Goal: Information Seeking & Learning: Learn about a topic

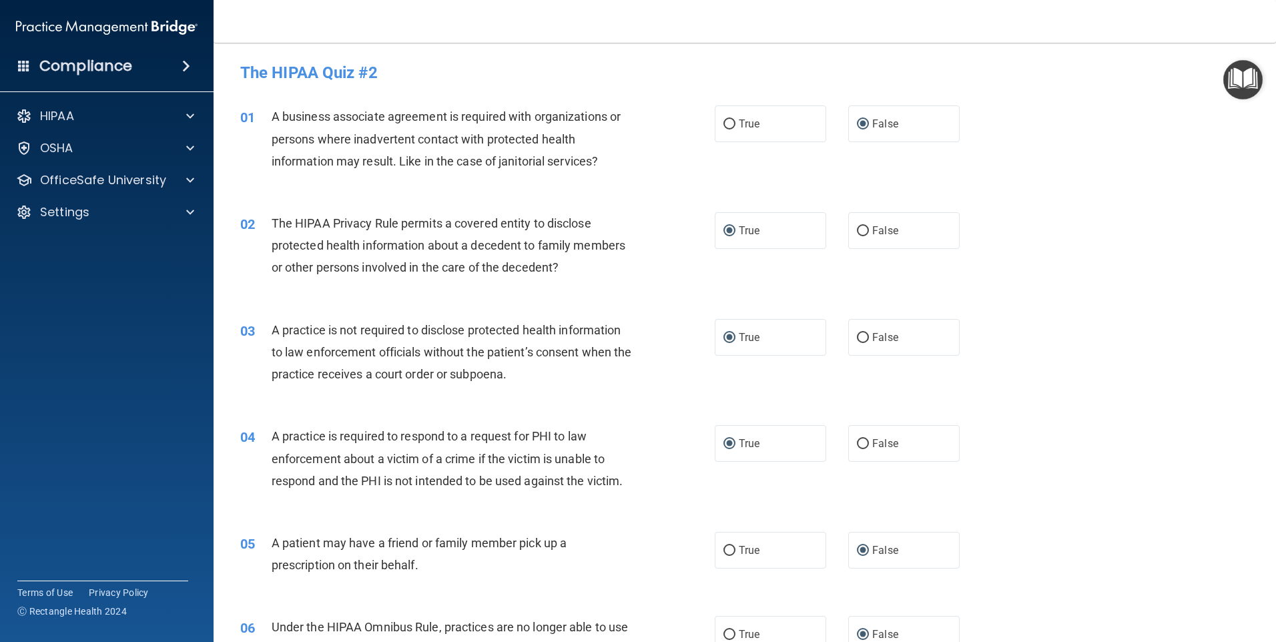
scroll to position [1263, 0]
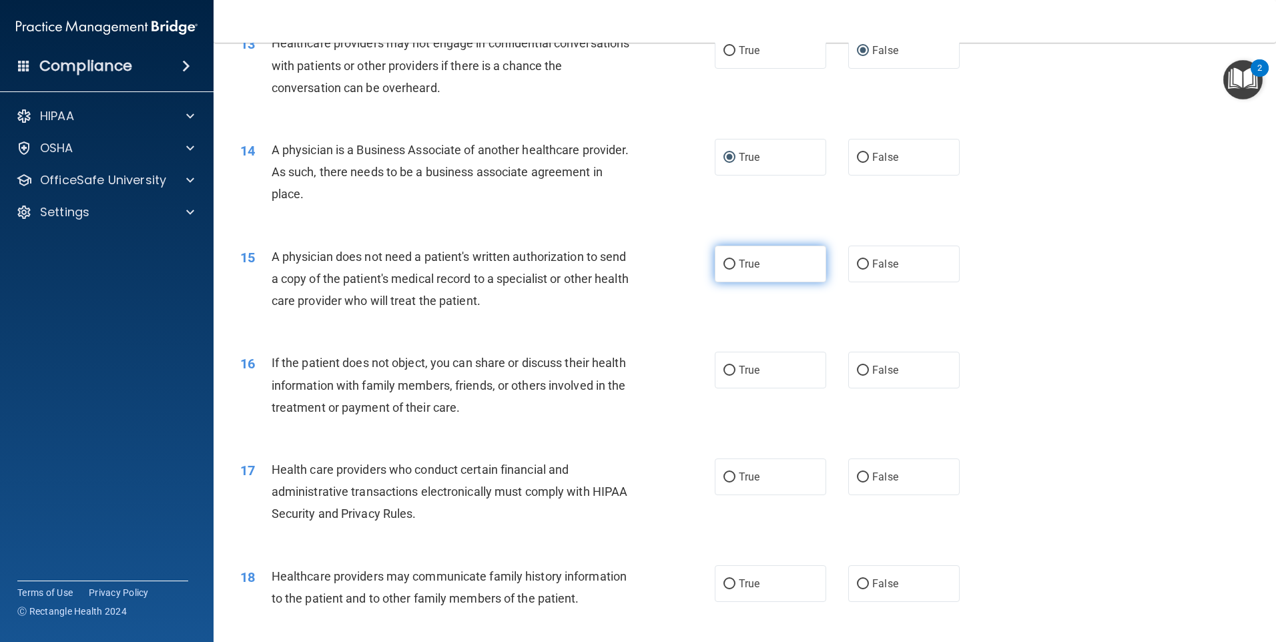
click at [725, 268] on input "True" at bounding box center [729, 265] width 12 height 10
radio input "true"
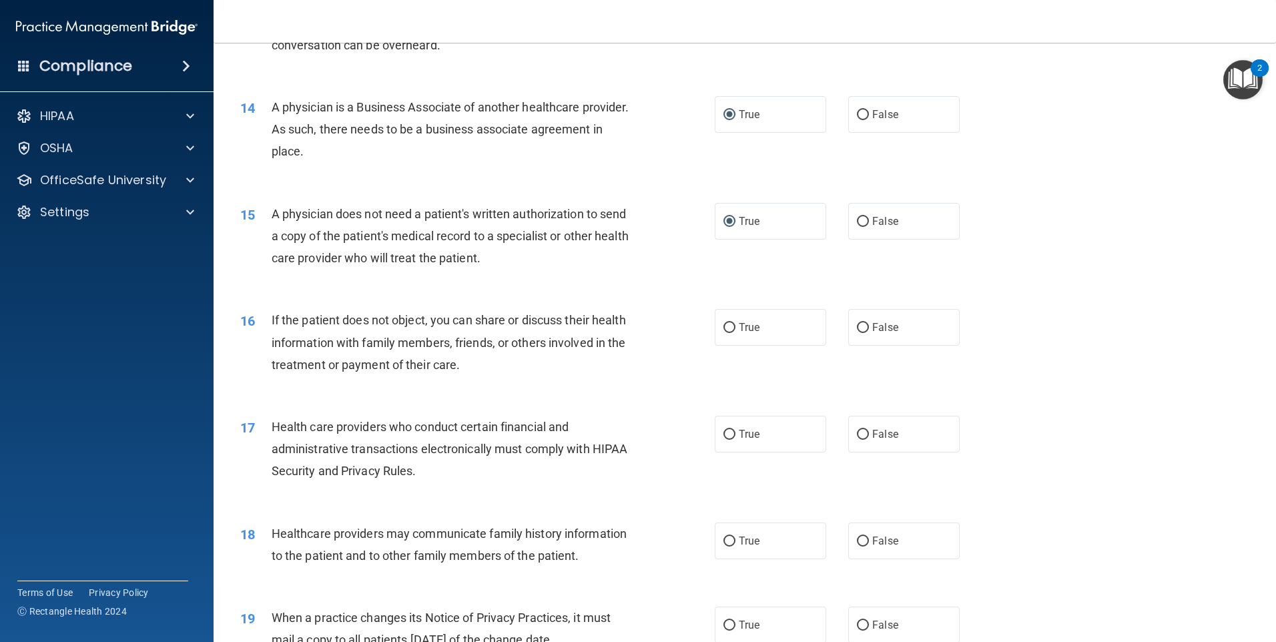
scroll to position [1330, 0]
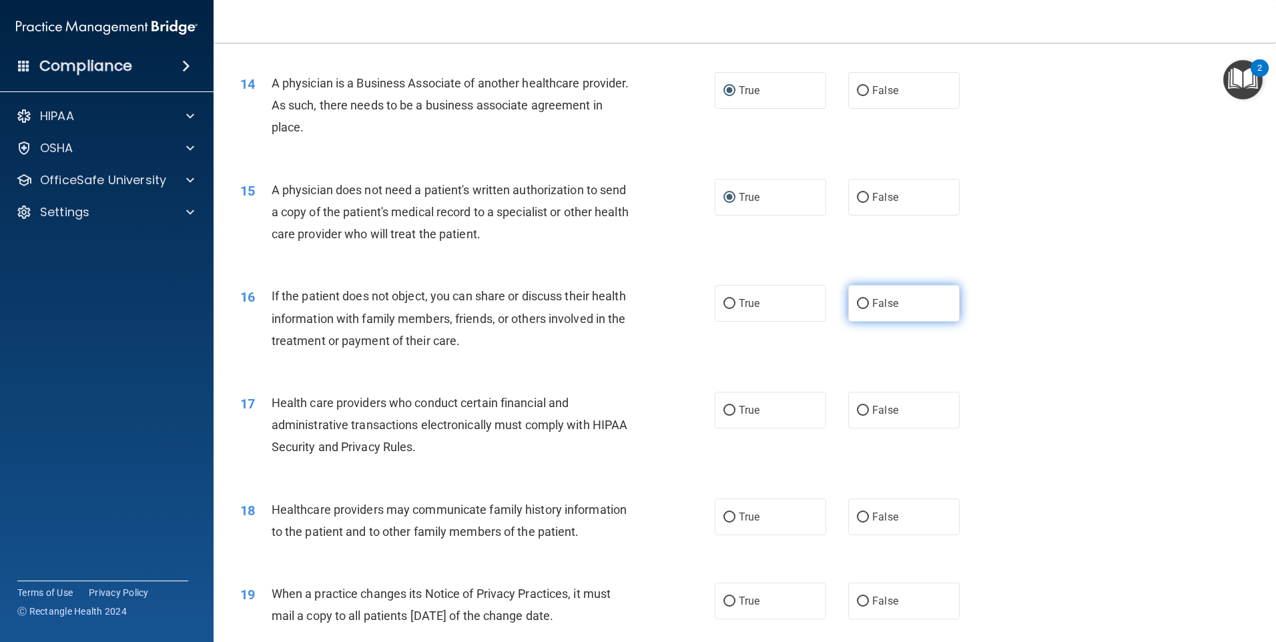
click at [860, 302] on input "False" at bounding box center [863, 304] width 12 height 10
radio input "true"
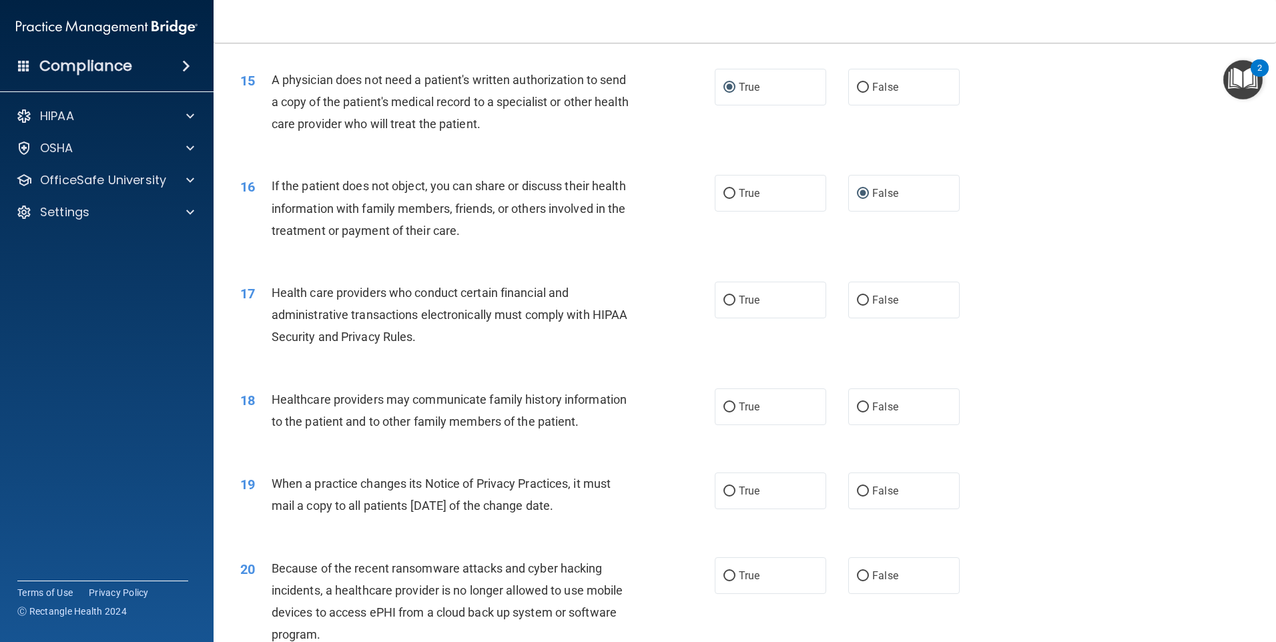
scroll to position [1463, 0]
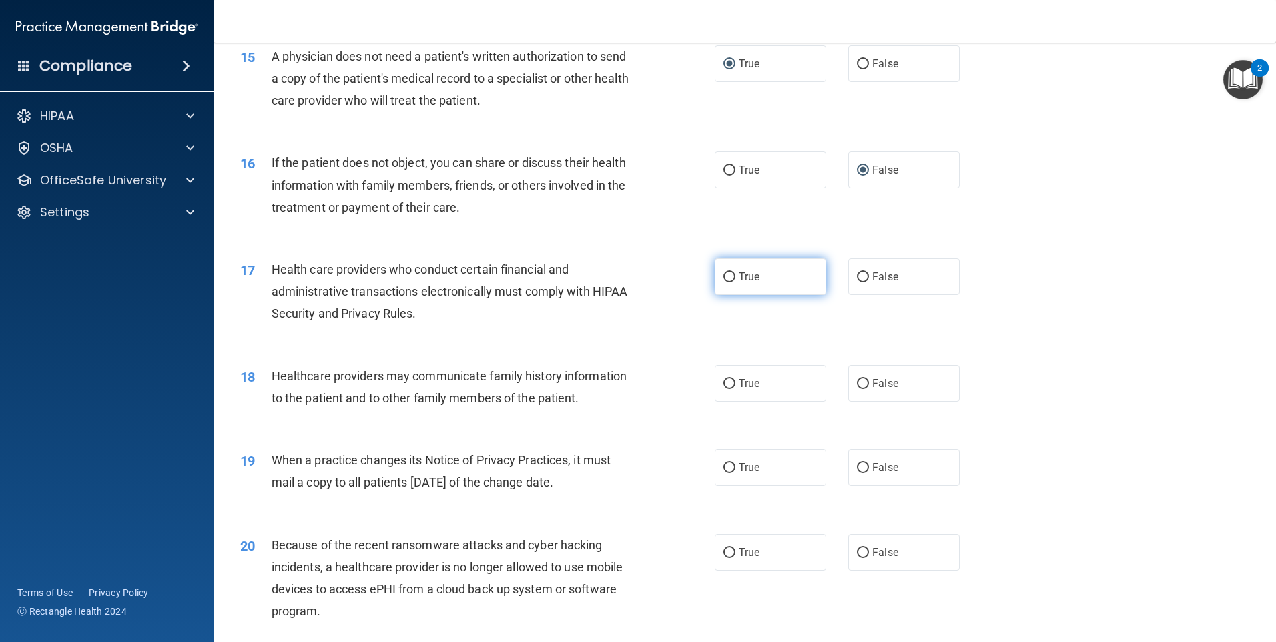
click at [724, 274] on input "True" at bounding box center [729, 277] width 12 height 10
radio input "true"
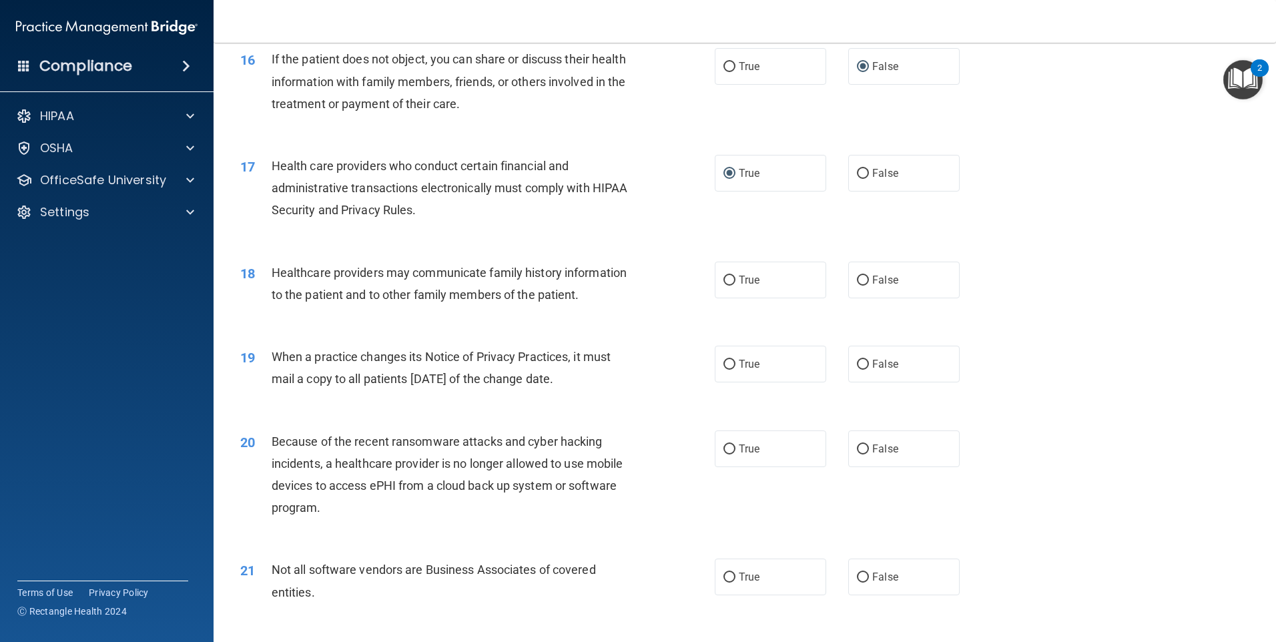
scroll to position [1597, 0]
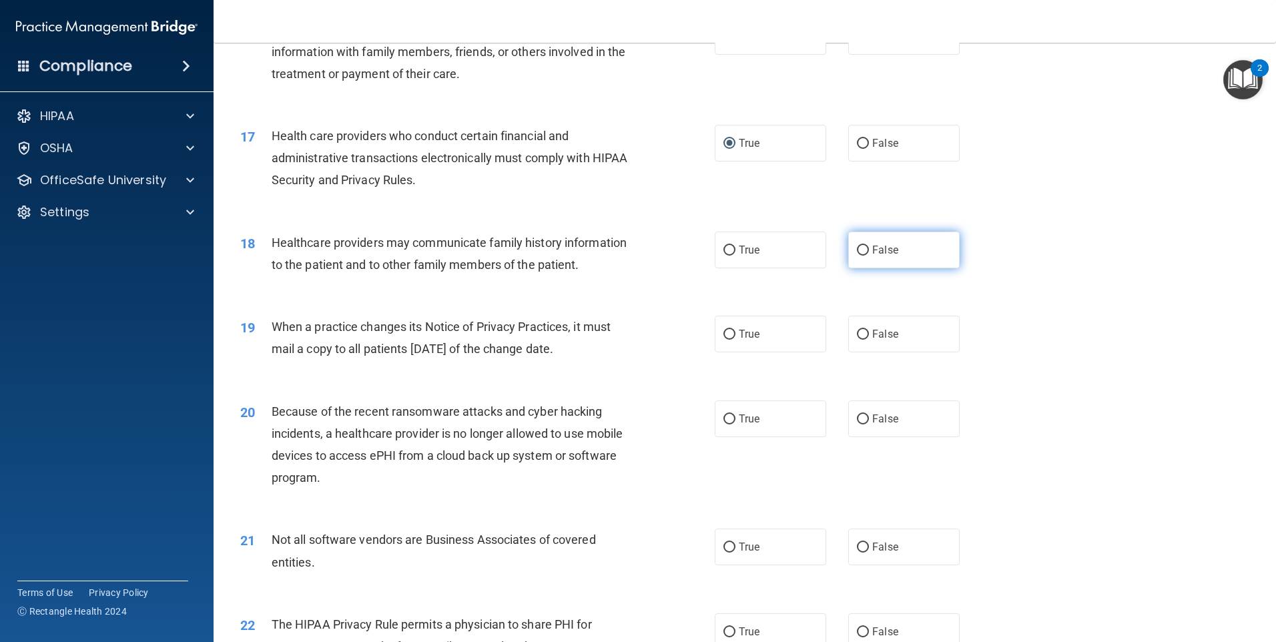
click at [858, 254] on input "False" at bounding box center [863, 251] width 12 height 10
radio input "true"
click at [723, 332] on input "True" at bounding box center [729, 335] width 12 height 10
radio input "true"
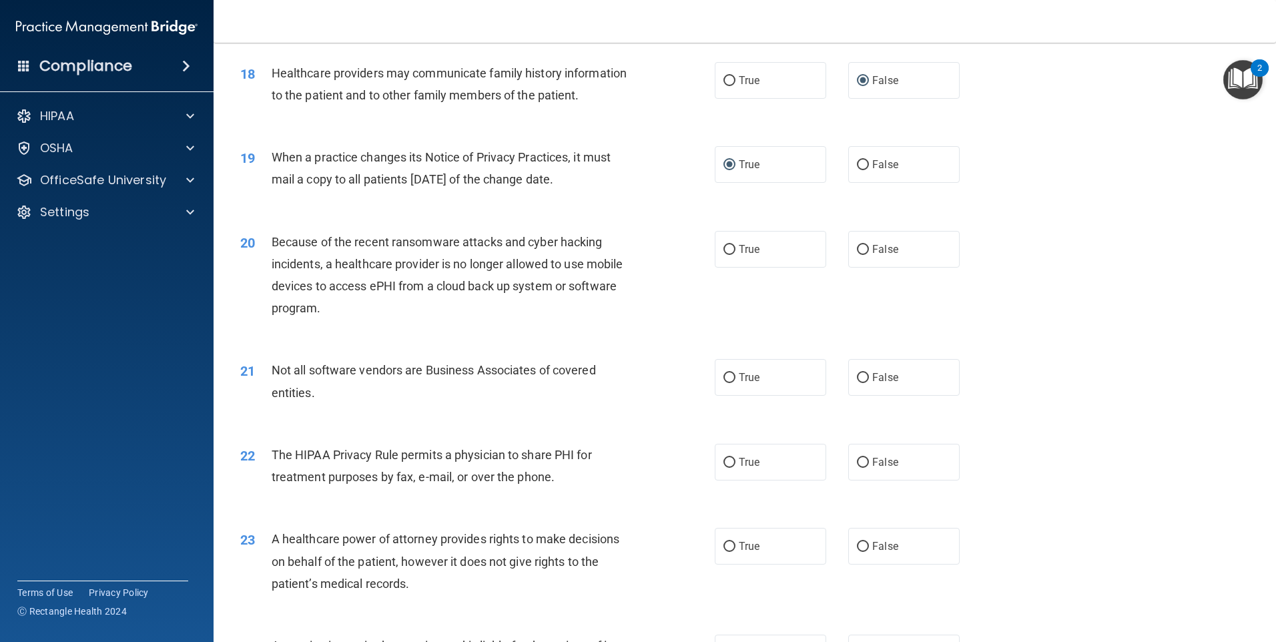
scroll to position [1797, 0]
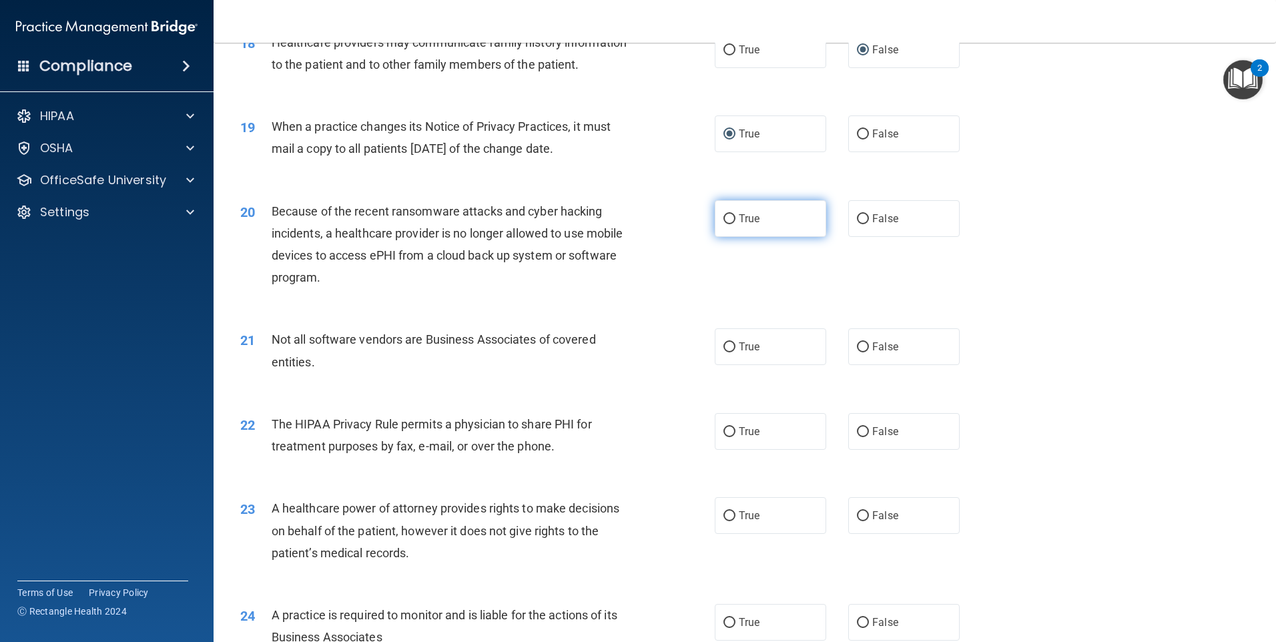
click at [723, 218] on input "True" at bounding box center [729, 219] width 12 height 10
radio input "true"
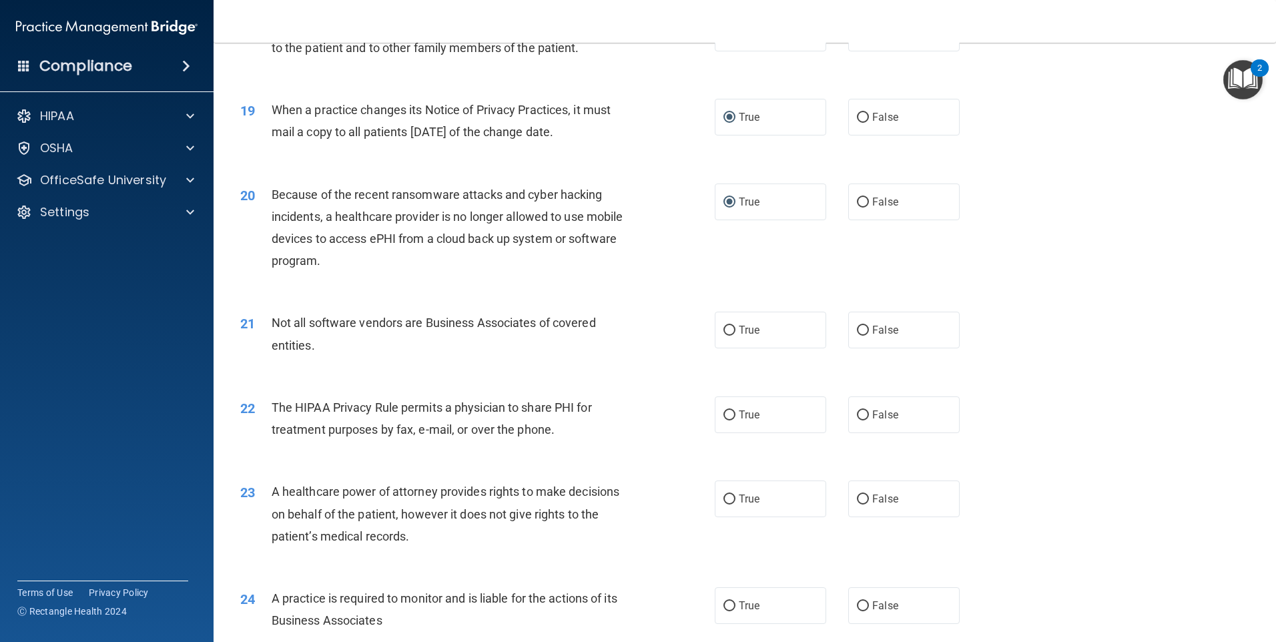
scroll to position [1864, 0]
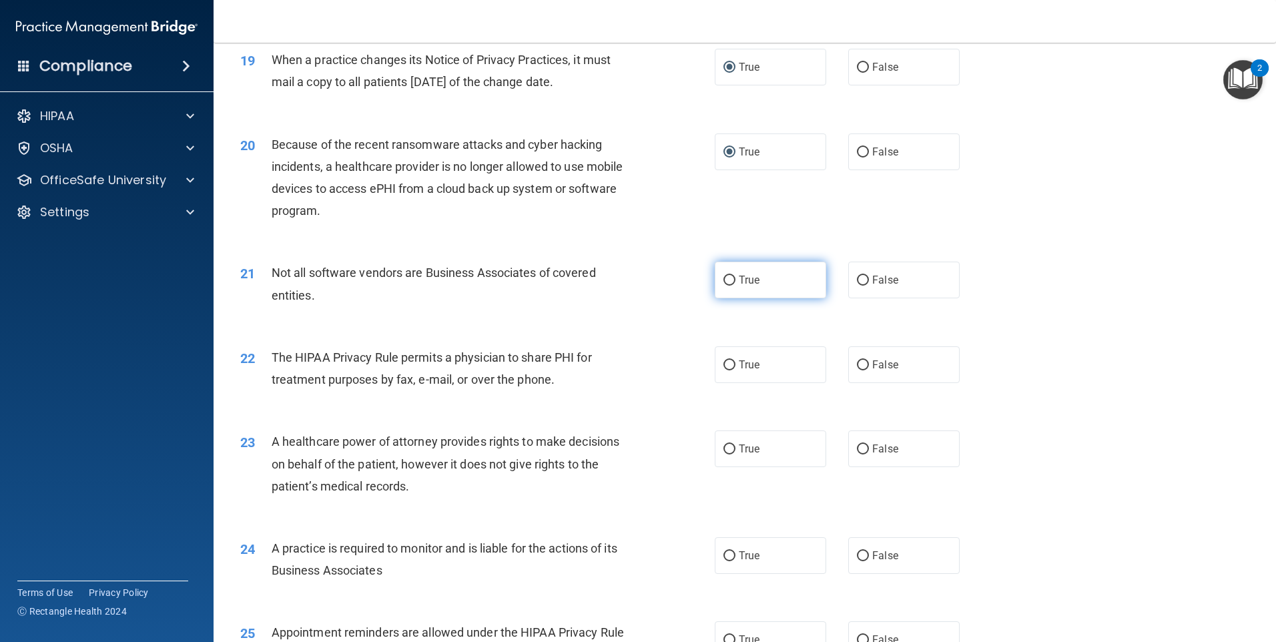
click at [723, 281] on input "True" at bounding box center [729, 281] width 12 height 10
radio input "true"
click at [453, 357] on span "The HIPAA Privacy Rule permits a physician to share PHI for treatment purposes …" at bounding box center [432, 368] width 320 height 36
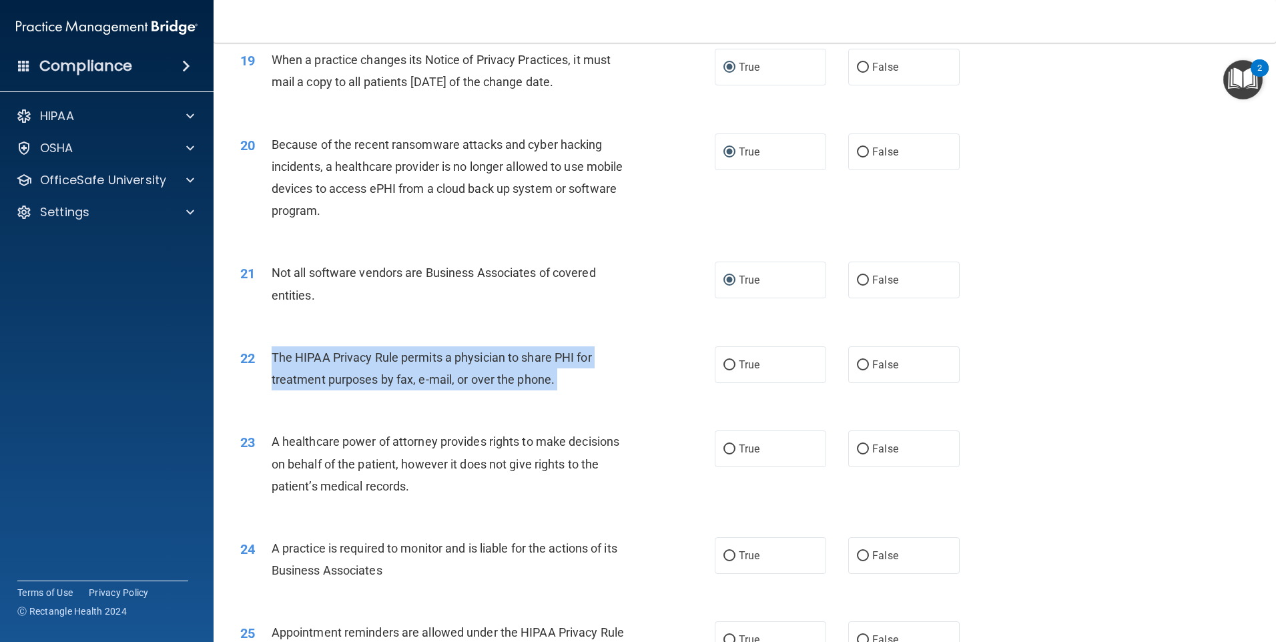
click at [453, 357] on span "The HIPAA Privacy Rule permits a physician to share PHI for treatment purposes …" at bounding box center [432, 368] width 320 height 36
copy ng-form "The HIPAA Privacy Rule permits a physician to share PHI for treatment purposes …"
click at [726, 361] on input "True" at bounding box center [729, 365] width 12 height 10
radio input "true"
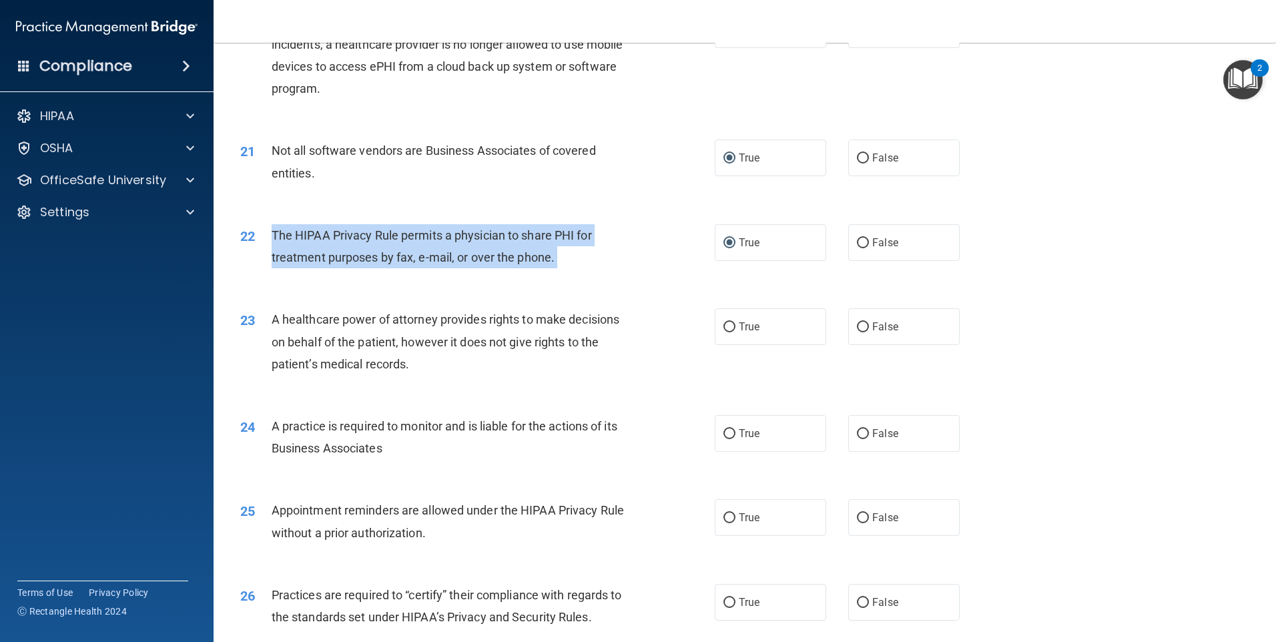
scroll to position [1997, 0]
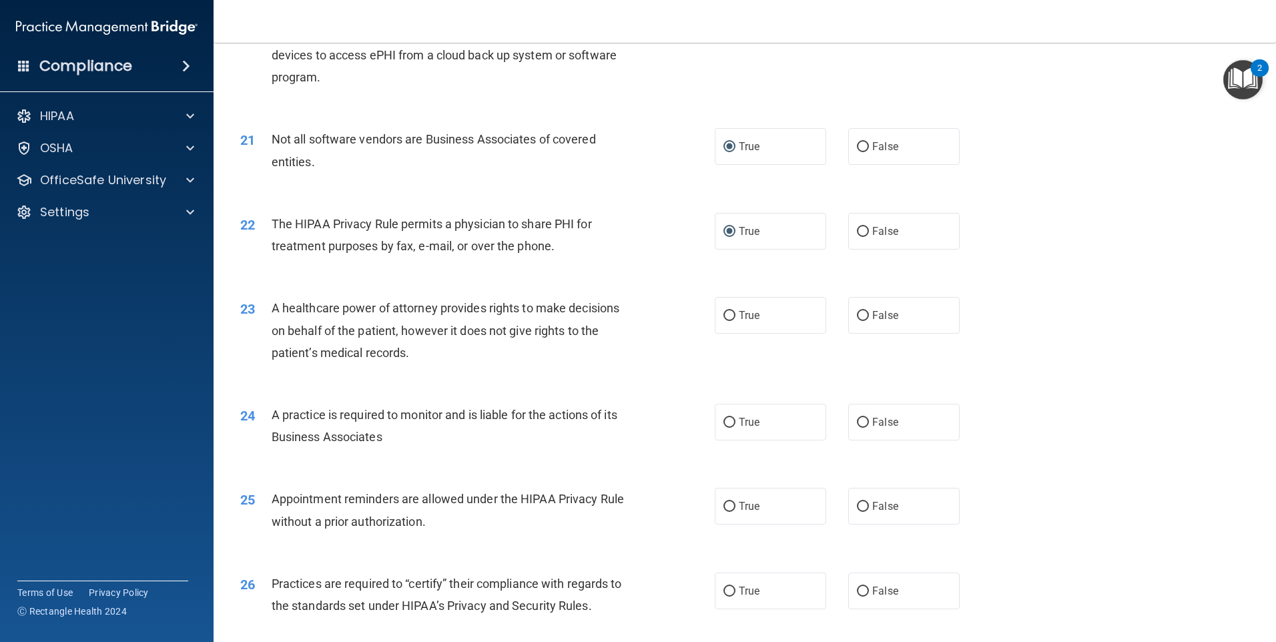
click at [403, 331] on span "A healthcare power of attorney provides rights to make decisions on behalf of t…" at bounding box center [446, 330] width 348 height 58
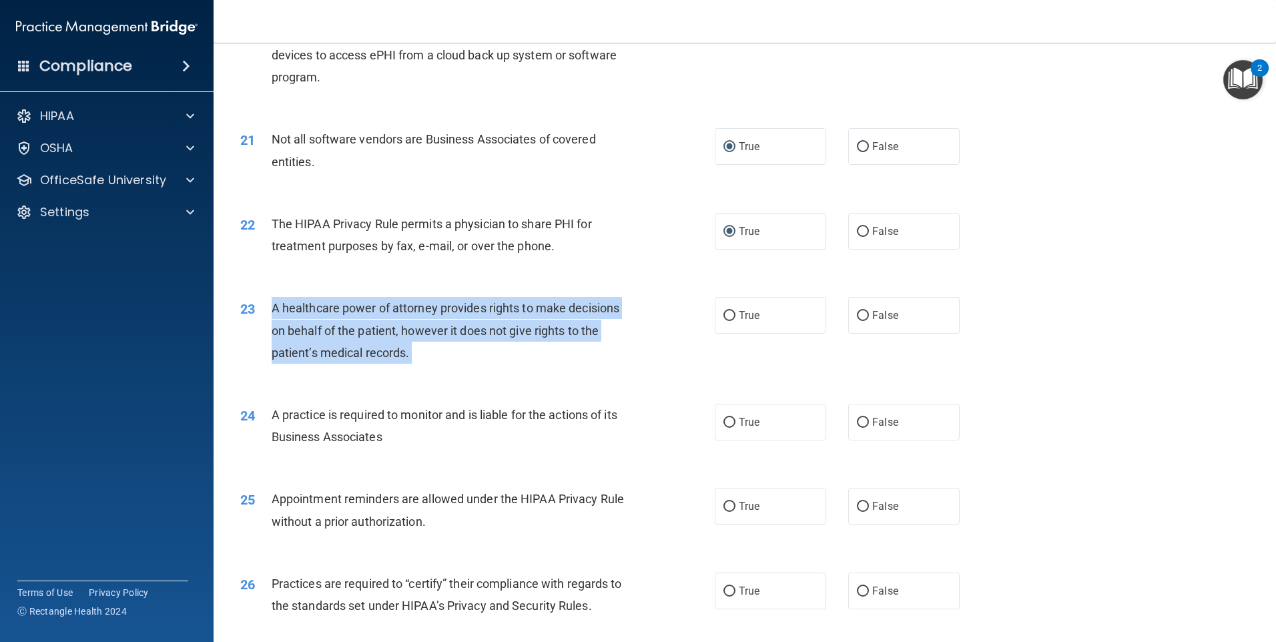
click at [403, 331] on span "A healthcare power of attorney provides rights to make decisions on behalf of t…" at bounding box center [446, 330] width 348 height 58
drag, startPoint x: 403, startPoint y: 331, endPoint x: 359, endPoint y: 332, distance: 44.0
click at [359, 332] on span "A healthcare power of attorney provides rights to make decisions on behalf of t…" at bounding box center [446, 330] width 348 height 58
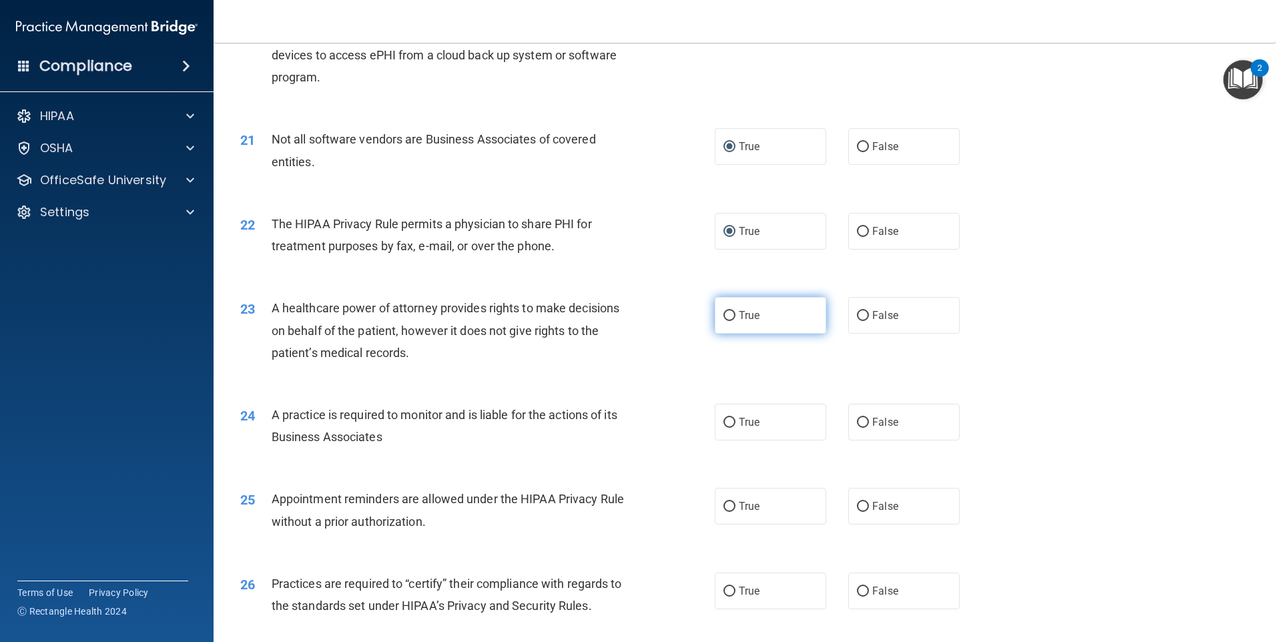
click at [723, 318] on input "True" at bounding box center [729, 316] width 12 height 10
radio input "true"
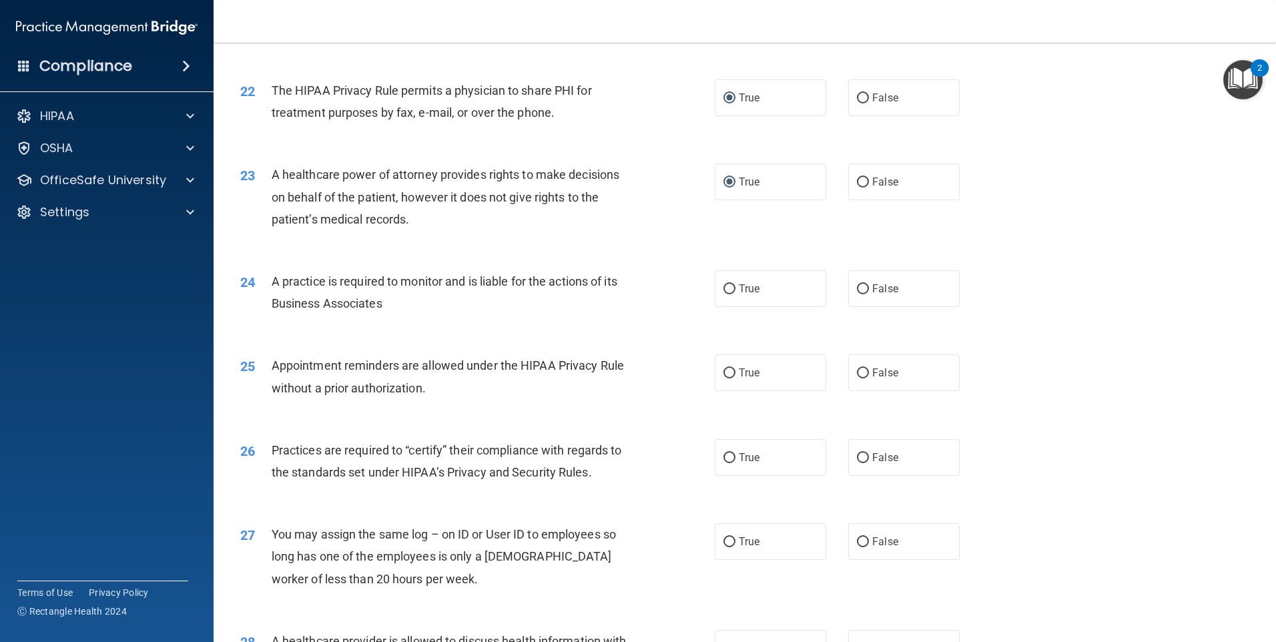
scroll to position [2197, 0]
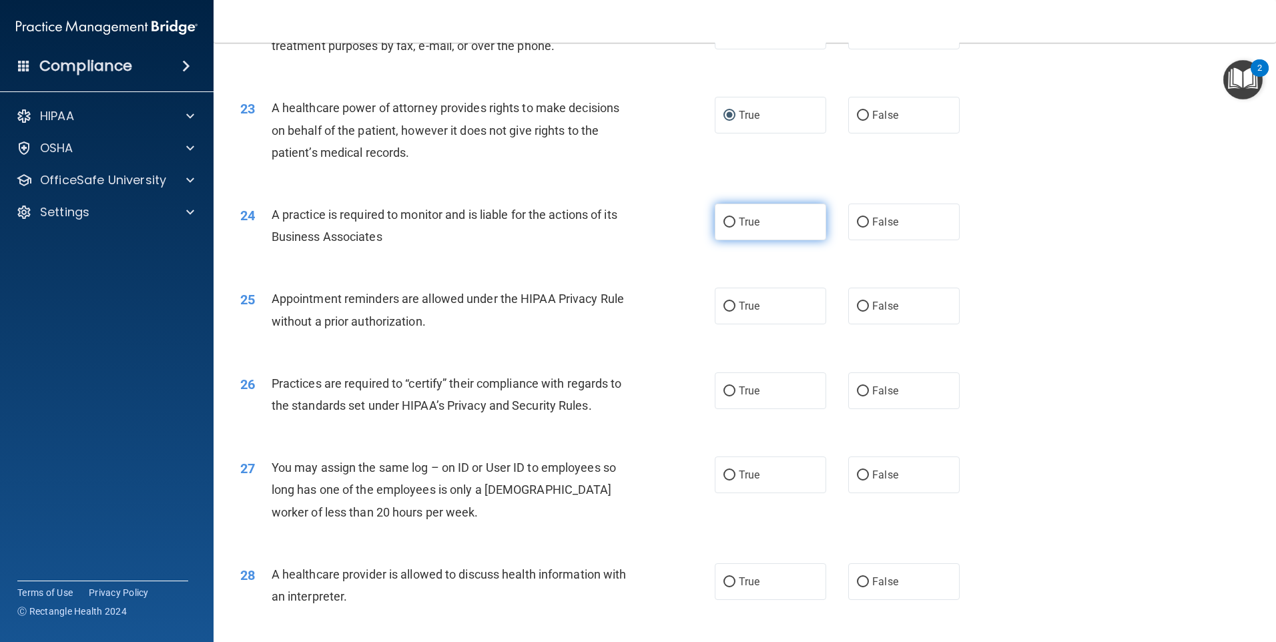
click at [728, 220] on input "True" at bounding box center [729, 223] width 12 height 10
radio input "true"
click at [725, 309] on input "True" at bounding box center [729, 307] width 12 height 10
radio input "true"
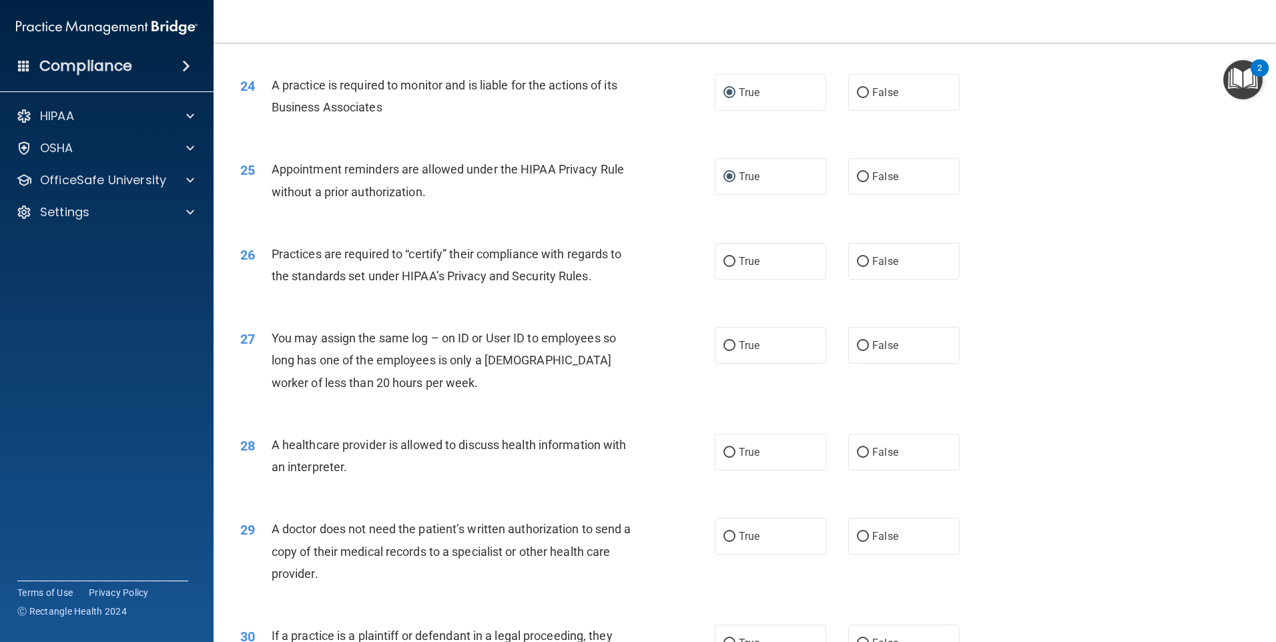
scroll to position [2331, 0]
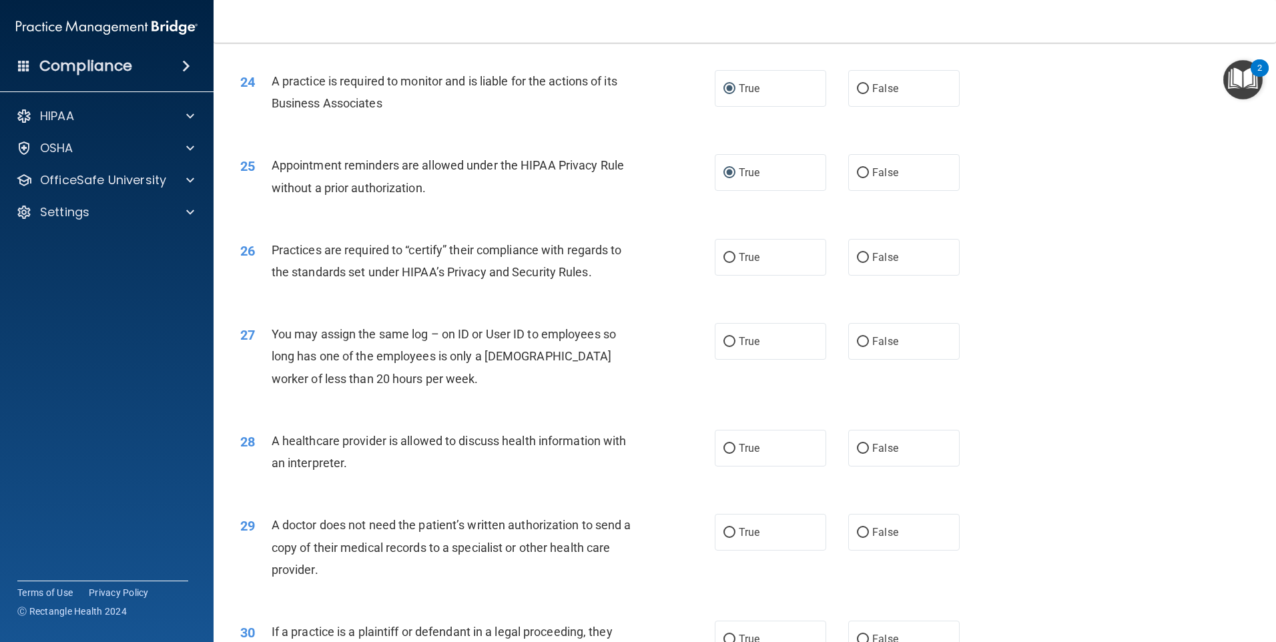
click at [463, 254] on span "Practices are required to “certify” their compliance with regards to the standa…" at bounding box center [447, 261] width 350 height 36
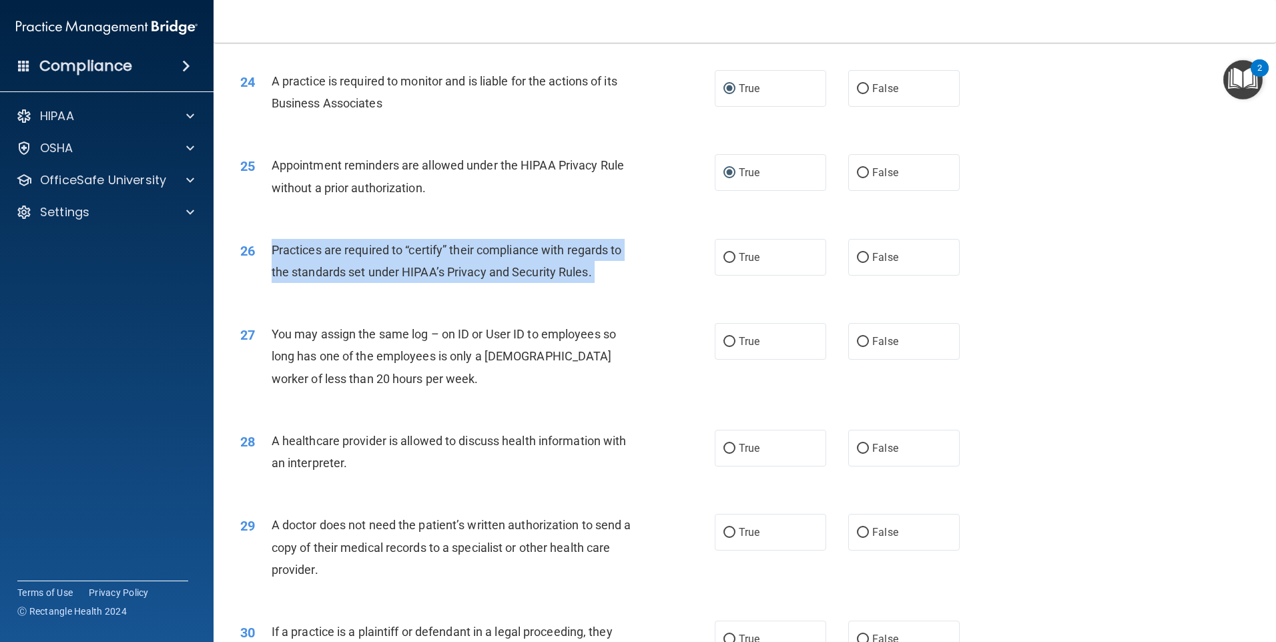
click at [463, 254] on span "Practices are required to “certify” their compliance with regards to the standa…" at bounding box center [447, 261] width 350 height 36
click at [516, 270] on span "Practices are required to “certify” their compliance with regards to the standa…" at bounding box center [447, 261] width 350 height 36
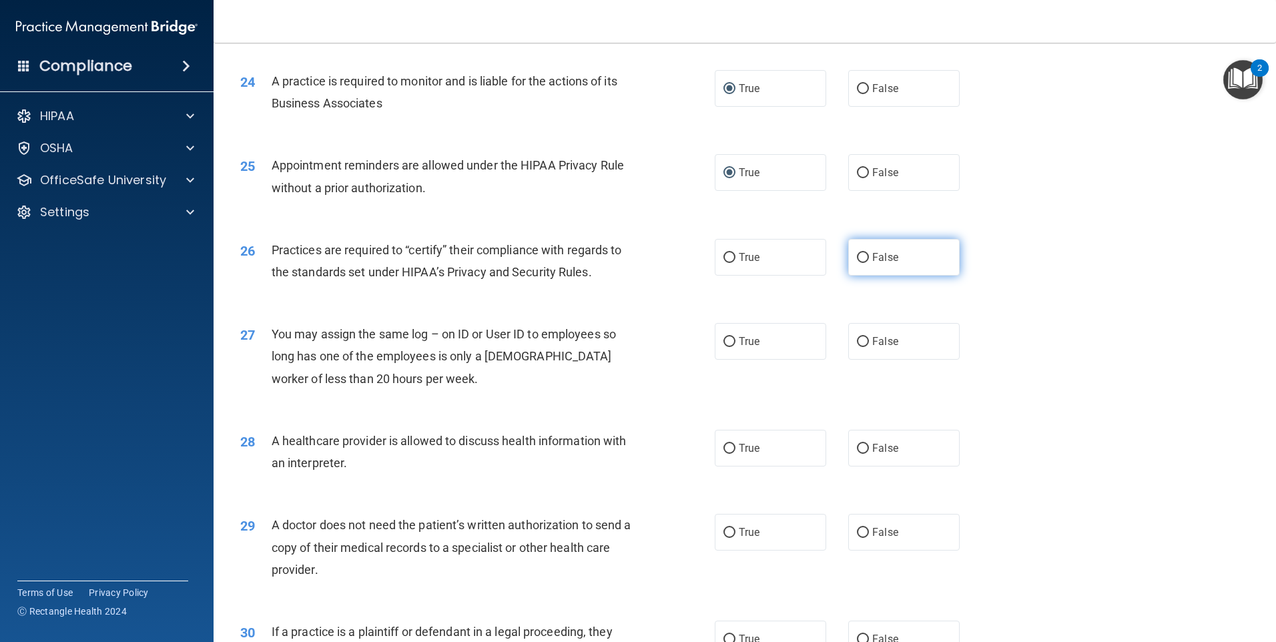
click at [857, 257] on input "False" at bounding box center [863, 258] width 12 height 10
radio input "true"
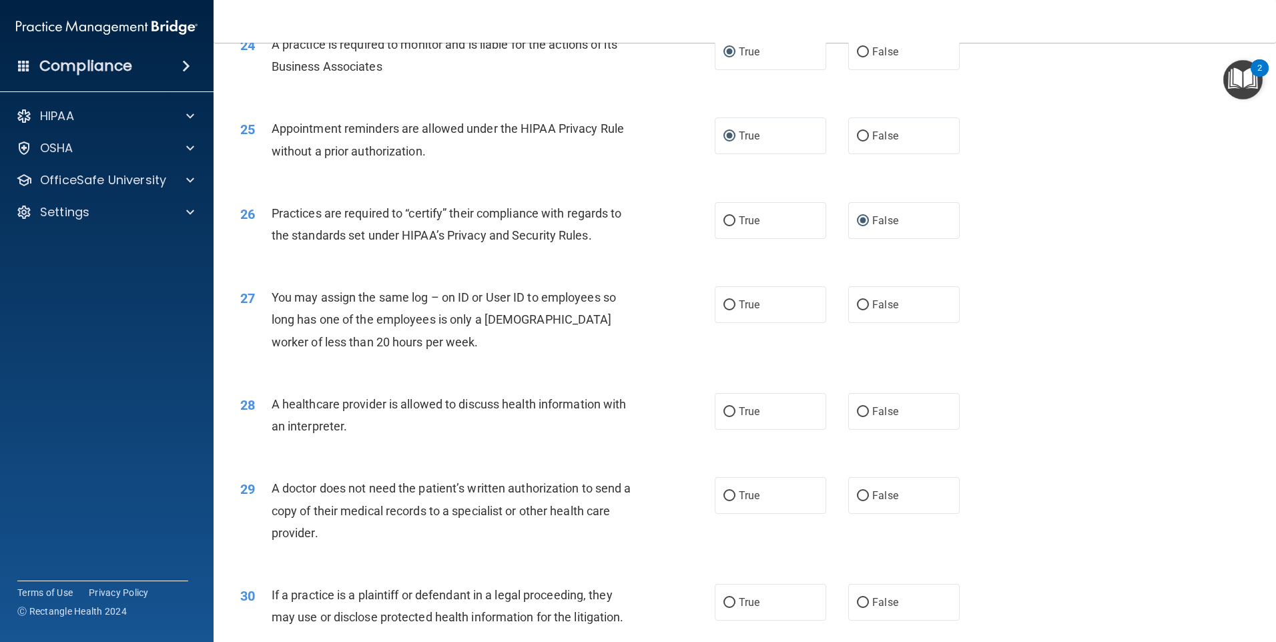
scroll to position [2397, 0]
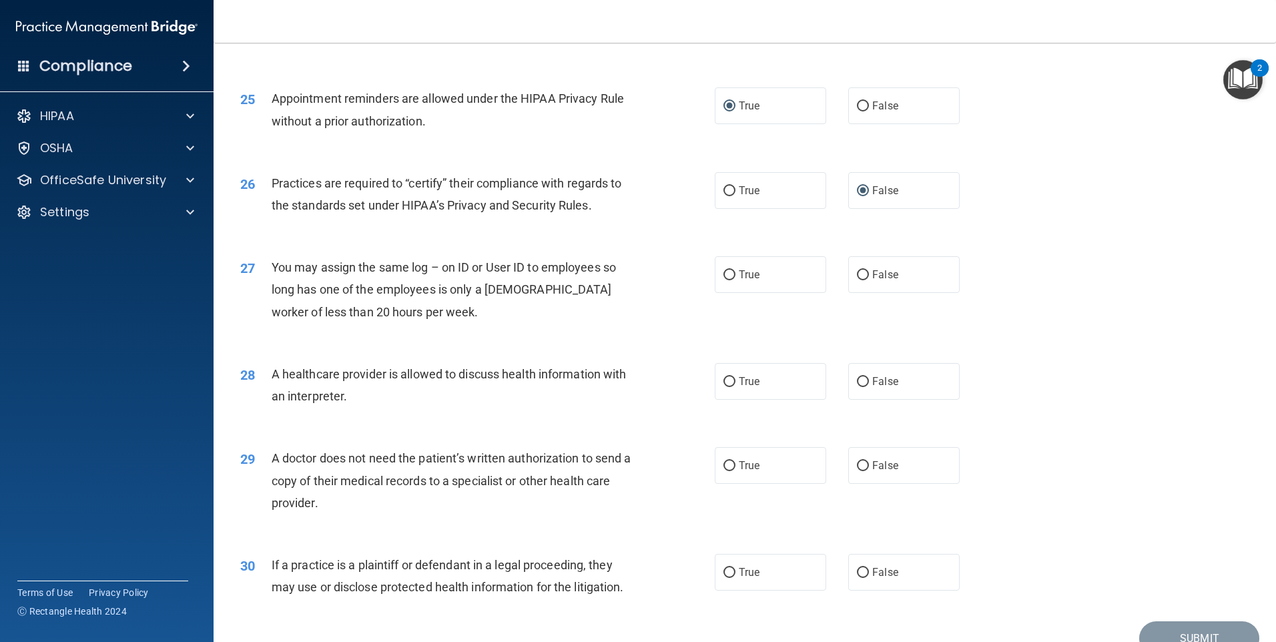
click at [375, 288] on span "You may assign the same log – on ID or User ID to employees so long has one of …" at bounding box center [444, 289] width 344 height 58
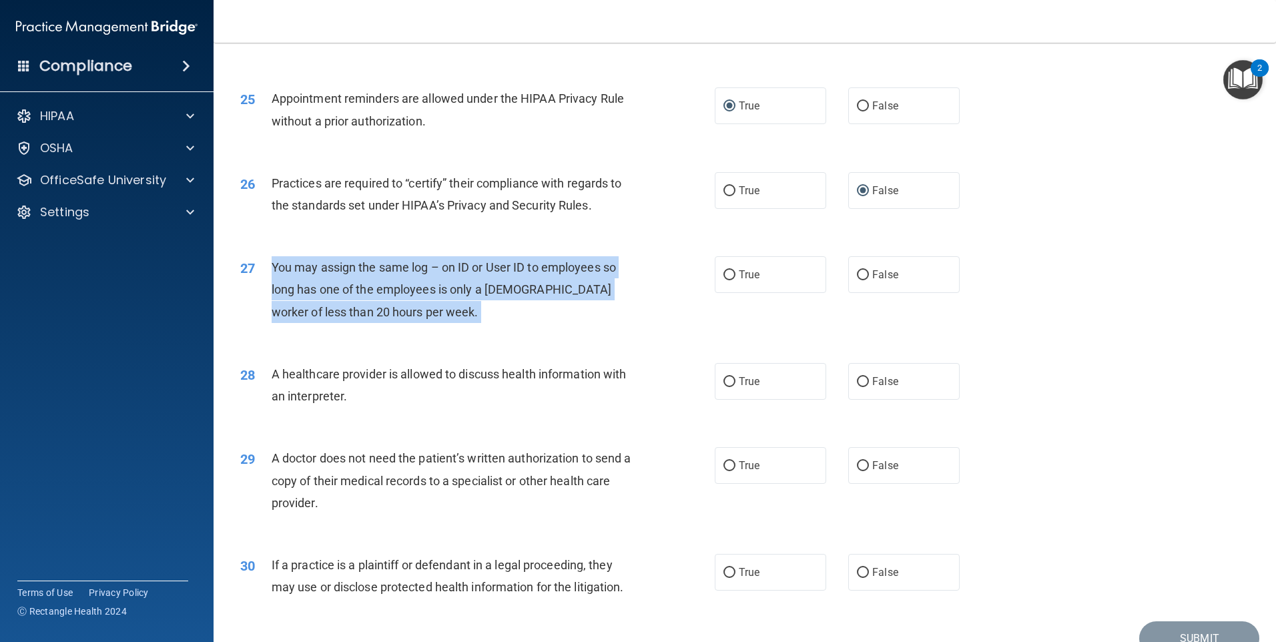
click at [375, 288] on span "You may assign the same log – on ID or User ID to employees so long has one of …" at bounding box center [444, 289] width 344 height 58
drag, startPoint x: 375, startPoint y: 288, endPoint x: 398, endPoint y: 312, distance: 33.0
click at [398, 312] on span "You may assign the same log – on ID or User ID to employees so long has one of …" at bounding box center [444, 289] width 344 height 58
click at [424, 295] on span "You may assign the same log – on ID or User ID to employees so long has one of …" at bounding box center [444, 289] width 344 height 58
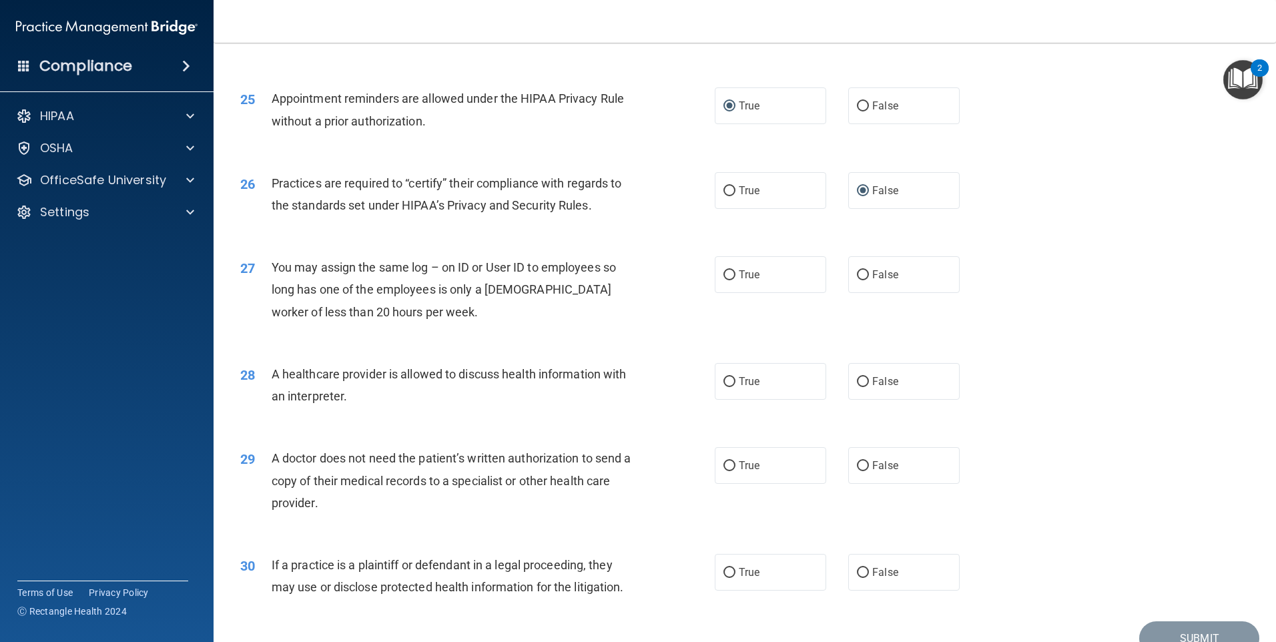
click at [435, 282] on span "You may assign the same log – on ID or User ID to employees so long has one of …" at bounding box center [444, 289] width 344 height 58
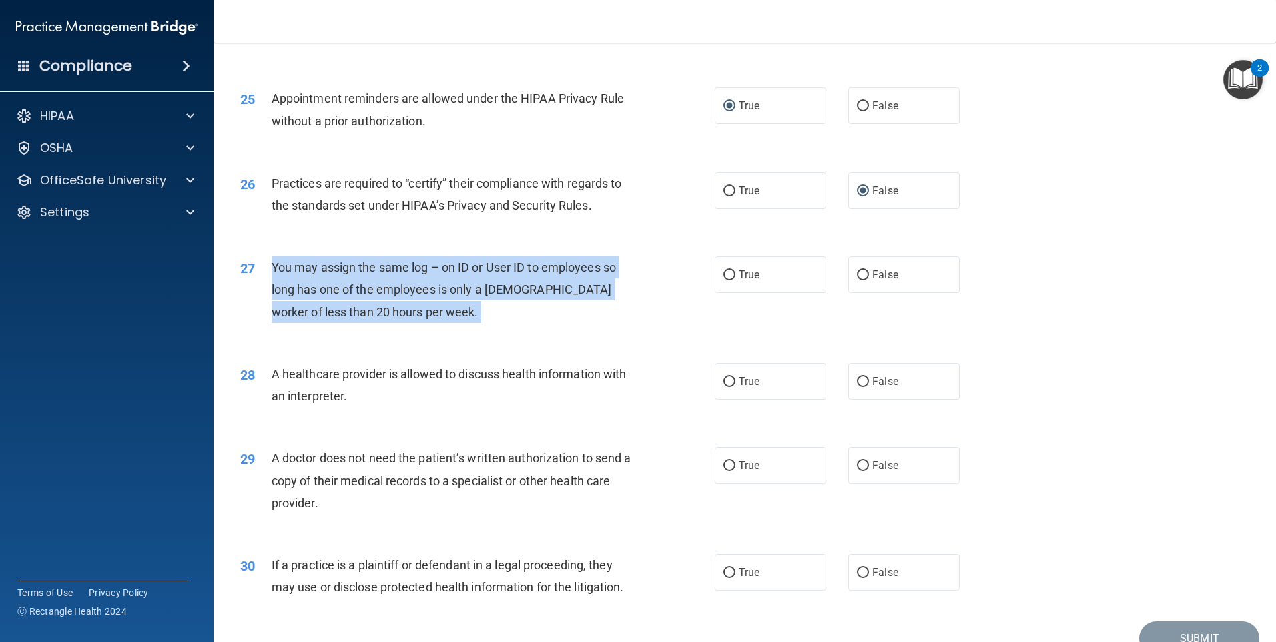
click at [435, 282] on span "You may assign the same log – on ID or User ID to employees so long has one of …" at bounding box center [444, 289] width 344 height 58
drag, startPoint x: 435, startPoint y: 282, endPoint x: 414, endPoint y: 266, distance: 26.3
click at [857, 270] on input "False" at bounding box center [863, 275] width 12 height 10
radio input "true"
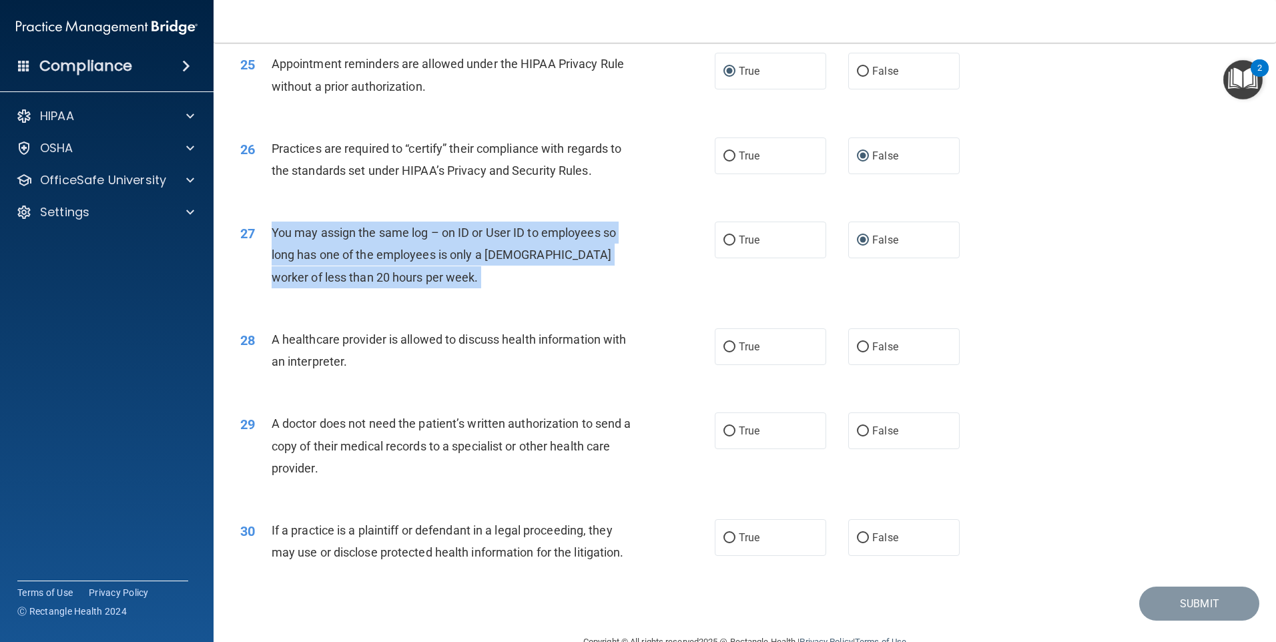
scroll to position [2464, 0]
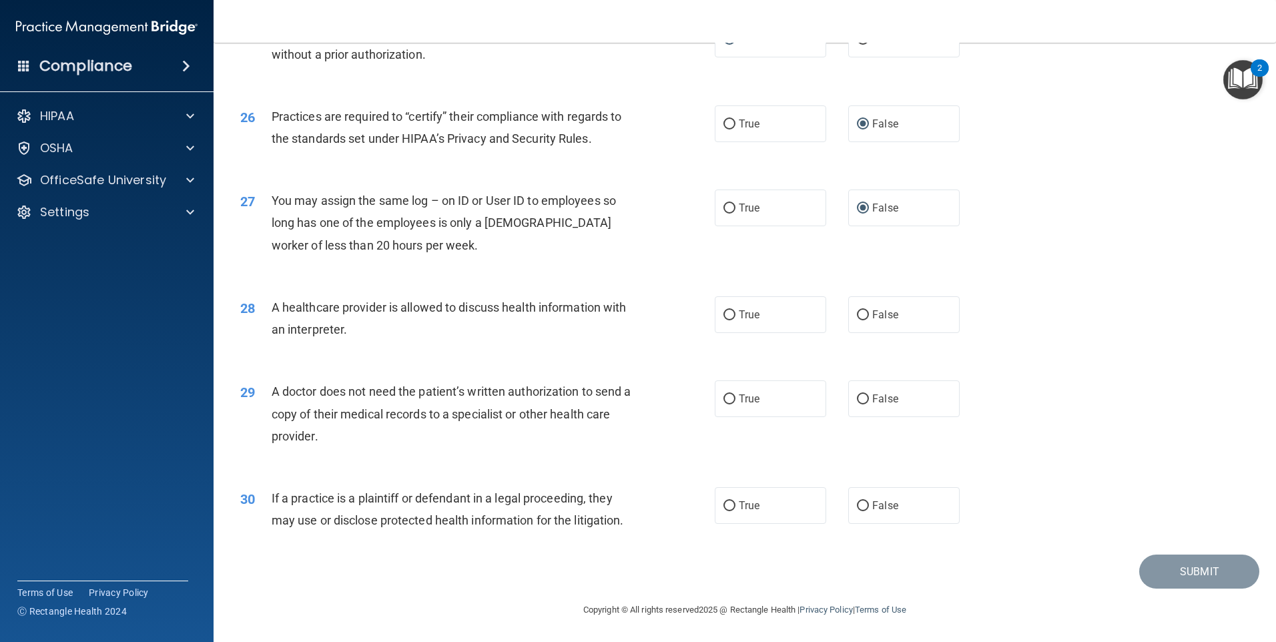
click at [422, 311] on span "A healthcare provider is allowed to discuss health information with an interpre…" at bounding box center [449, 318] width 355 height 36
click at [420, 308] on span "A healthcare provider is allowed to discuss health information with an interpre…" at bounding box center [449, 318] width 355 height 36
click at [420, 306] on span "A healthcare provider is allowed to discuss health information with an interpre…" at bounding box center [449, 318] width 355 height 36
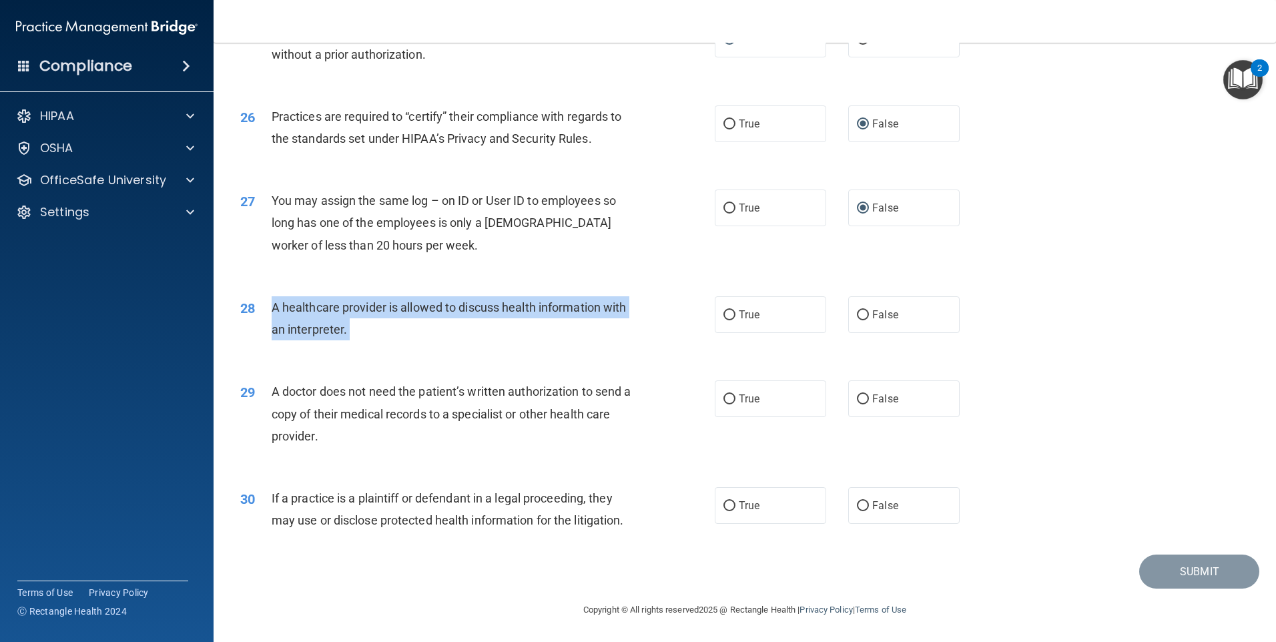
click at [420, 306] on span "A healthcare provider is allowed to discuss health information with an interpre…" at bounding box center [449, 318] width 355 height 36
drag, startPoint x: 420, startPoint y: 306, endPoint x: 406, endPoint y: 302, distance: 15.4
click at [725, 313] on input "True" at bounding box center [729, 315] width 12 height 10
radio input "true"
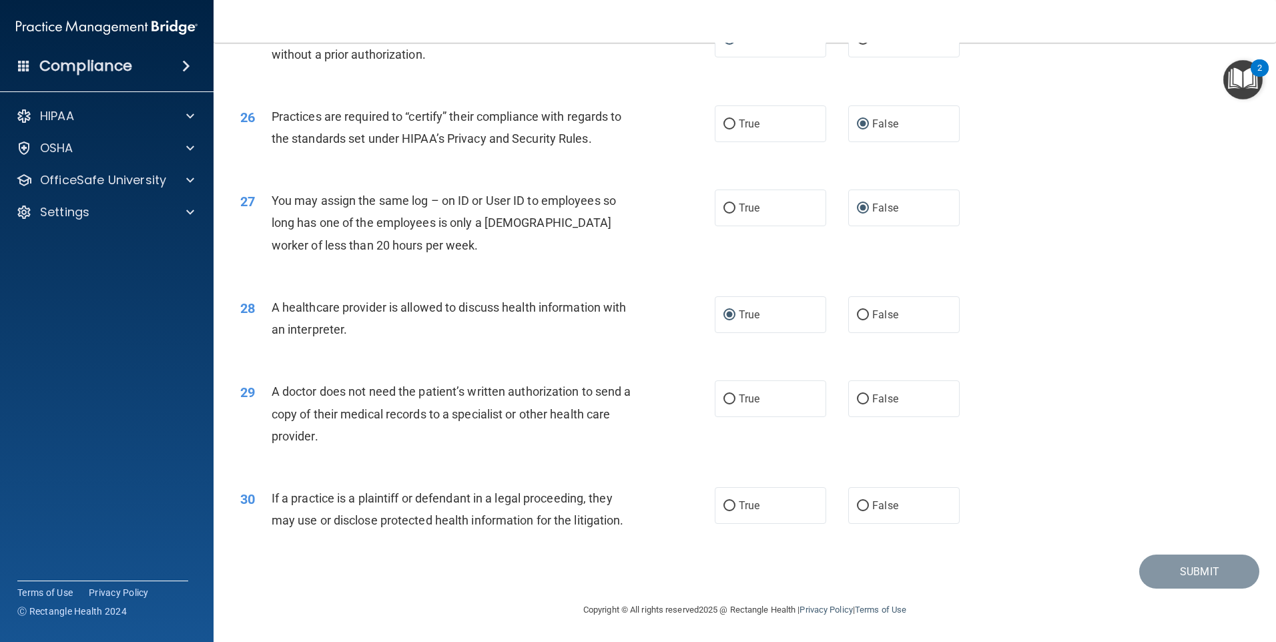
click at [488, 412] on span "A doctor does not need the patient’s written authorization to send a copy of th…" at bounding box center [452, 413] width 360 height 58
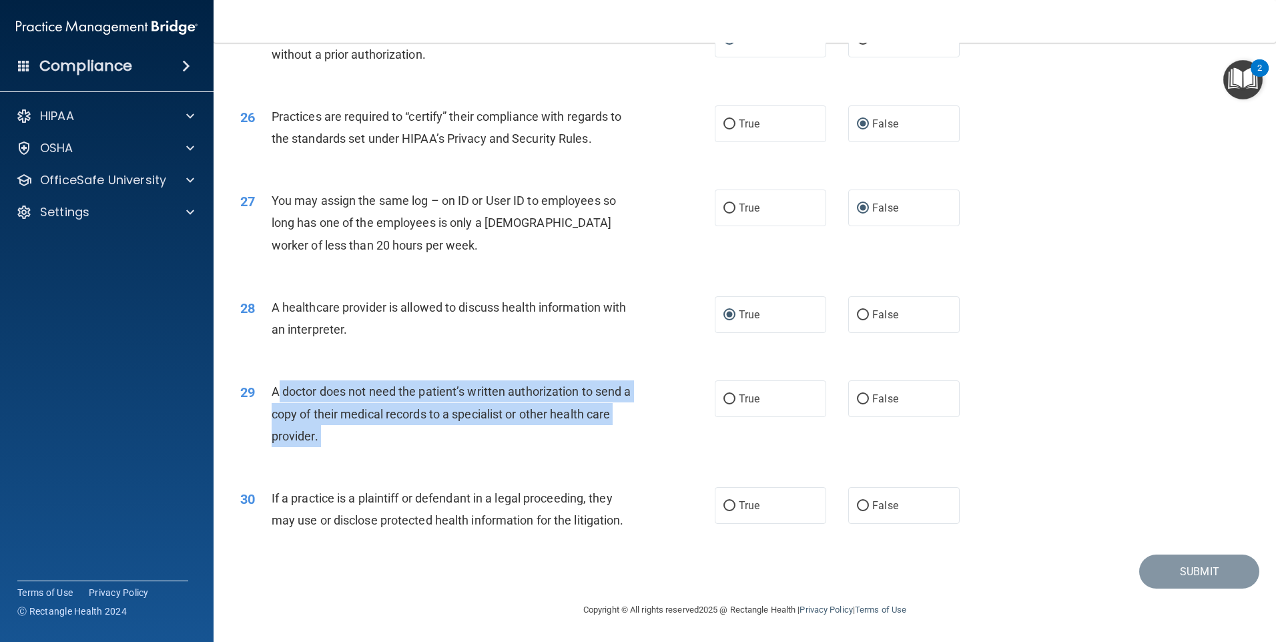
click at [488, 412] on span "A doctor does not need the patient’s written authorization to send a copy of th…" at bounding box center [452, 413] width 360 height 58
drag, startPoint x: 488, startPoint y: 412, endPoint x: 457, endPoint y: 403, distance: 32.5
click at [724, 399] on input "True" at bounding box center [729, 399] width 12 height 10
radio input "true"
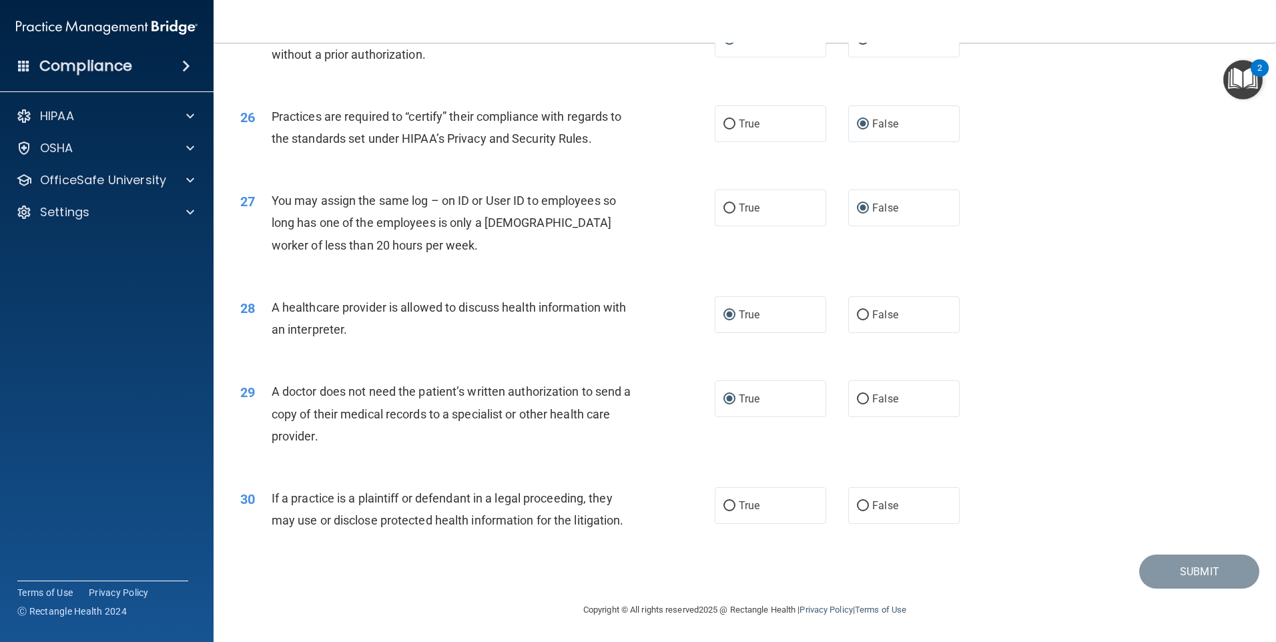
click at [456, 498] on span "If a practice is a plaintiff or defendant in a legal proceeding, they may use o…" at bounding box center [448, 509] width 352 height 36
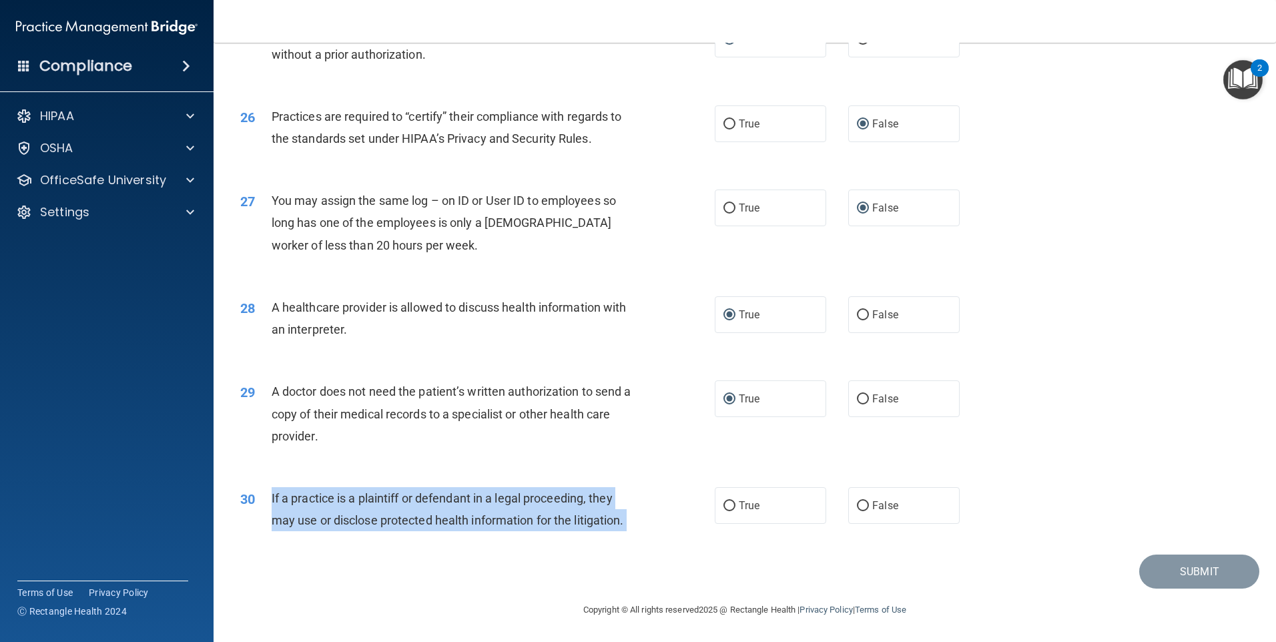
click at [456, 498] on span "If a practice is a plaintiff or defendant in a legal proceeding, they may use o…" at bounding box center [448, 509] width 352 height 36
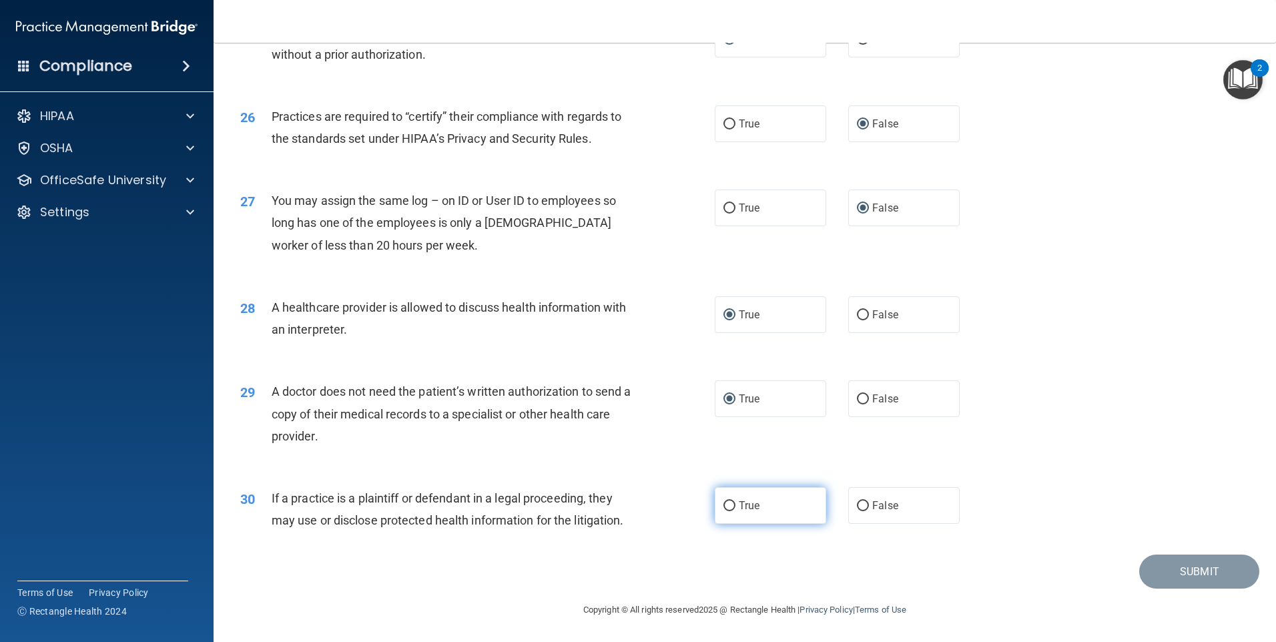
click at [723, 499] on label "True" at bounding box center [770, 505] width 111 height 37
click at [729, 506] on input "True" at bounding box center [729, 506] width 12 height 10
radio input "true"
click at [1162, 565] on button "Submit" at bounding box center [1199, 571] width 120 height 34
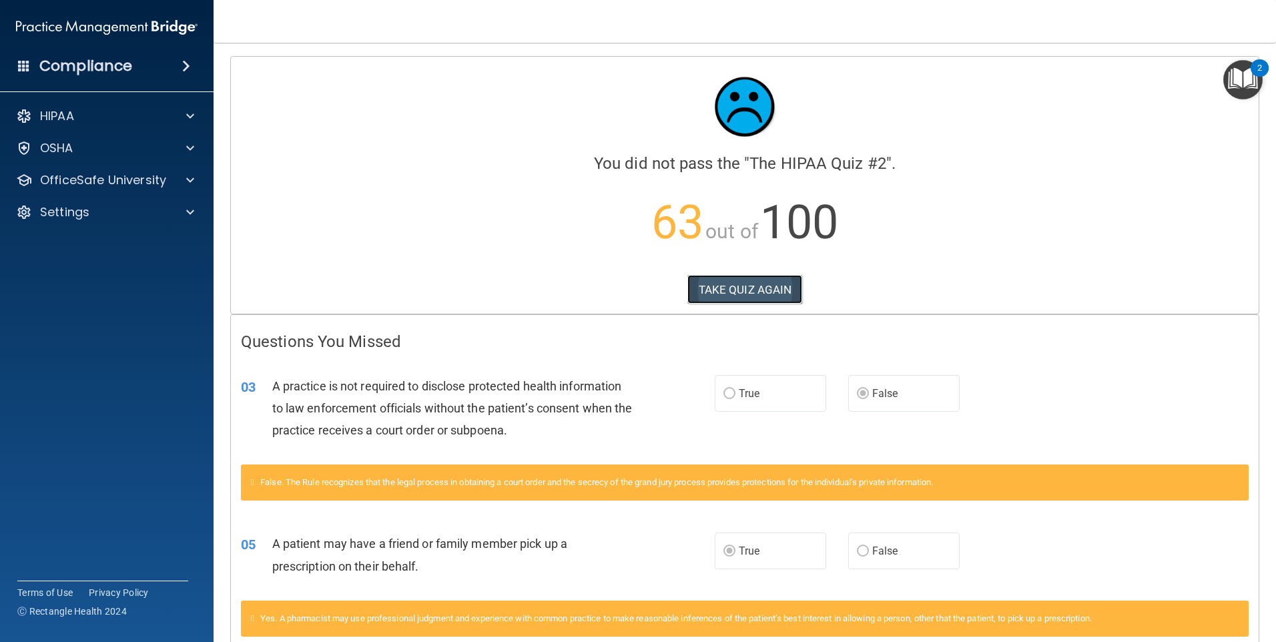
click at [732, 294] on button "TAKE QUIZ AGAIN" at bounding box center [744, 289] width 115 height 29
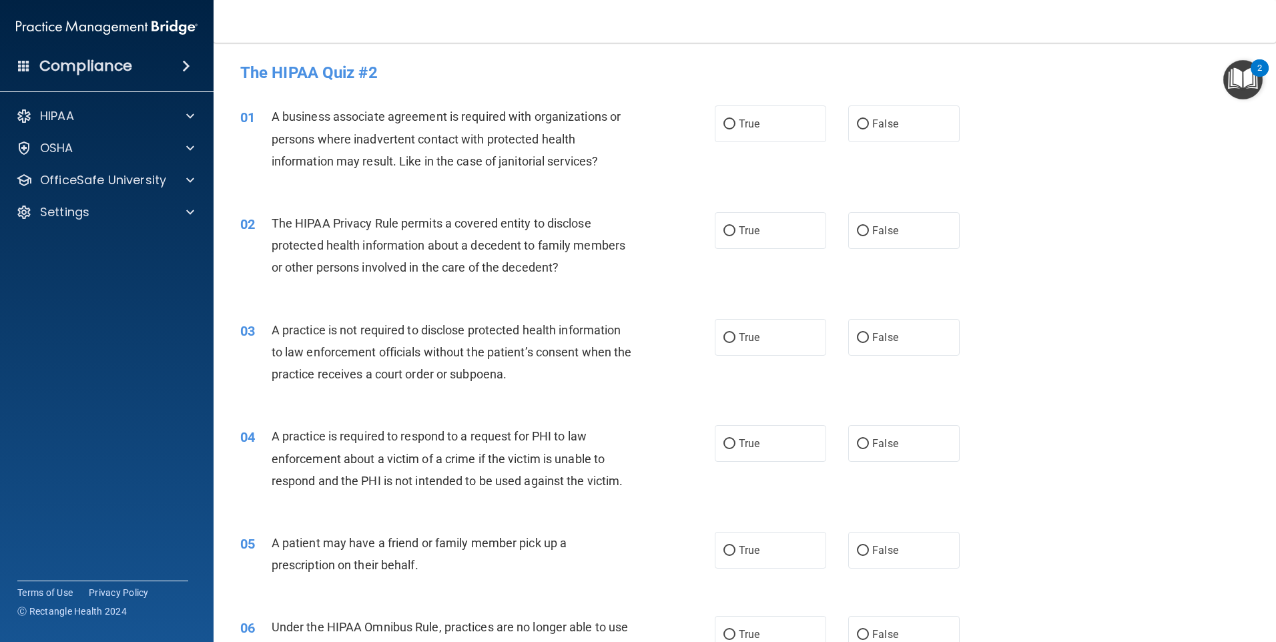
click at [415, 124] on div "A business associate agreement is required with organizations or persons where …" at bounding box center [457, 138] width 371 height 67
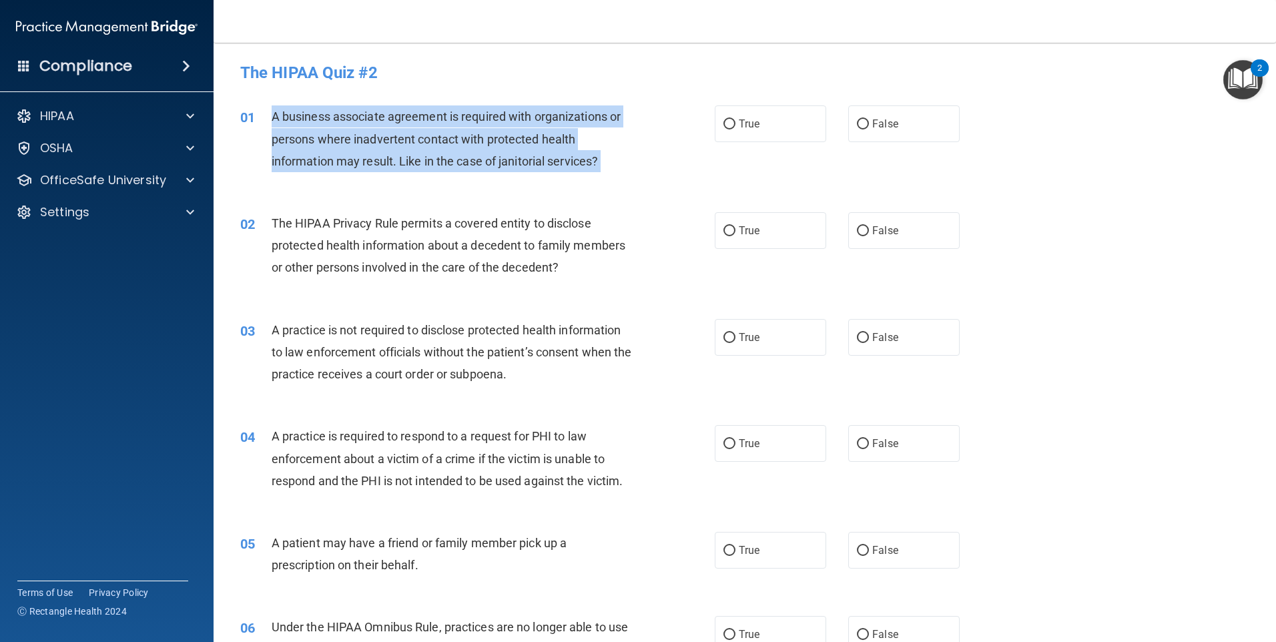
click at [415, 124] on div "A business associate agreement is required with organizations or persons where …" at bounding box center [457, 138] width 371 height 67
click at [449, 159] on span "A business associate agreement is required with organizations or persons where …" at bounding box center [446, 138] width 349 height 58
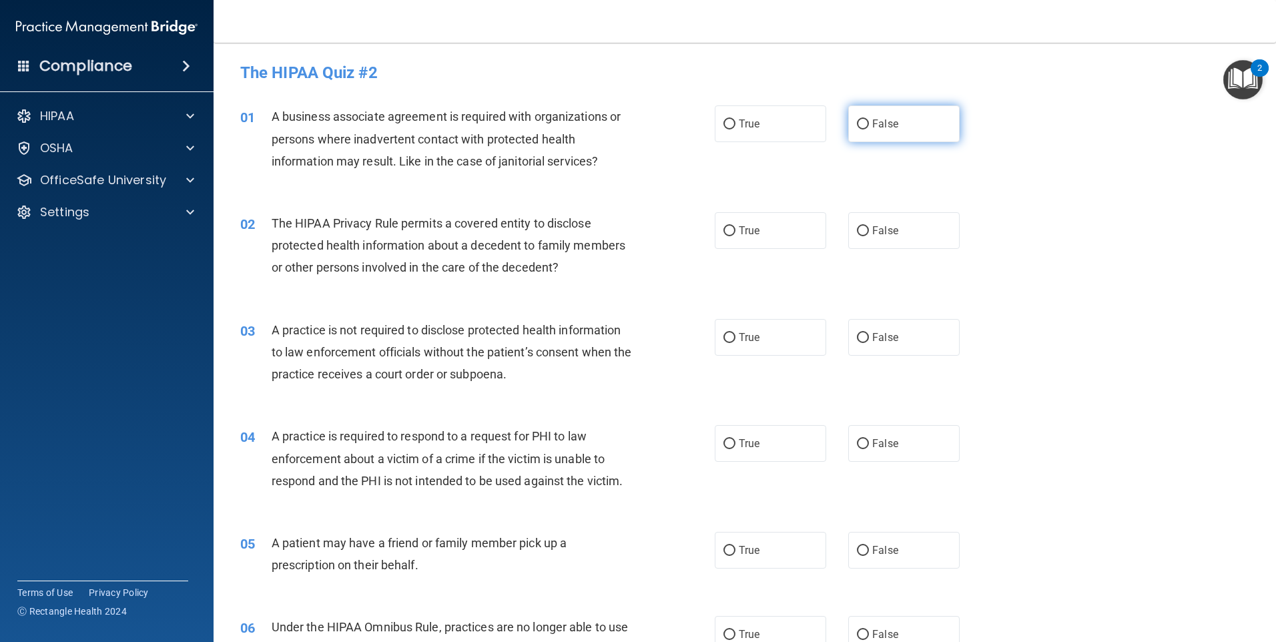
click at [860, 123] on input "False" at bounding box center [863, 124] width 12 height 10
radio input "true"
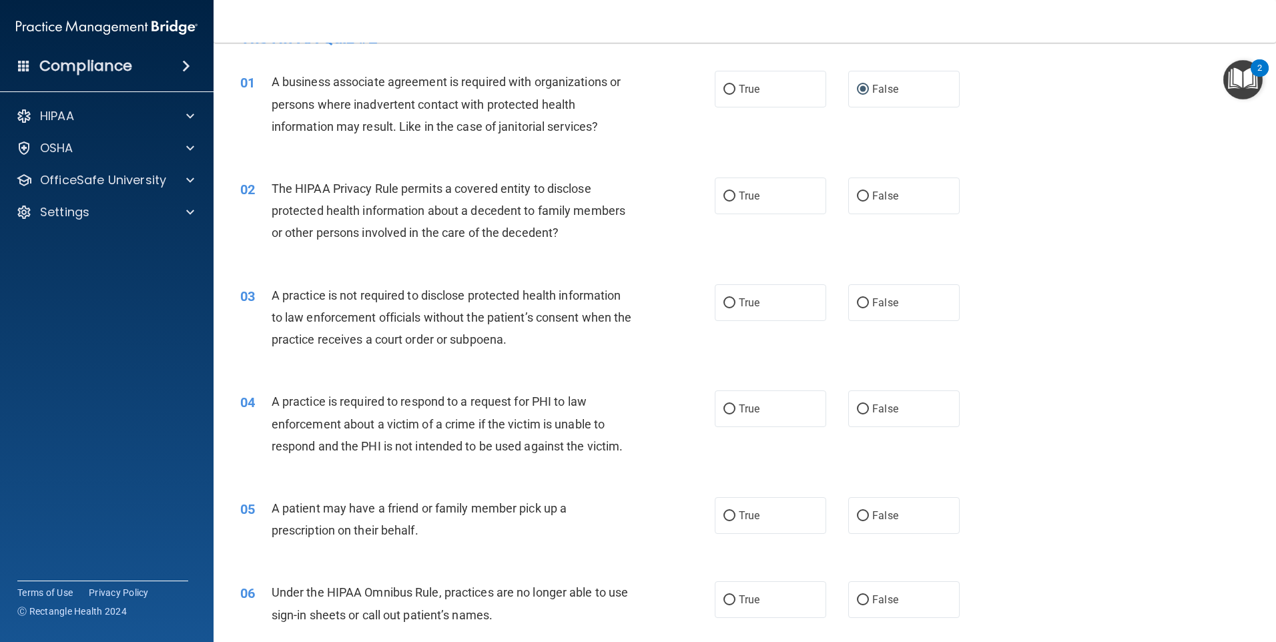
scroll to position [67, 0]
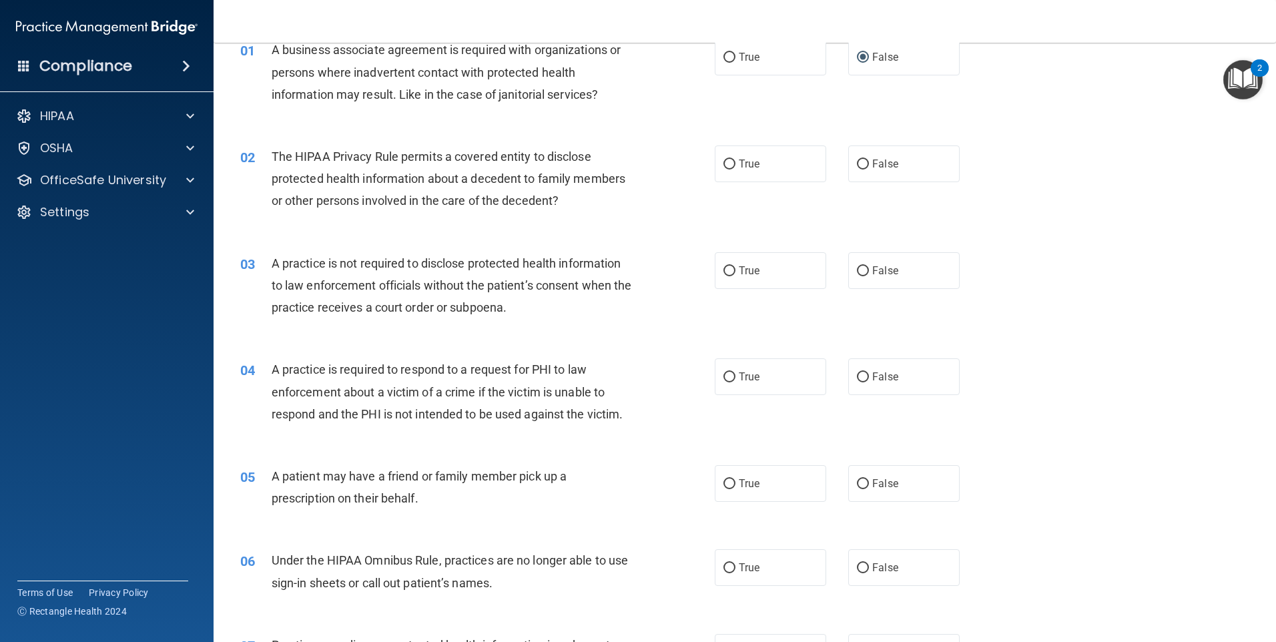
click at [427, 184] on span "The HIPAA Privacy Rule permits a covered entity to disclose protected health in…" at bounding box center [449, 178] width 354 height 58
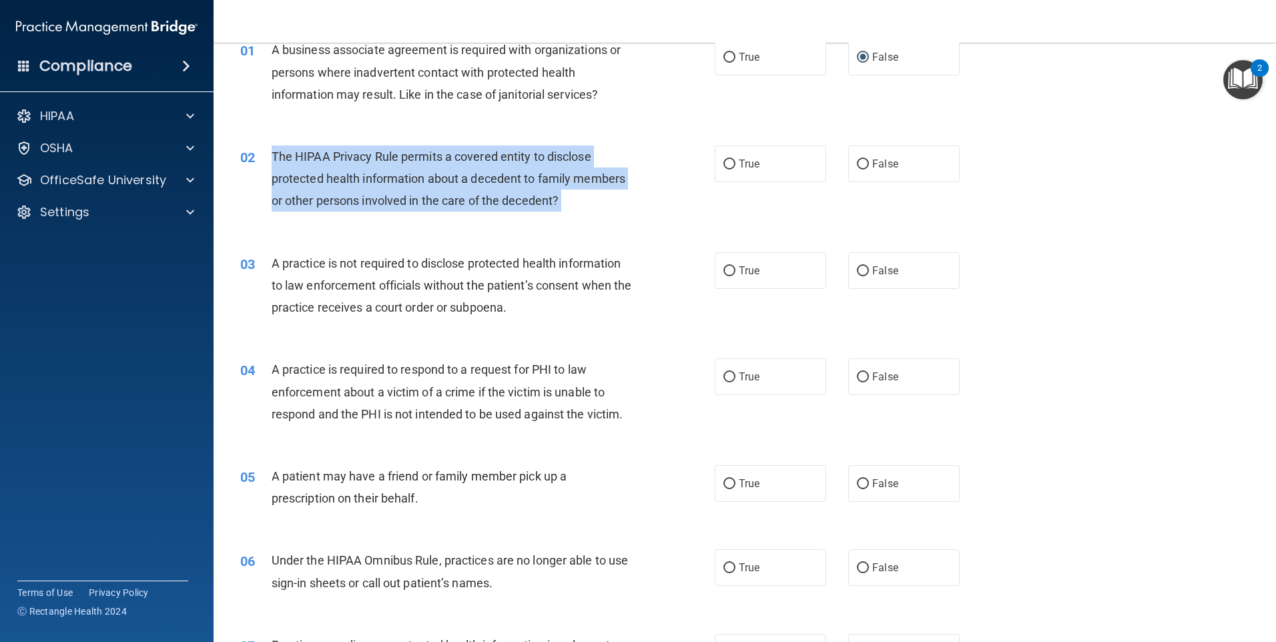
click at [427, 184] on span "The HIPAA Privacy Rule permits a covered entity to disclose protected health in…" at bounding box center [449, 178] width 354 height 58
drag, startPoint x: 427, startPoint y: 184, endPoint x: 414, endPoint y: 185, distance: 12.7
click at [414, 185] on span "The HIPAA Privacy Rule permits a covered entity to disclose protected health in…" at bounding box center [449, 178] width 354 height 58
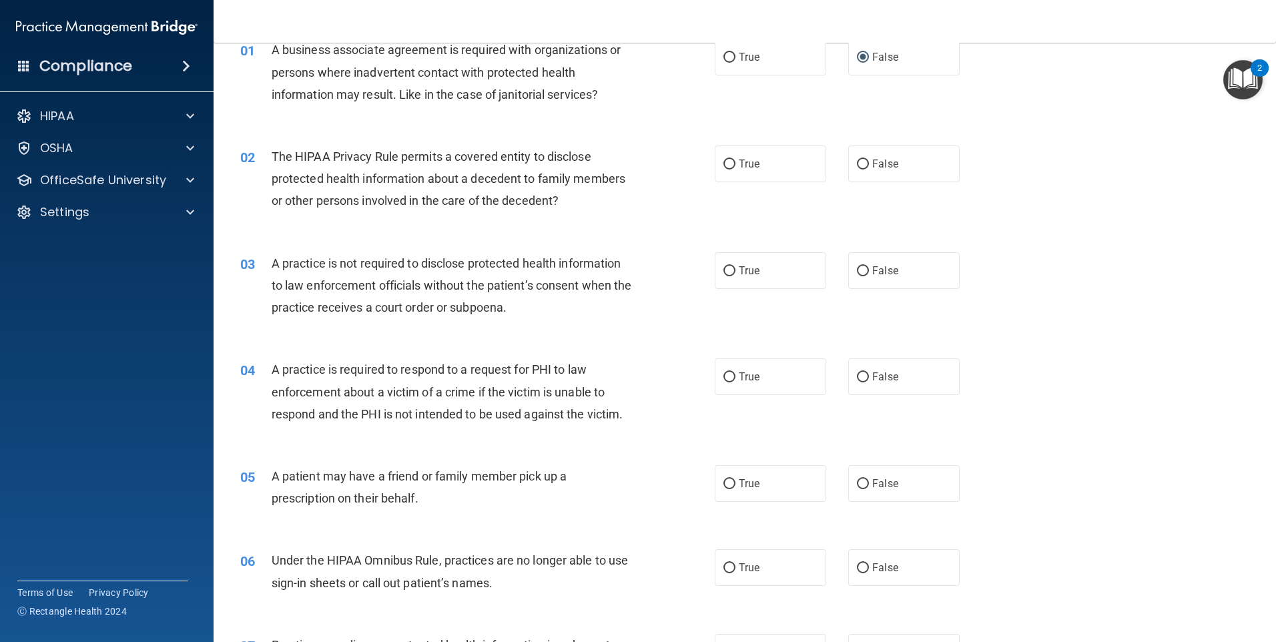
click at [459, 182] on span "The HIPAA Privacy Rule permits a covered entity to disclose protected health in…" at bounding box center [449, 178] width 354 height 58
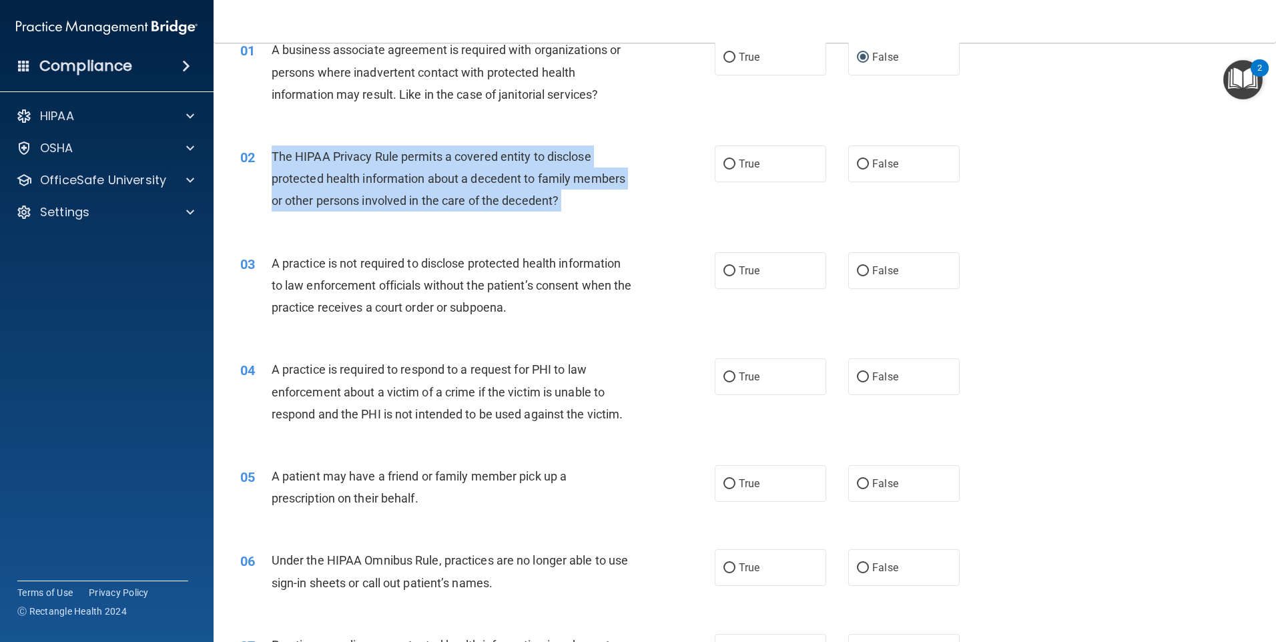
click at [459, 182] on span "The HIPAA Privacy Rule permits a covered entity to disclose protected health in…" at bounding box center [449, 178] width 354 height 58
click at [729, 167] on input "True" at bounding box center [729, 164] width 12 height 10
radio input "true"
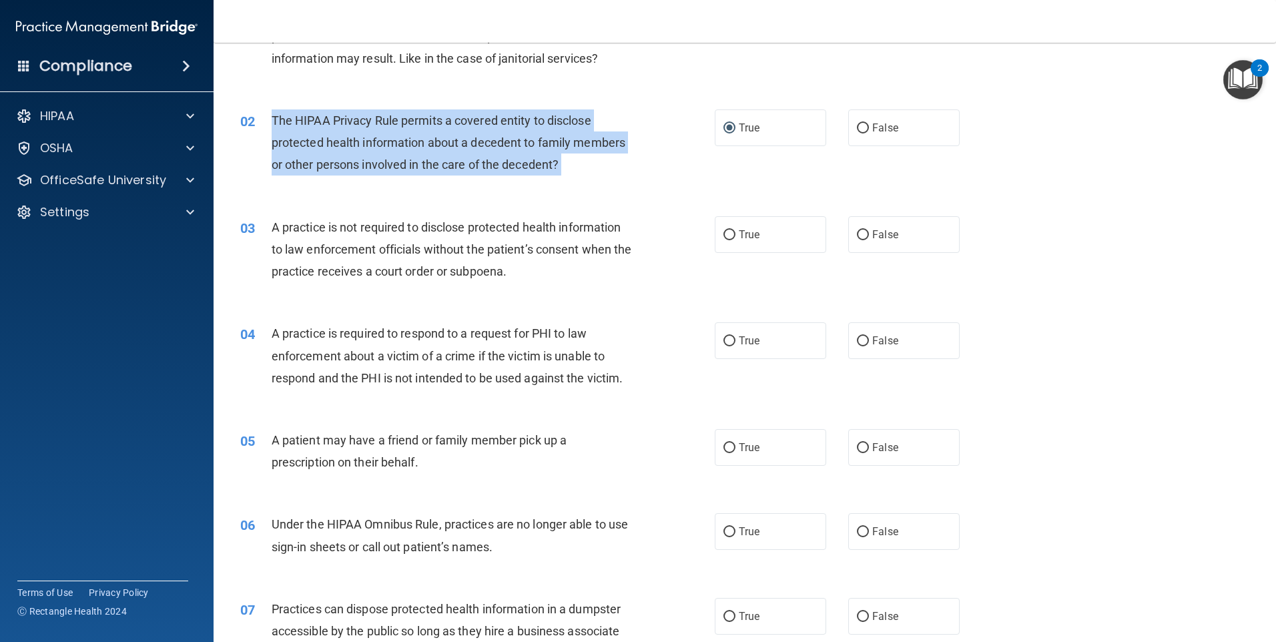
scroll to position [133, 0]
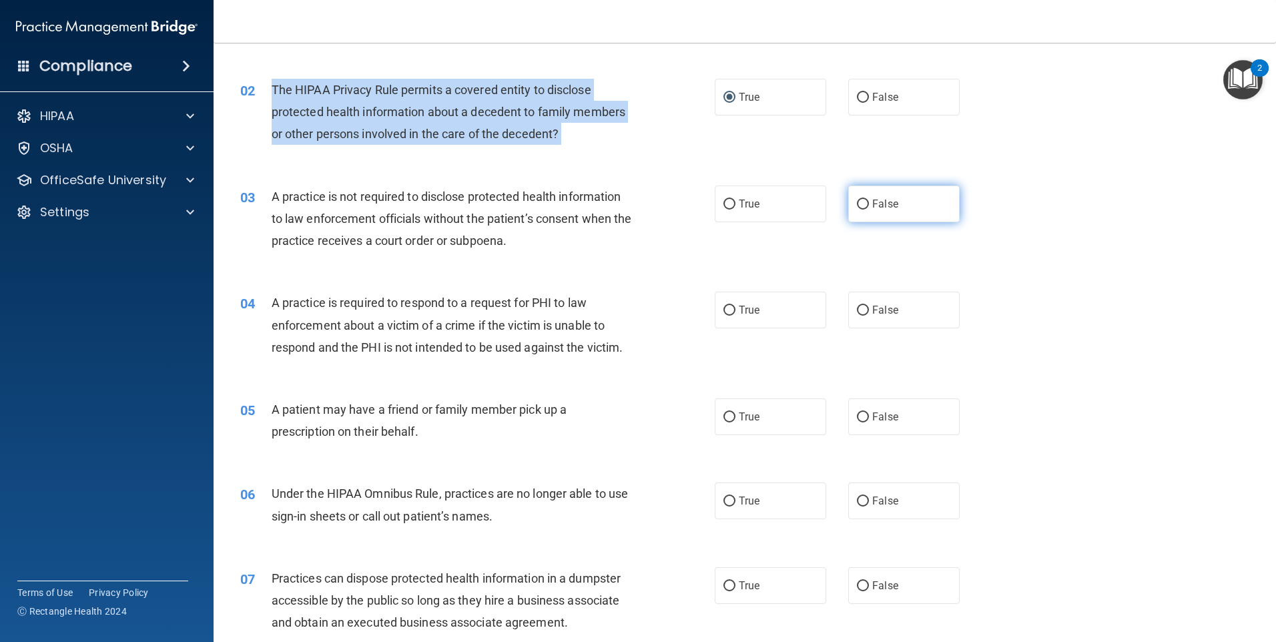
click at [859, 207] on input "False" at bounding box center [863, 204] width 12 height 10
radio input "true"
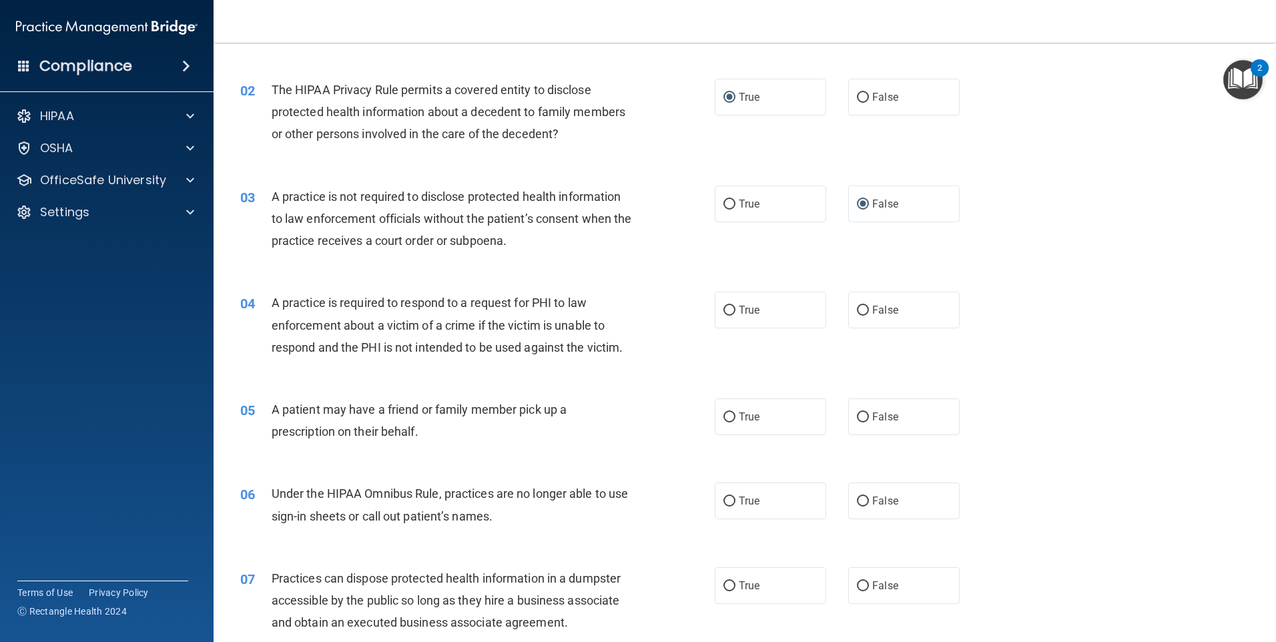
click at [553, 251] on div "A practice is not required to disclose protected health information to law enfo…" at bounding box center [457, 218] width 371 height 67
click at [723, 309] on input "True" at bounding box center [729, 311] width 12 height 10
radio input "true"
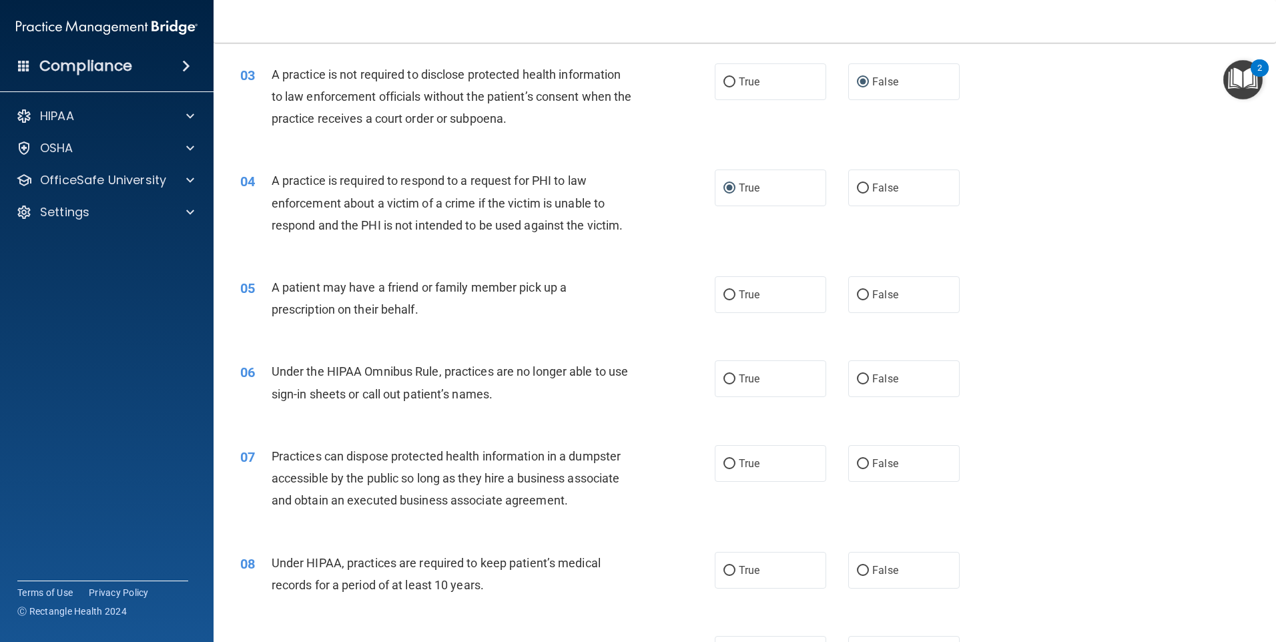
scroll to position [267, 0]
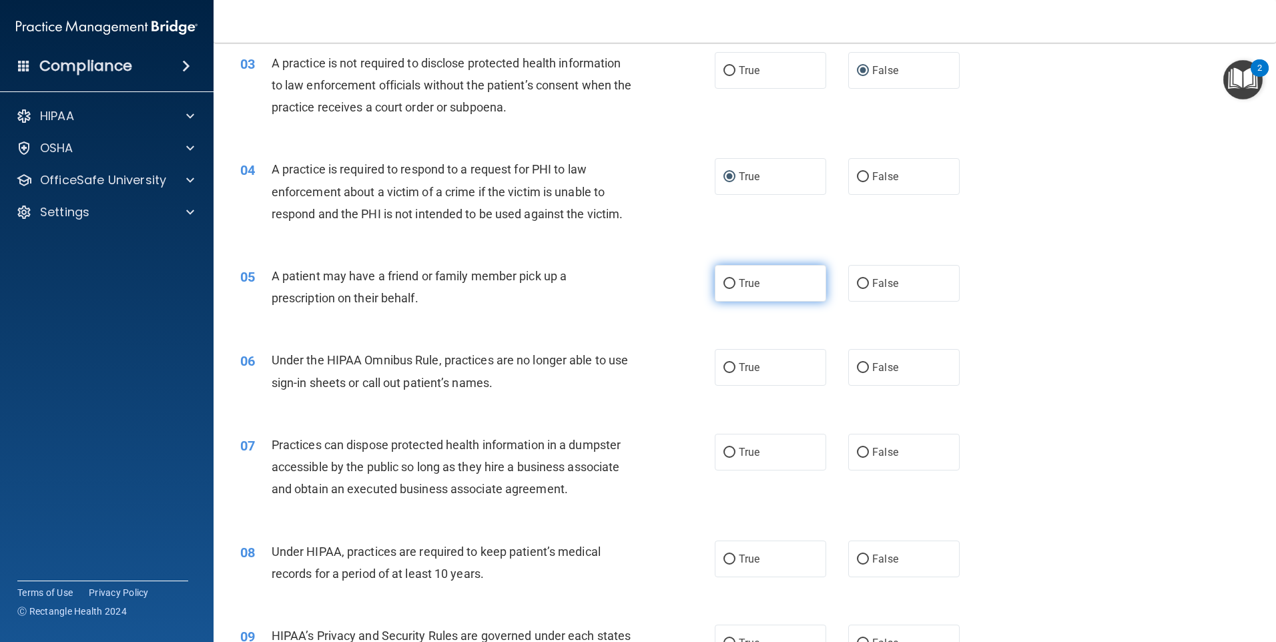
click at [723, 284] on input "True" at bounding box center [729, 284] width 12 height 10
radio input "true"
click at [857, 364] on input "False" at bounding box center [863, 368] width 12 height 10
radio input "true"
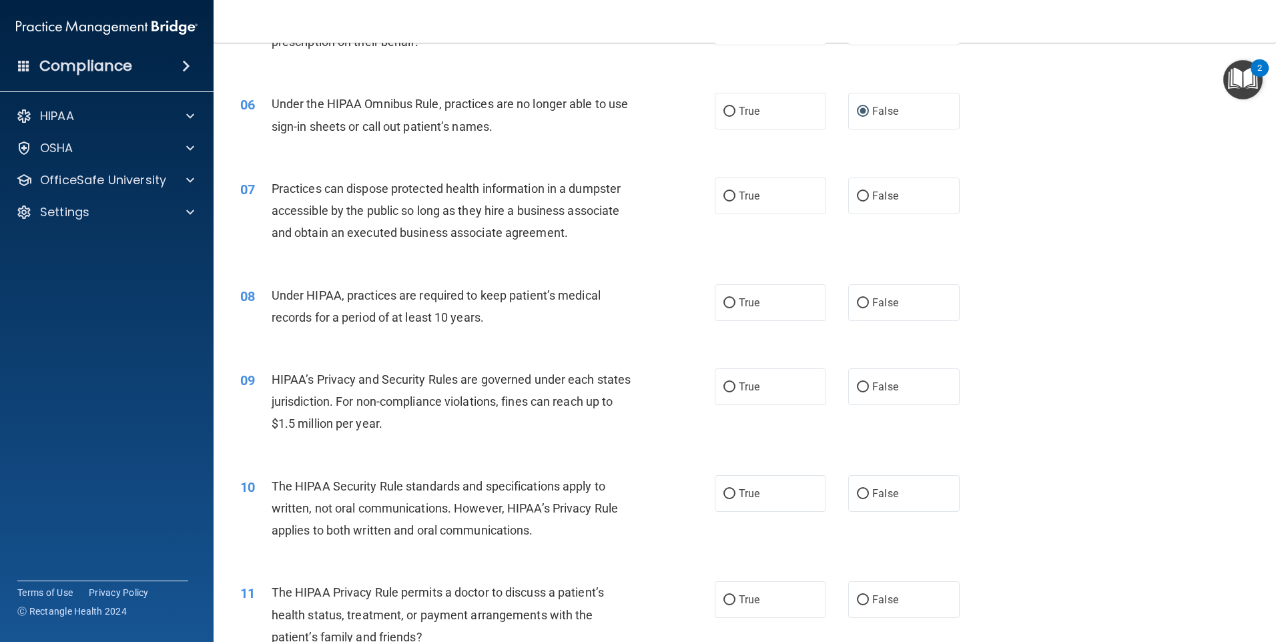
scroll to position [534, 0]
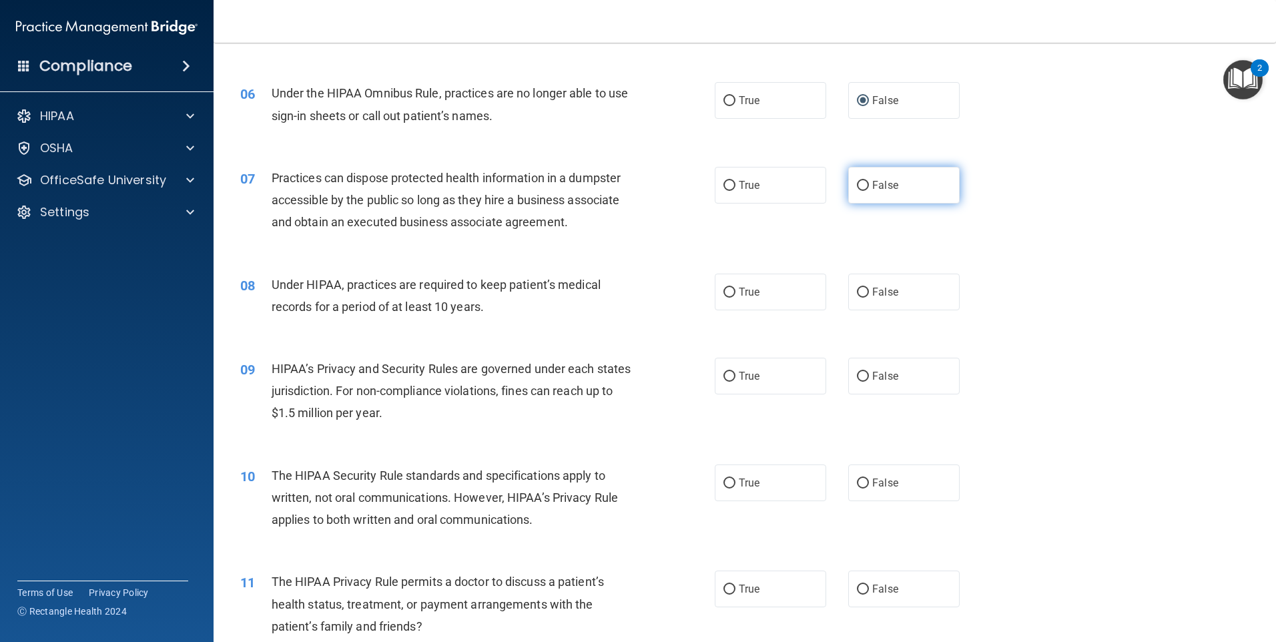
click at [857, 187] on input "False" at bounding box center [863, 186] width 12 height 10
radio input "true"
click at [858, 292] on input "False" at bounding box center [863, 293] width 12 height 10
radio input "true"
click at [857, 374] on input "False" at bounding box center [863, 377] width 12 height 10
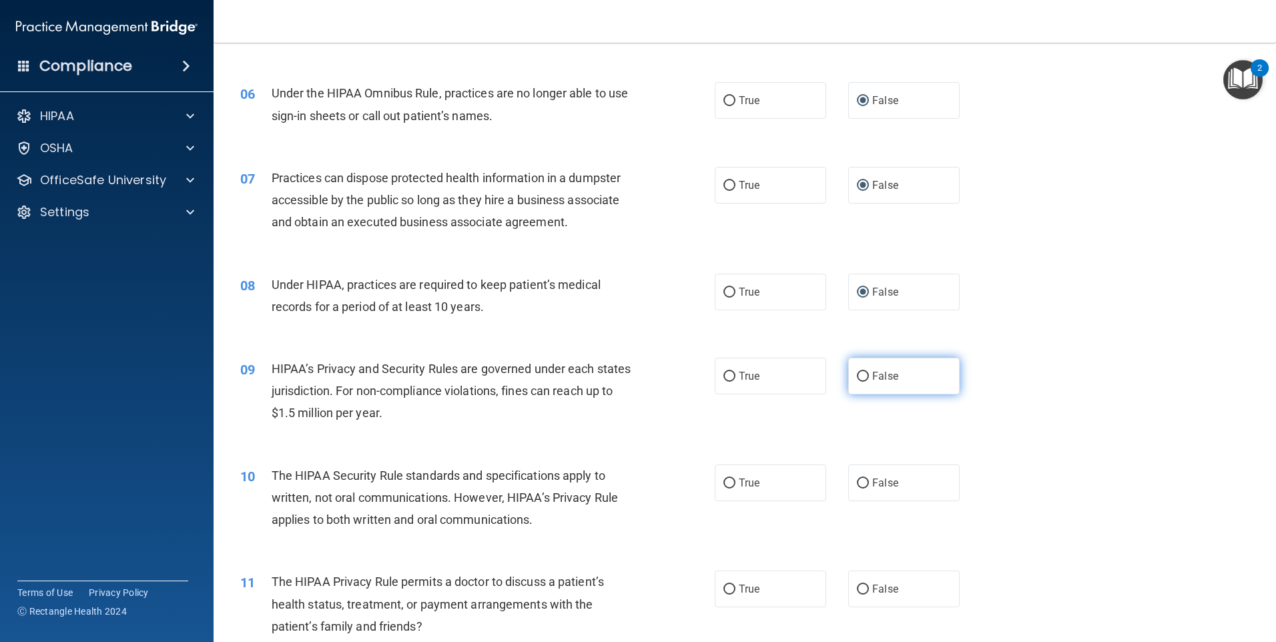
radio input "true"
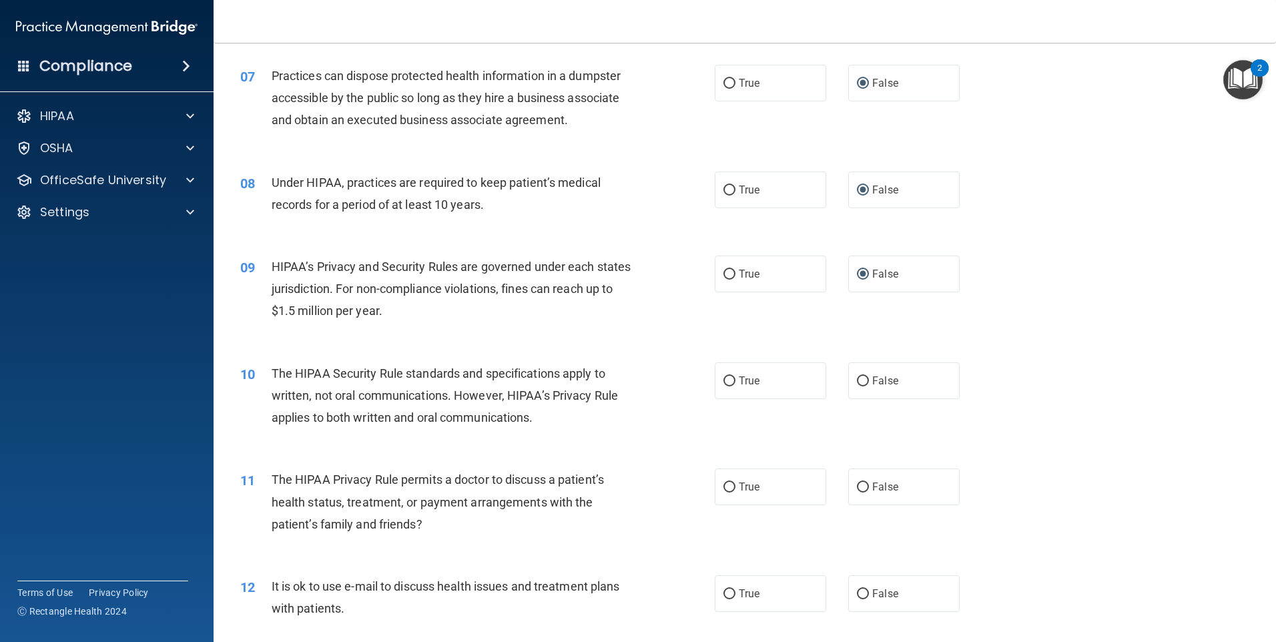
scroll to position [667, 0]
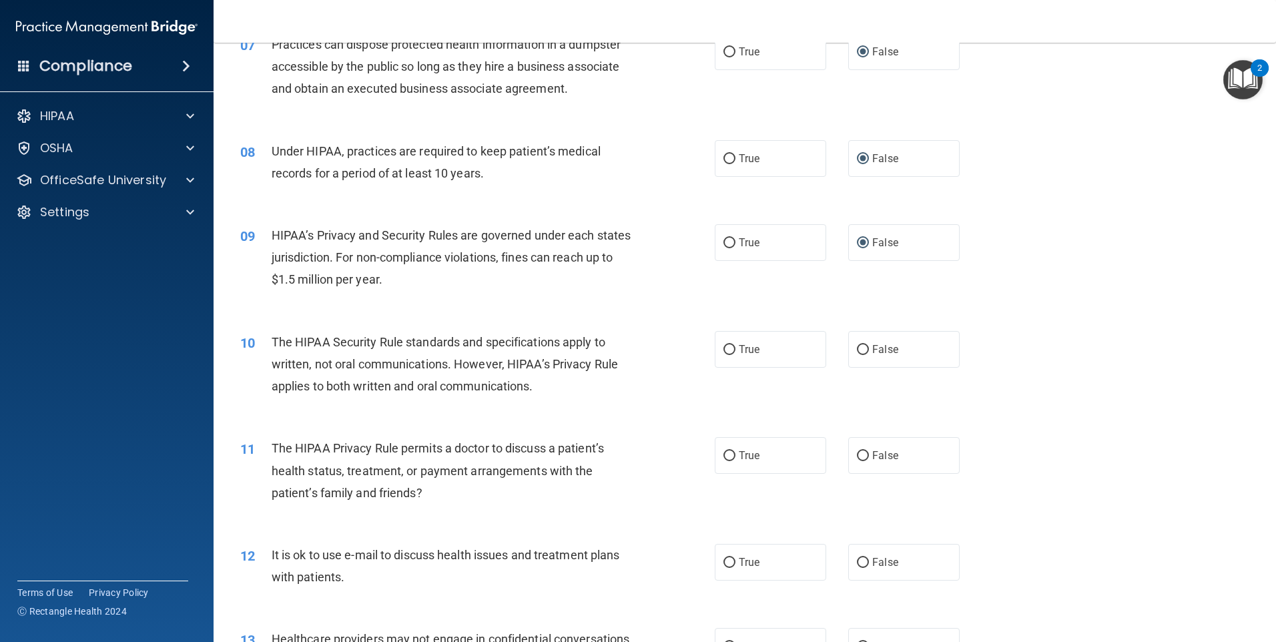
click at [402, 366] on span "The HIPAA Security Rule standards and specifications apply to written, not oral…" at bounding box center [445, 364] width 346 height 58
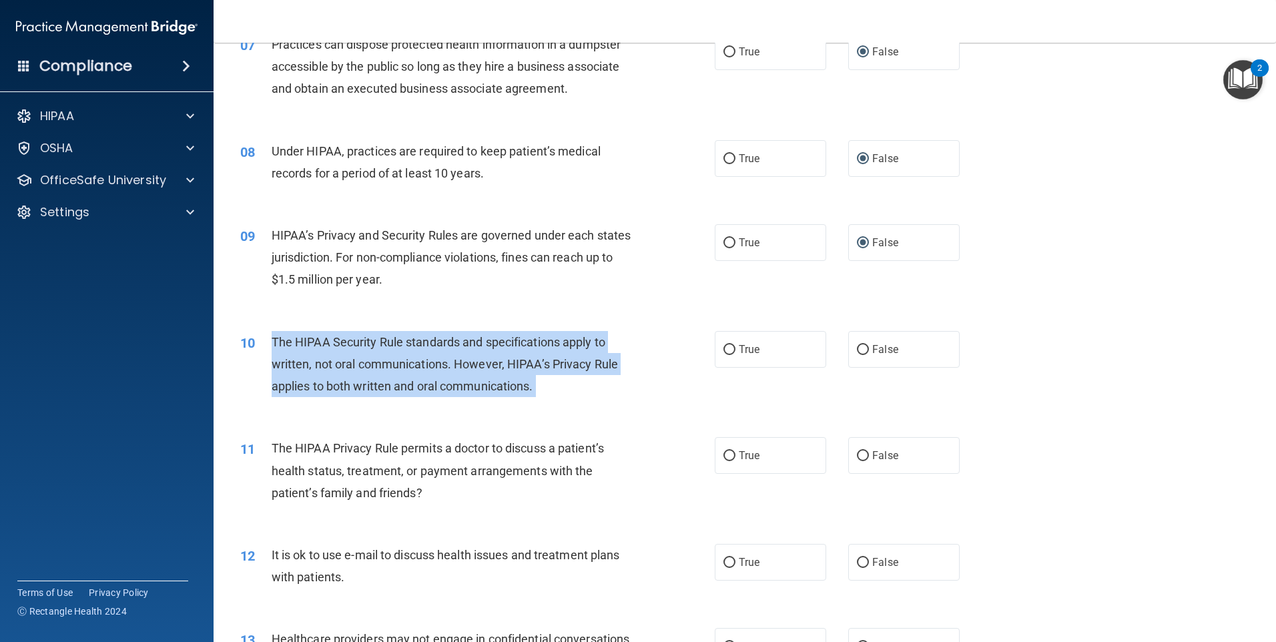
click at [402, 366] on span "The HIPAA Security Rule standards and specifications apply to written, not oral…" at bounding box center [445, 364] width 346 height 58
click at [723, 347] on input "True" at bounding box center [729, 350] width 12 height 10
radio input "true"
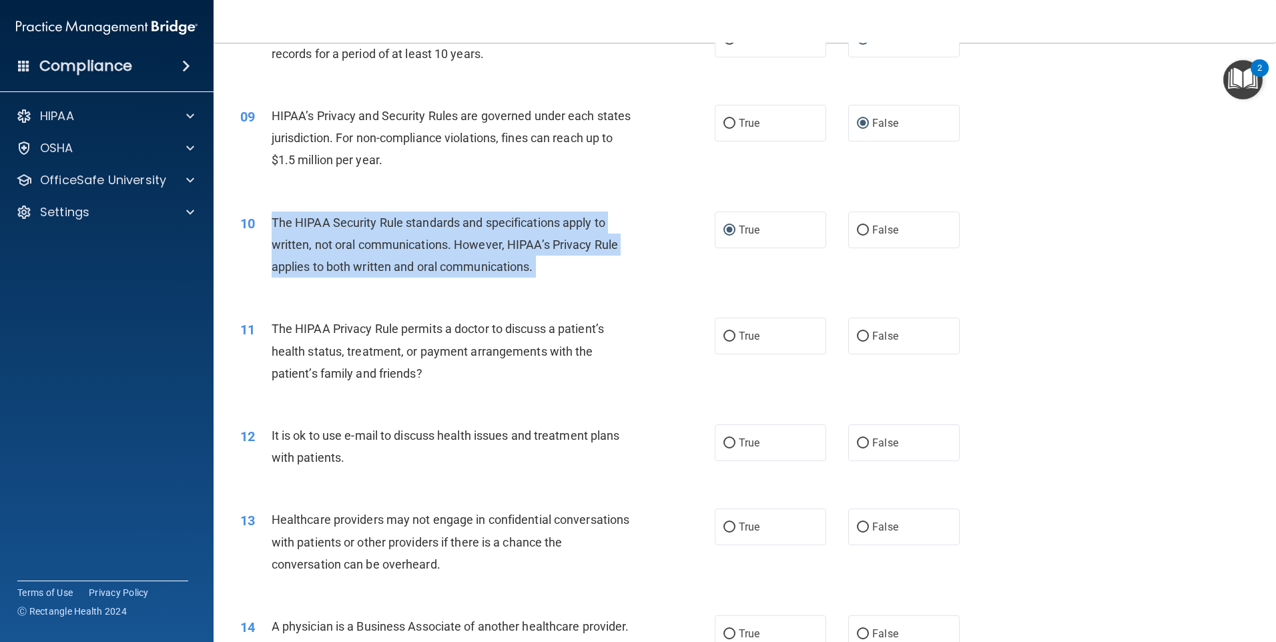
scroll to position [801, 0]
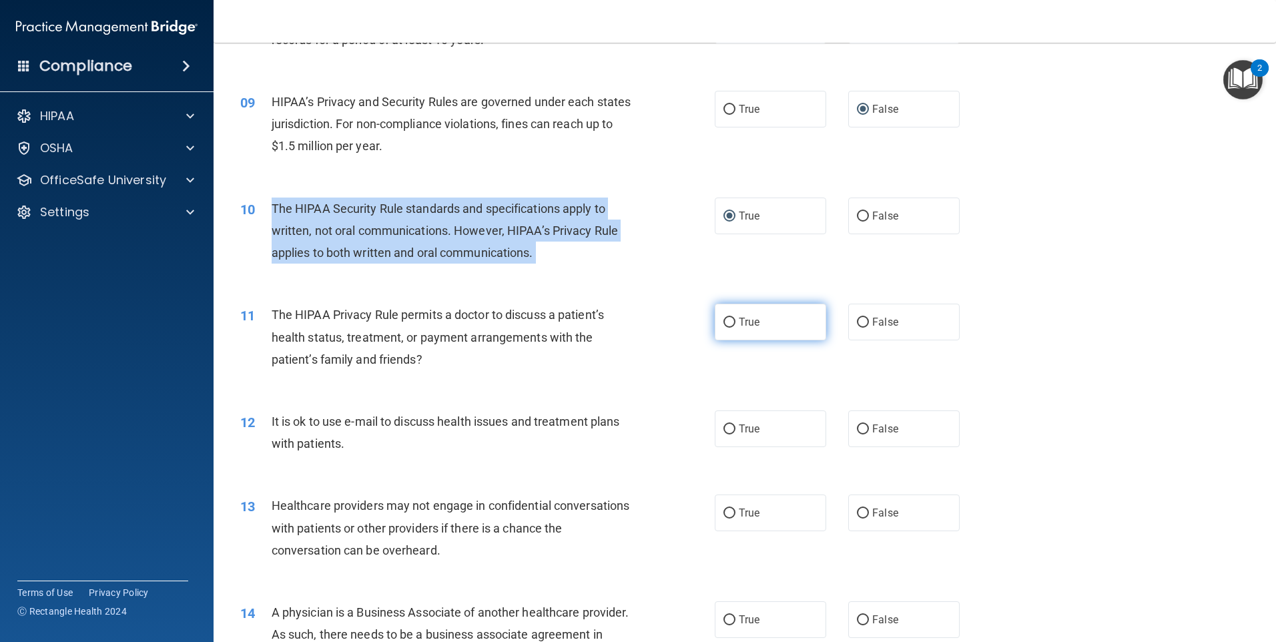
click at [729, 320] on input "True" at bounding box center [729, 323] width 12 height 10
radio input "true"
click at [727, 428] on input "True" at bounding box center [729, 429] width 12 height 10
radio input "true"
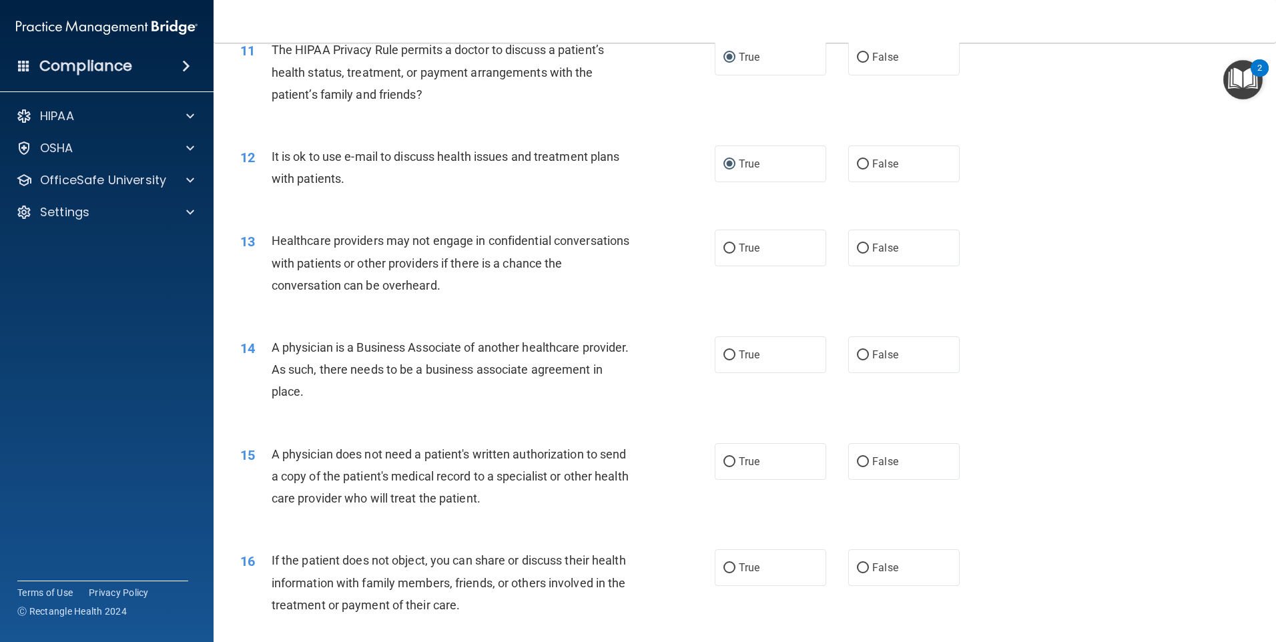
scroll to position [1068, 0]
click at [470, 328] on div "14 A physician is a Business Associate of another healthcare provider. As such,…" at bounding box center [744, 371] width 1029 height 107
click at [862, 244] on input "False" at bounding box center [863, 247] width 12 height 10
radio input "true"
click at [859, 352] on input "False" at bounding box center [863, 353] width 12 height 10
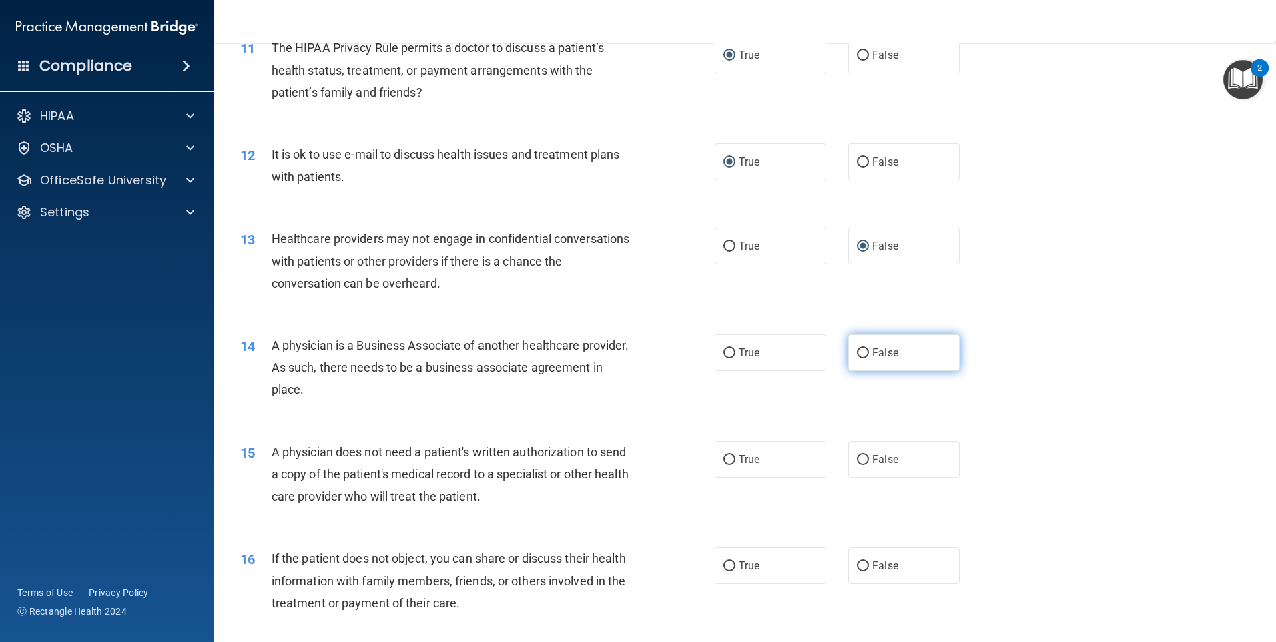
radio input "true"
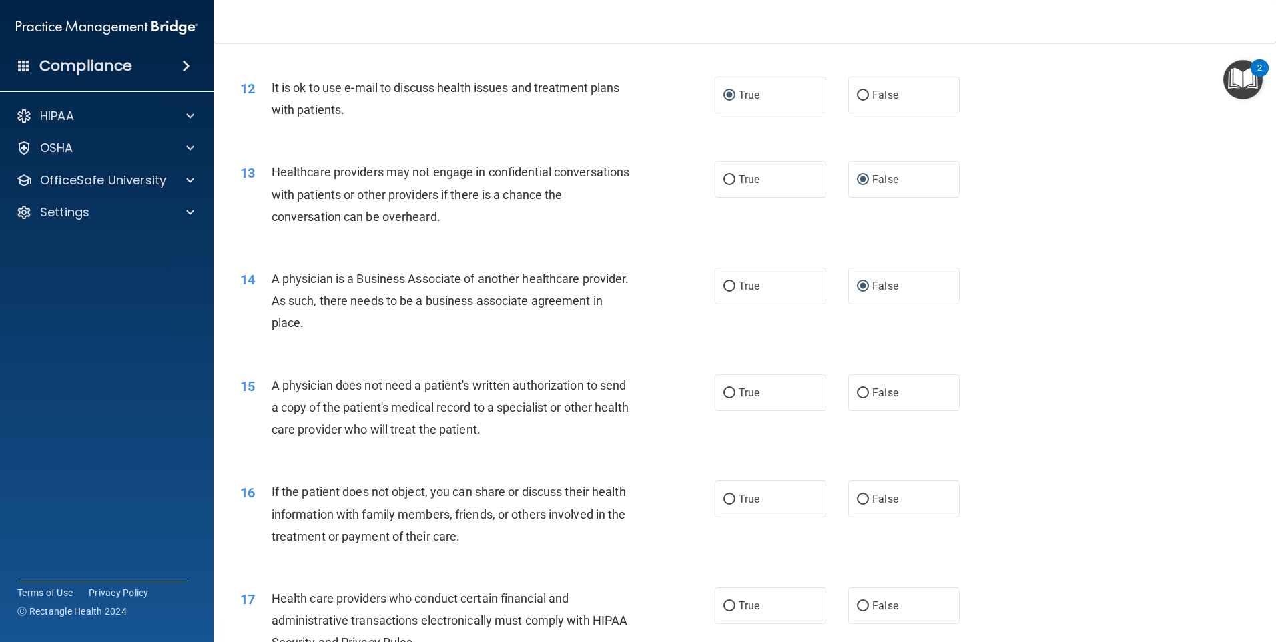
scroll to position [1201, 0]
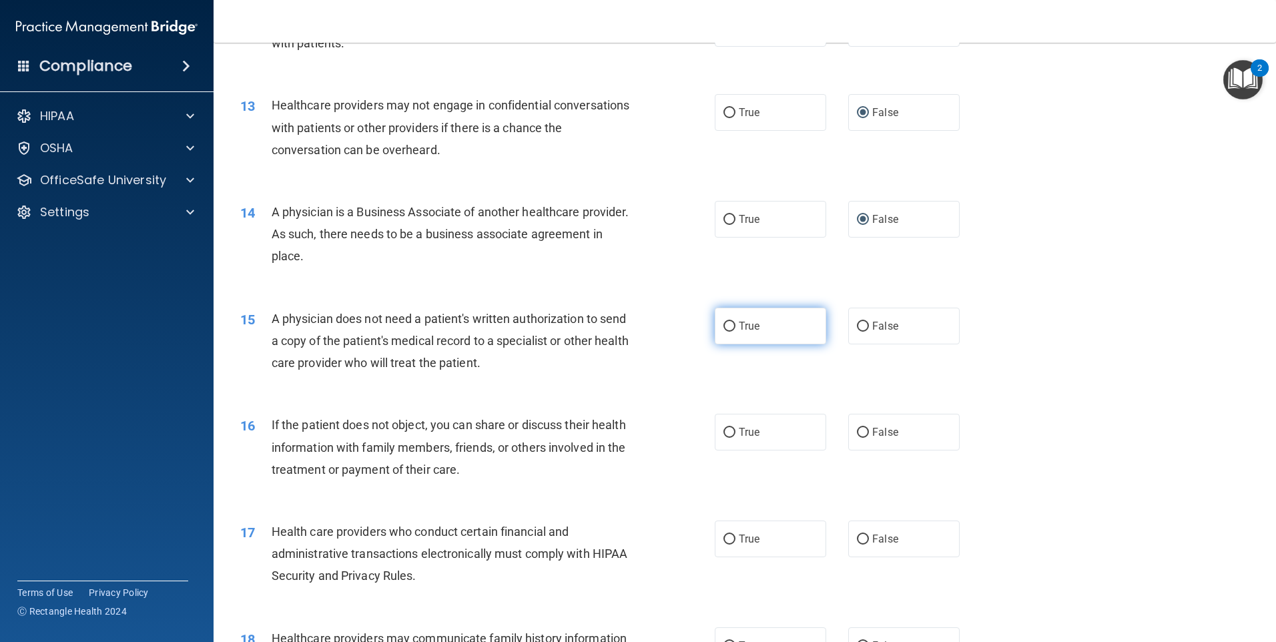
click at [723, 324] on input "True" at bounding box center [729, 327] width 12 height 10
radio input "true"
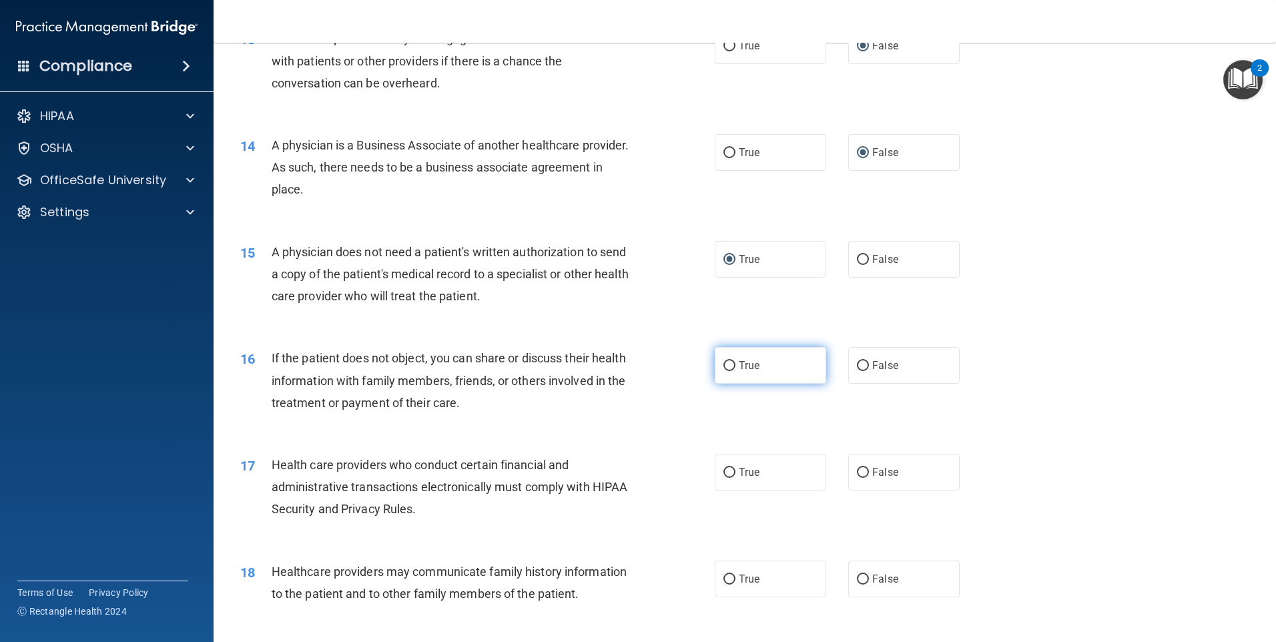
click at [726, 362] on input "True" at bounding box center [729, 366] width 12 height 10
radio input "true"
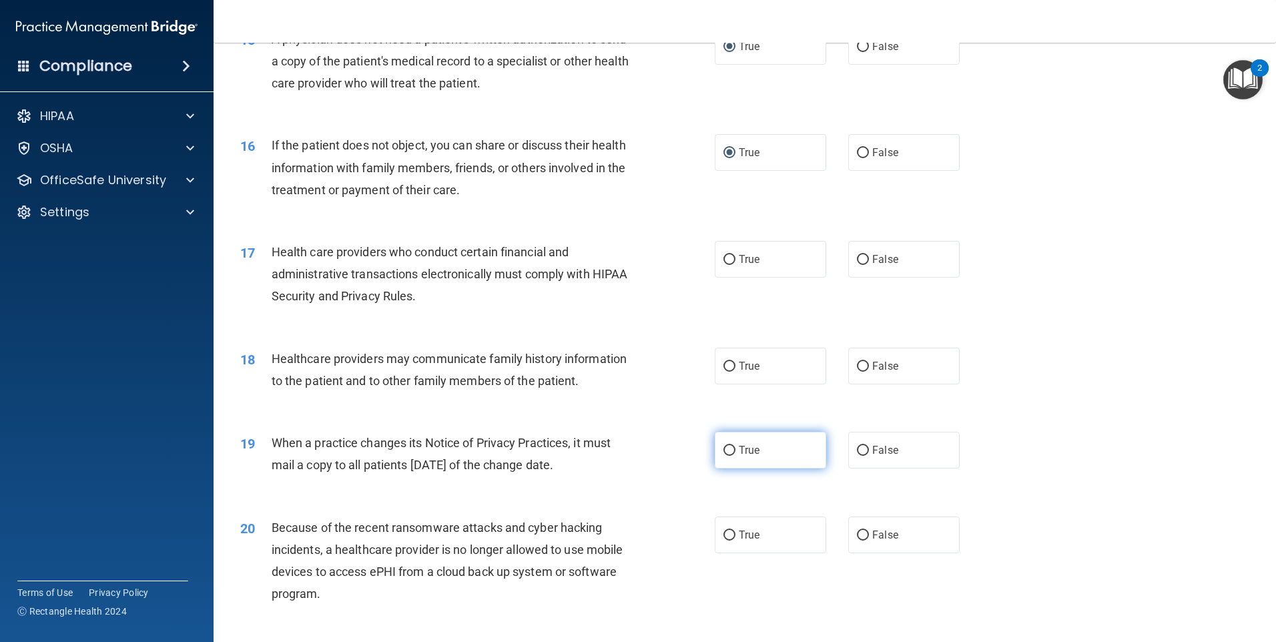
scroll to position [1535, 0]
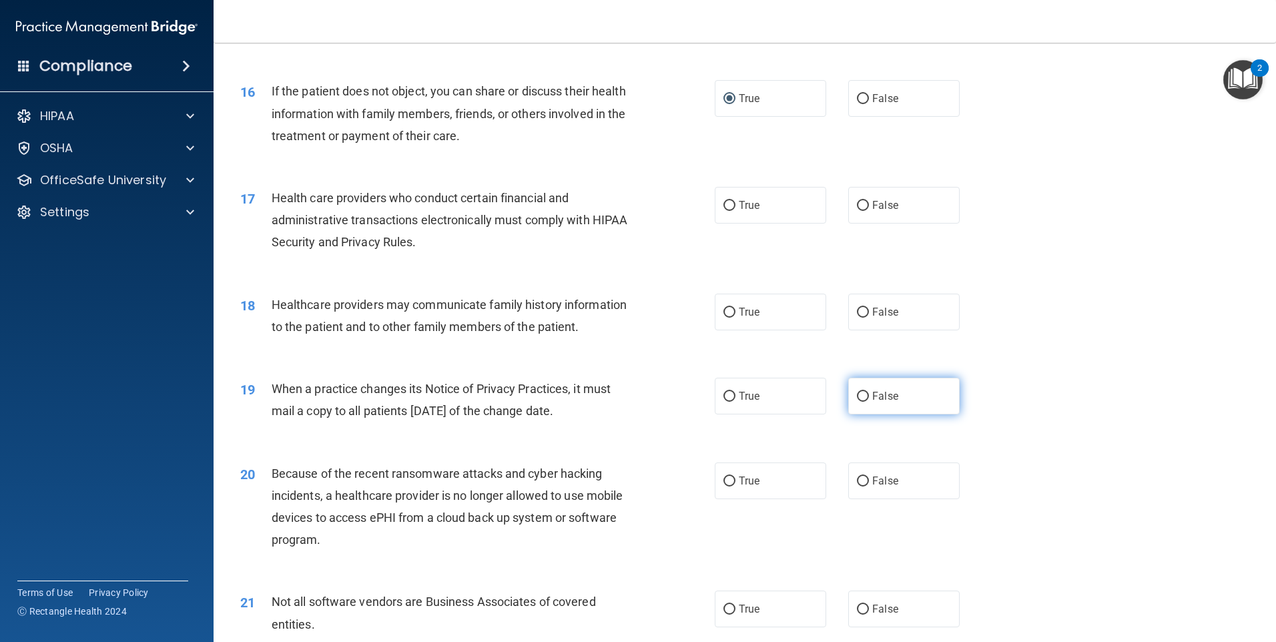
click at [857, 395] on input "False" at bounding box center [863, 397] width 12 height 10
radio input "true"
click at [859, 482] on input "False" at bounding box center [863, 481] width 12 height 10
radio input "true"
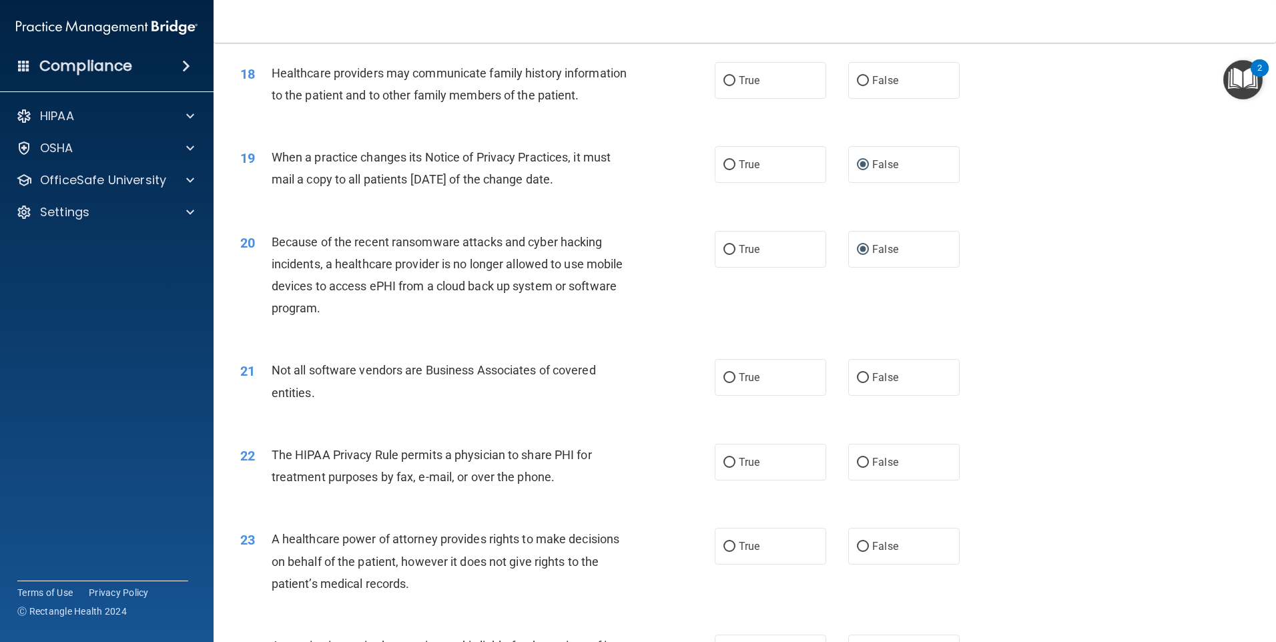
scroll to position [1802, 0]
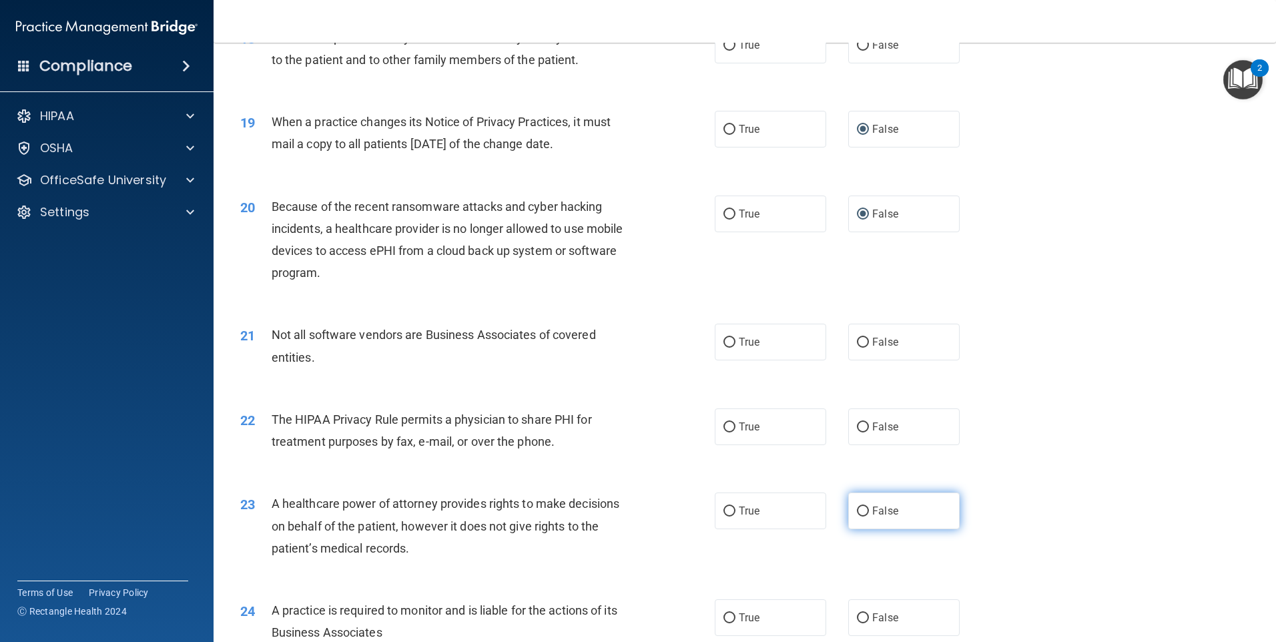
click at [857, 509] on input "False" at bounding box center [863, 511] width 12 height 10
radio input "true"
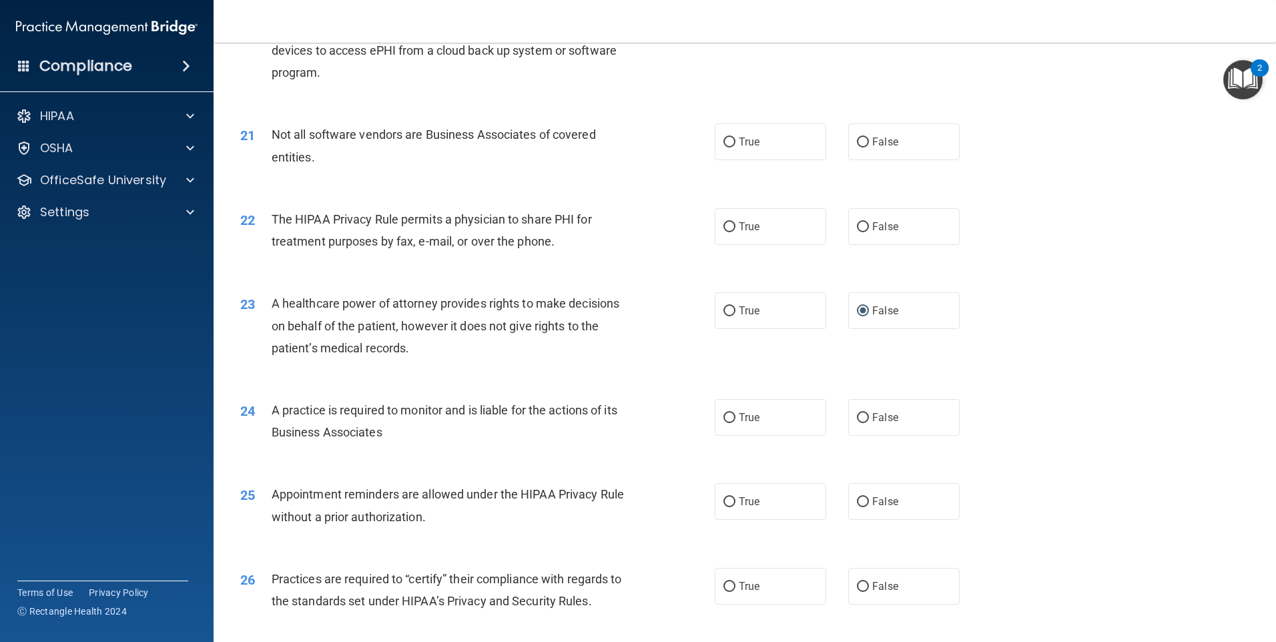
scroll to position [2068, 0]
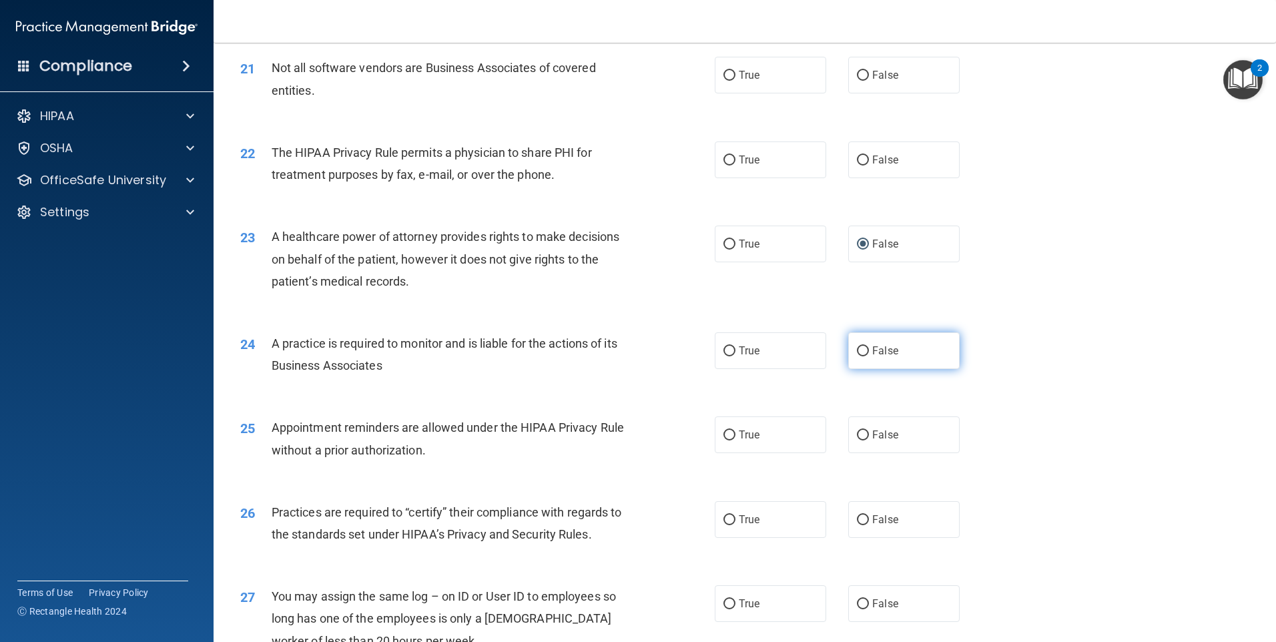
click at [857, 346] on input "False" at bounding box center [863, 351] width 12 height 10
radio input "true"
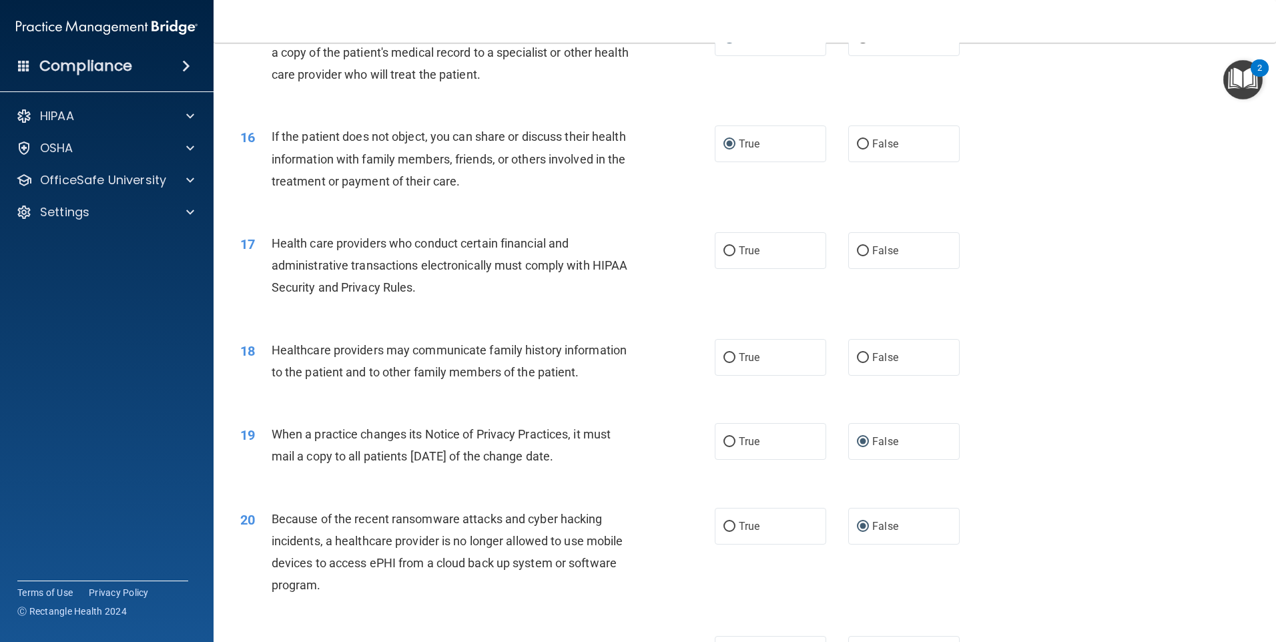
scroll to position [1401, 0]
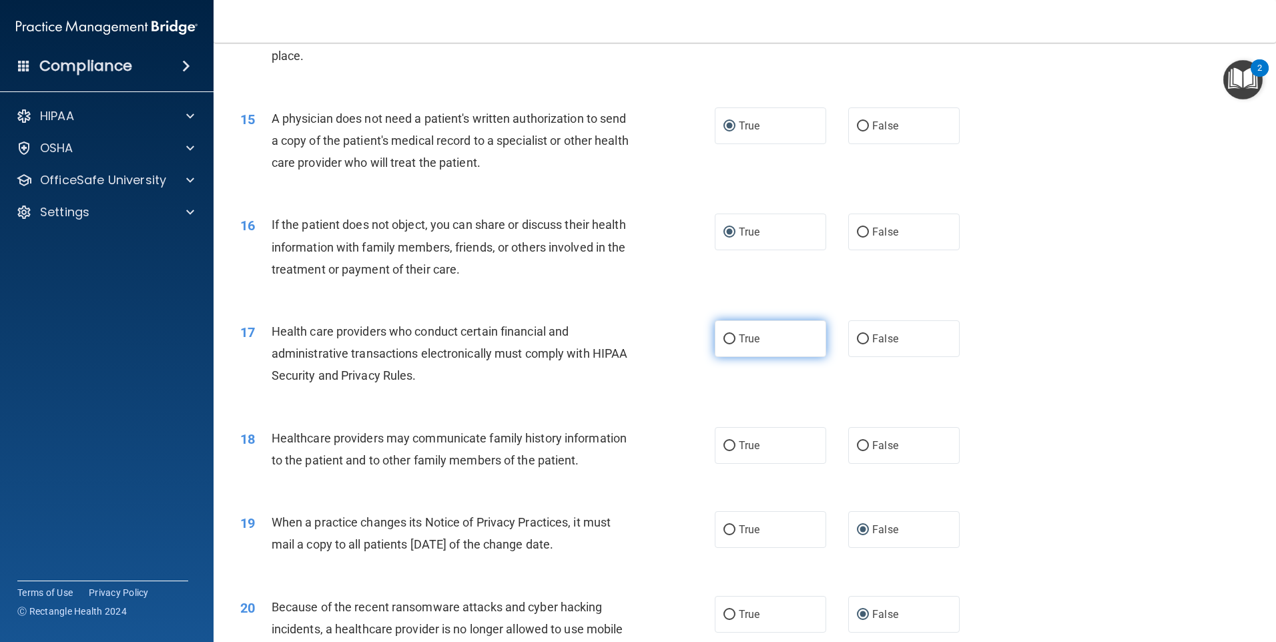
click at [723, 337] on input "True" at bounding box center [729, 339] width 12 height 10
radio input "true"
click at [859, 444] on input "False" at bounding box center [863, 446] width 12 height 10
radio input "true"
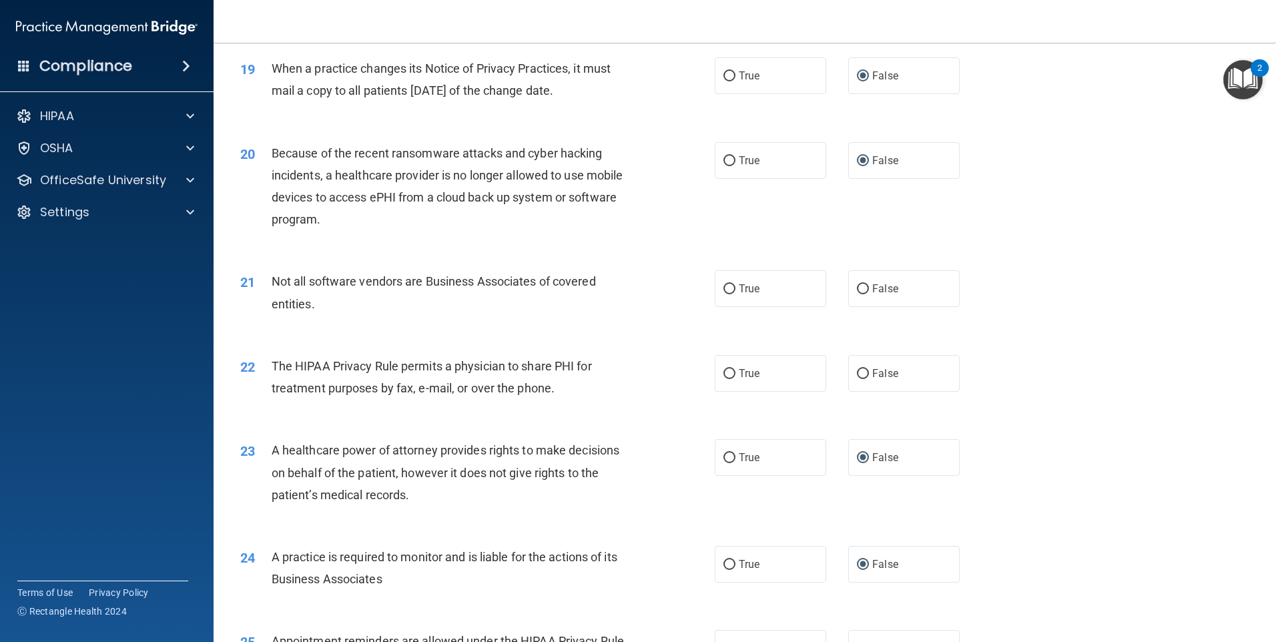
scroll to position [1868, 0]
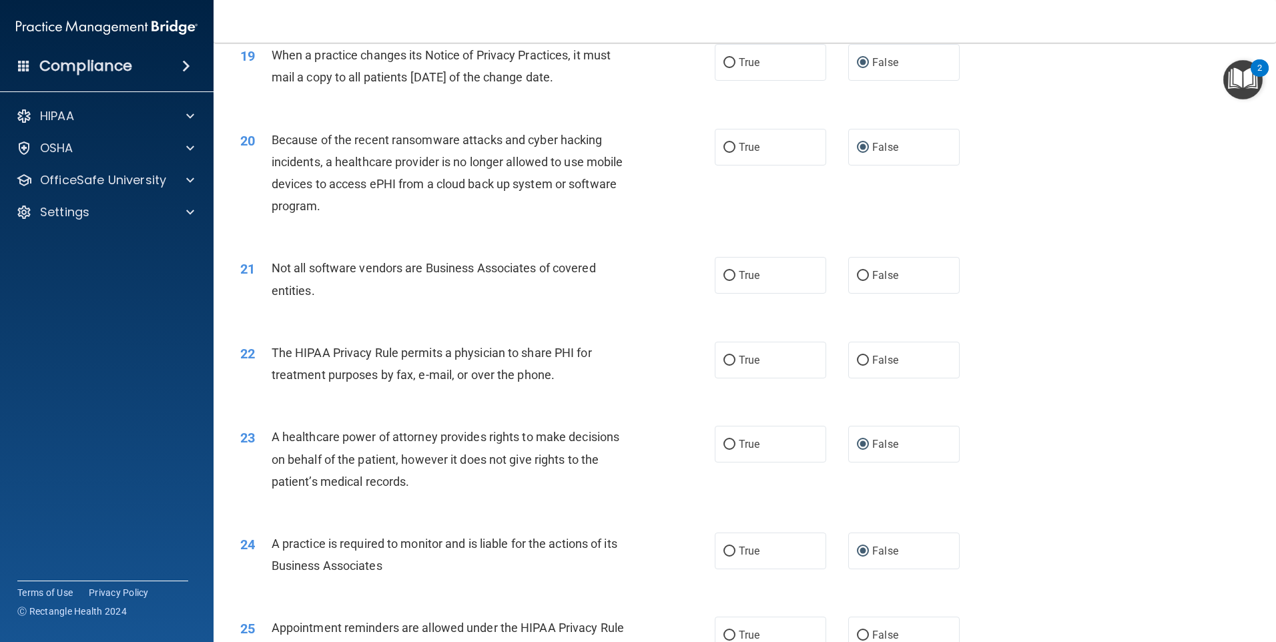
click at [466, 263] on span "Not all software vendors are Business Associates of covered entities." at bounding box center [434, 279] width 324 height 36
drag, startPoint x: 466, startPoint y: 263, endPoint x: 459, endPoint y: 266, distance: 7.5
click at [459, 266] on span "Not all software vendors are Business Associates of covered entities." at bounding box center [434, 279] width 324 height 36
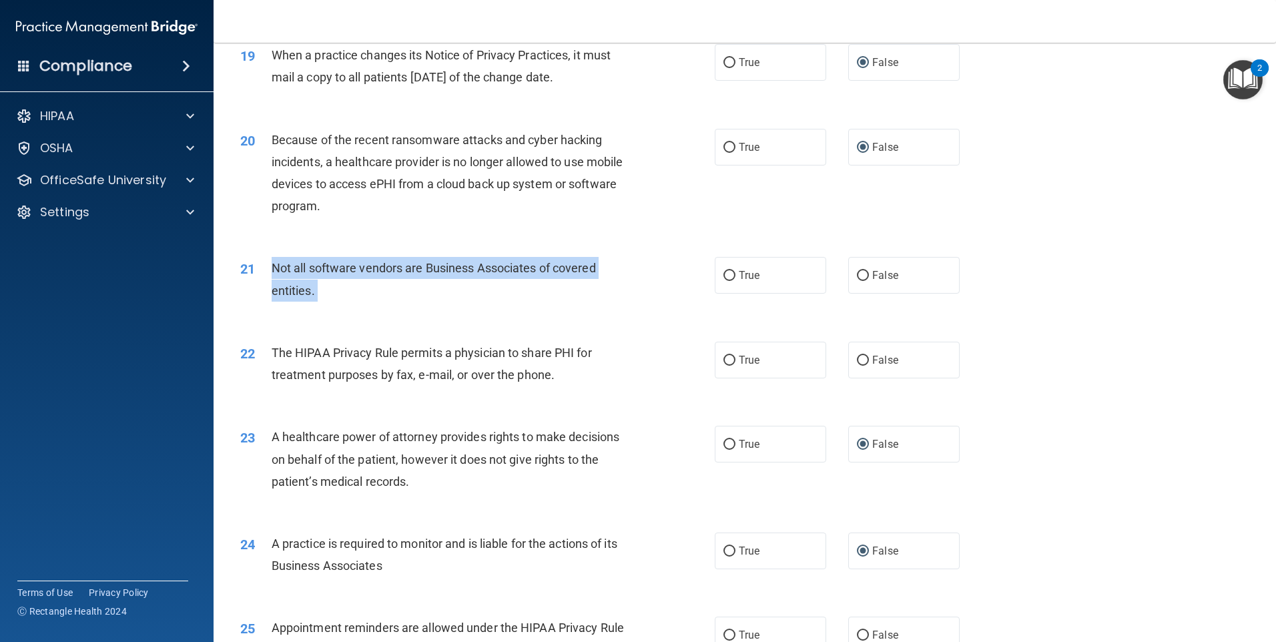
click at [459, 266] on span "Not all software vendors are Business Associates of covered entities." at bounding box center [434, 279] width 324 height 36
click at [729, 273] on input "True" at bounding box center [729, 276] width 12 height 10
radio input "true"
click at [430, 356] on span "The HIPAA Privacy Rule permits a physician to share PHI for treatment purposes …" at bounding box center [432, 364] width 320 height 36
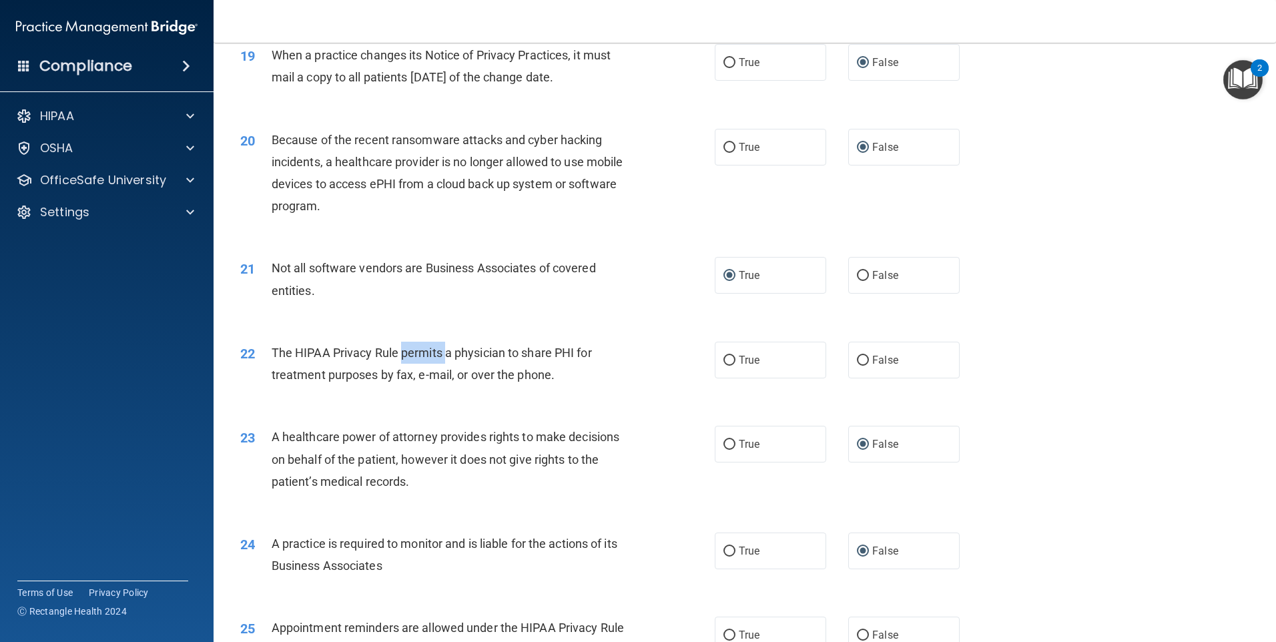
click at [430, 356] on span "The HIPAA Privacy Rule permits a physician to share PHI for treatment purposes …" at bounding box center [432, 364] width 320 height 36
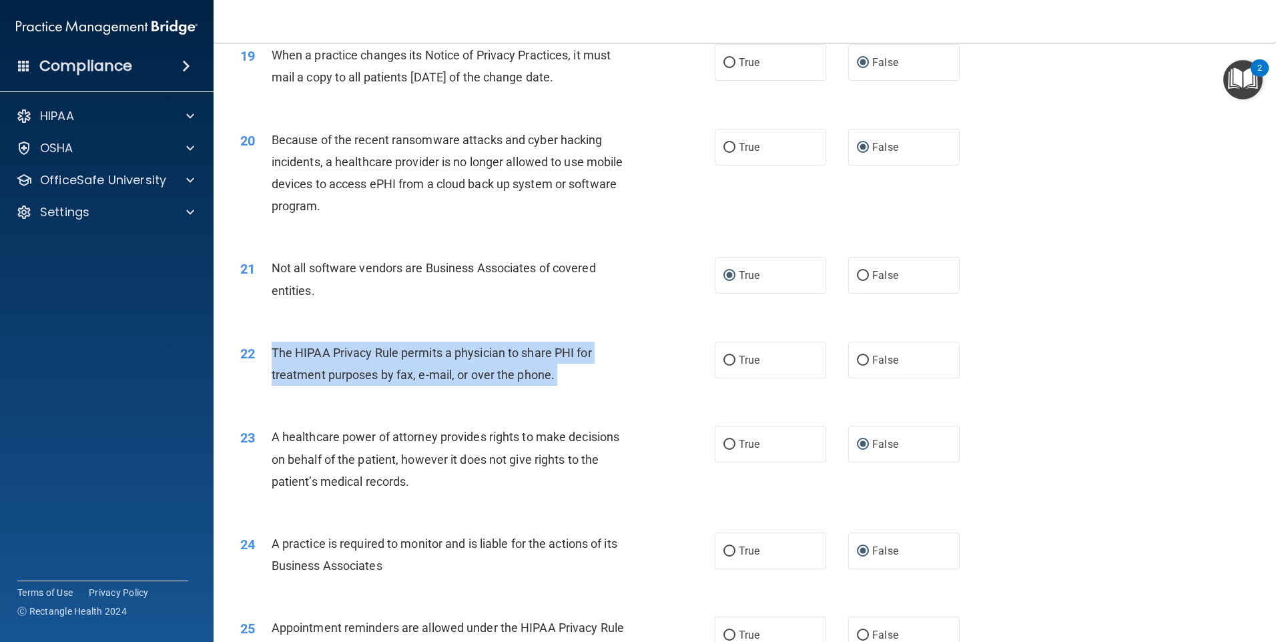
click at [430, 356] on span "The HIPAA Privacy Rule permits a physician to share PHI for treatment purposes …" at bounding box center [432, 364] width 320 height 36
click at [723, 358] on input "True" at bounding box center [729, 361] width 12 height 10
radio input "true"
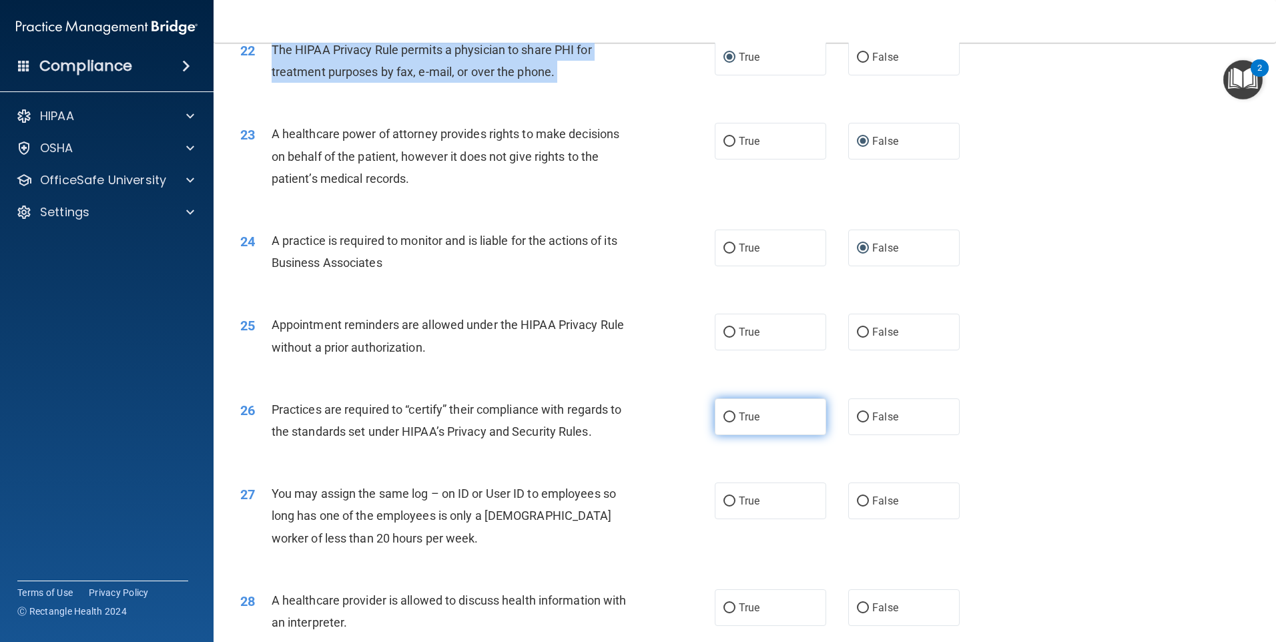
scroll to position [2202, 0]
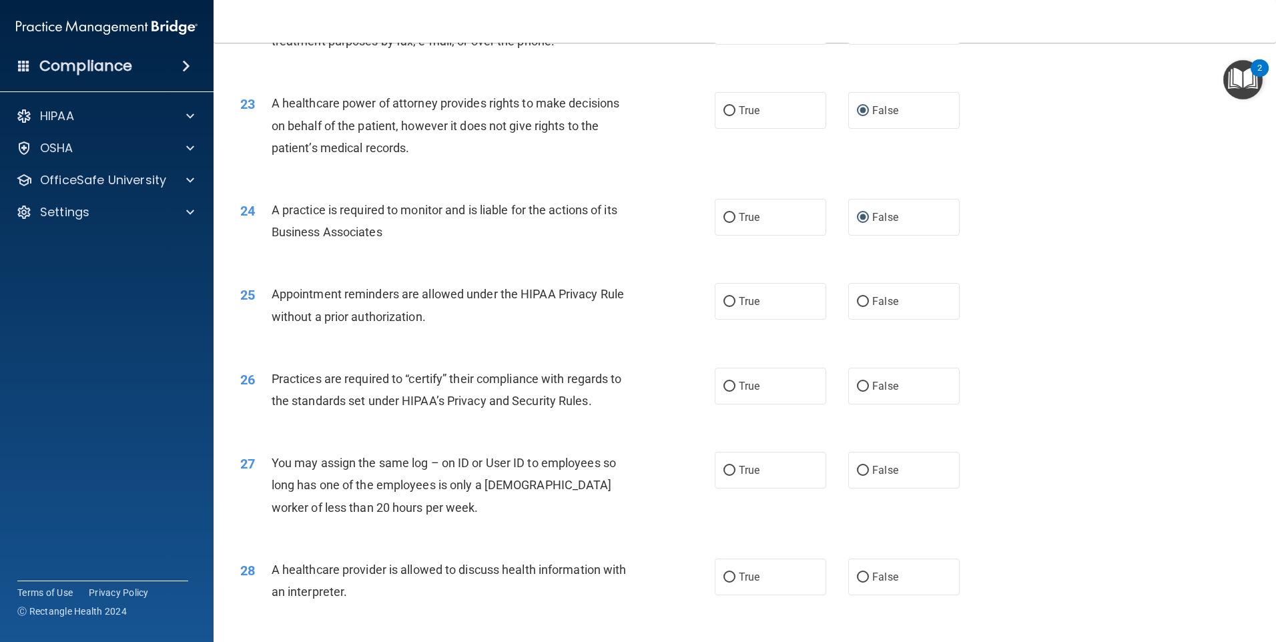
click at [424, 296] on span "Appointment reminders are allowed under the HIPAA Privacy Rule without a prior …" at bounding box center [448, 305] width 352 height 36
click at [729, 300] on input "True" at bounding box center [729, 302] width 12 height 10
radio input "true"
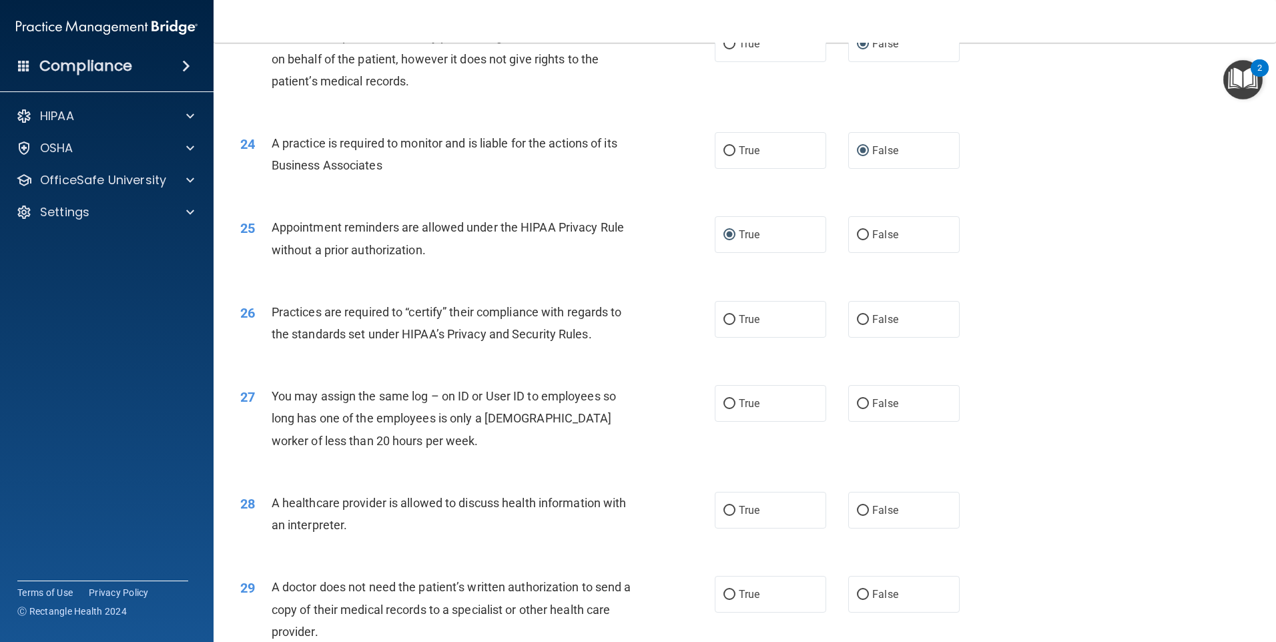
scroll to position [2335, 0]
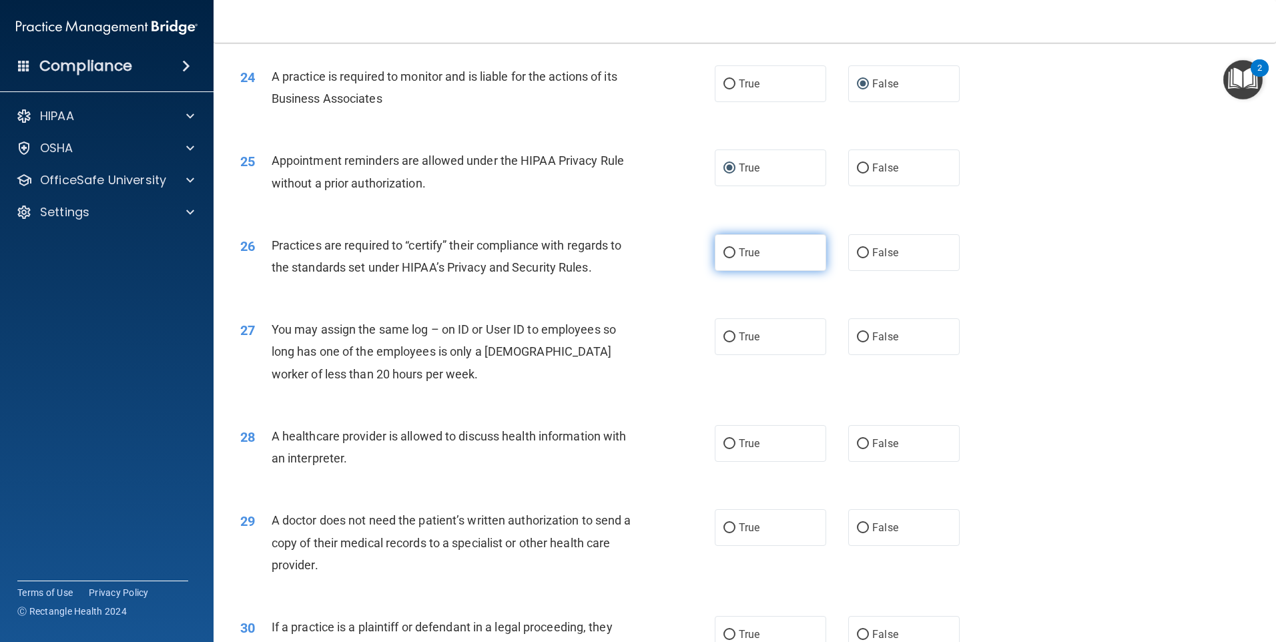
click at [724, 252] on input "True" at bounding box center [729, 253] width 12 height 10
radio input "true"
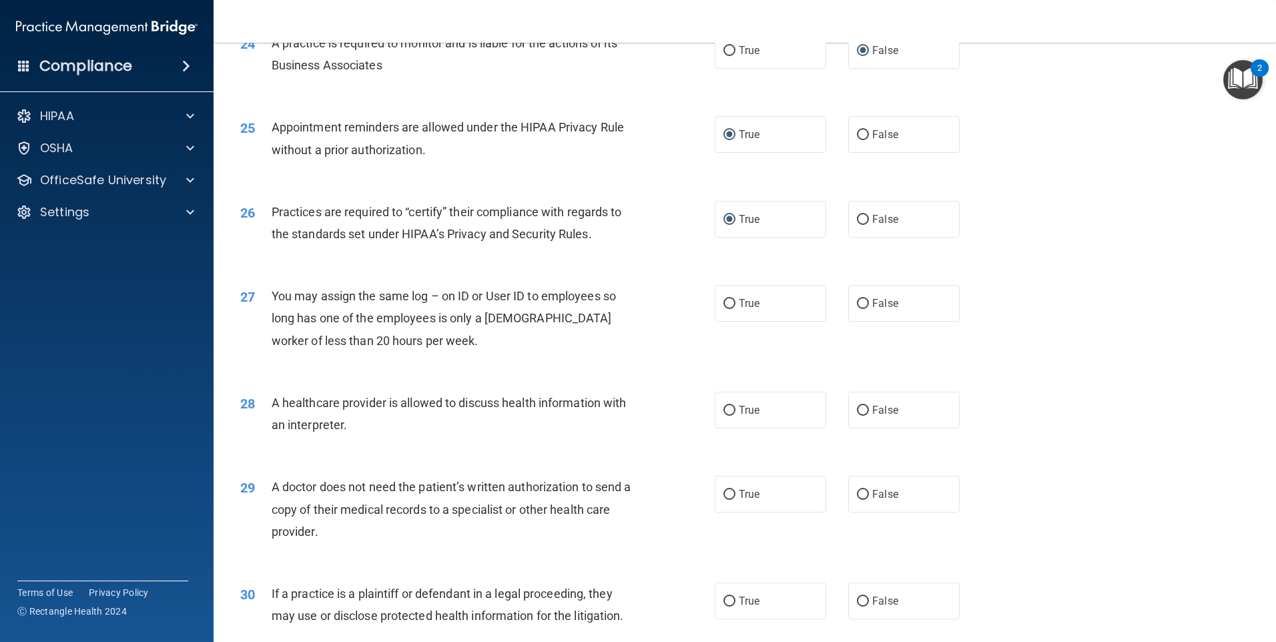
scroll to position [2402, 0]
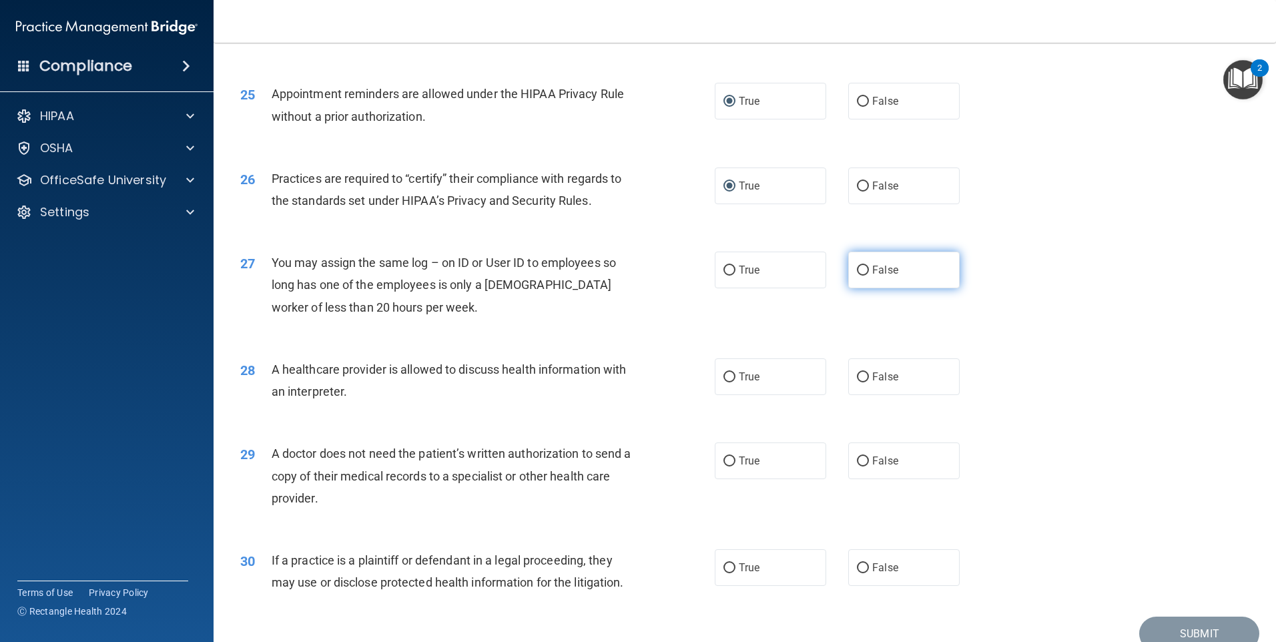
click at [857, 269] on input "False" at bounding box center [863, 271] width 12 height 10
radio input "true"
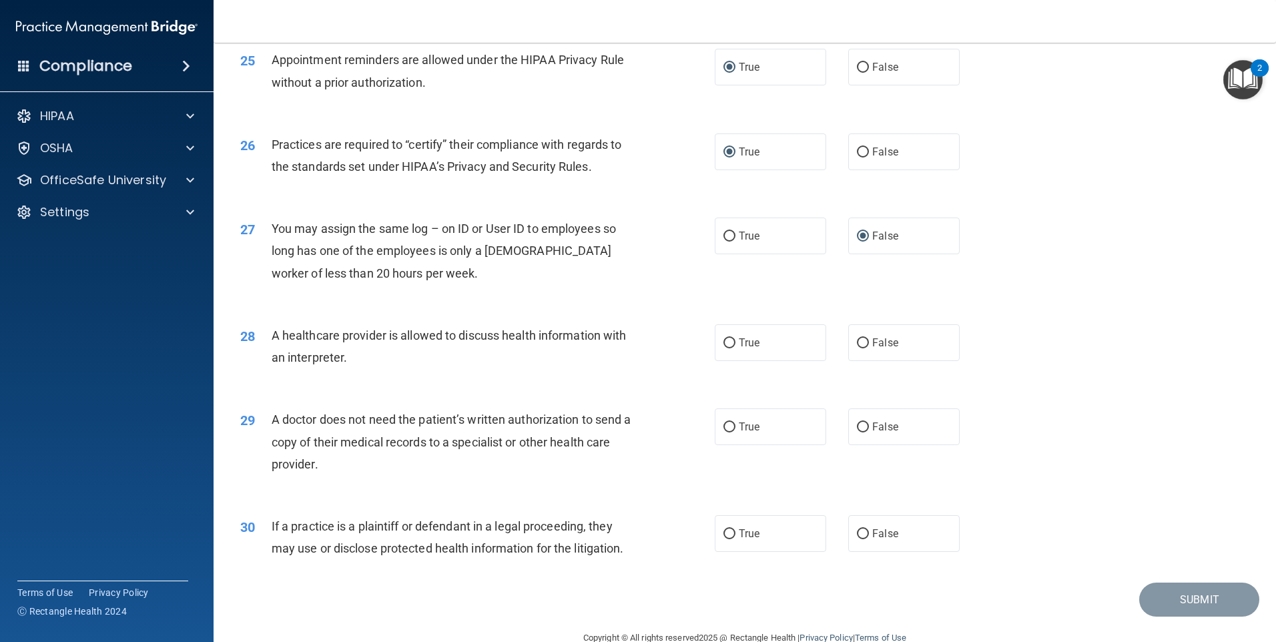
scroll to position [2464, 0]
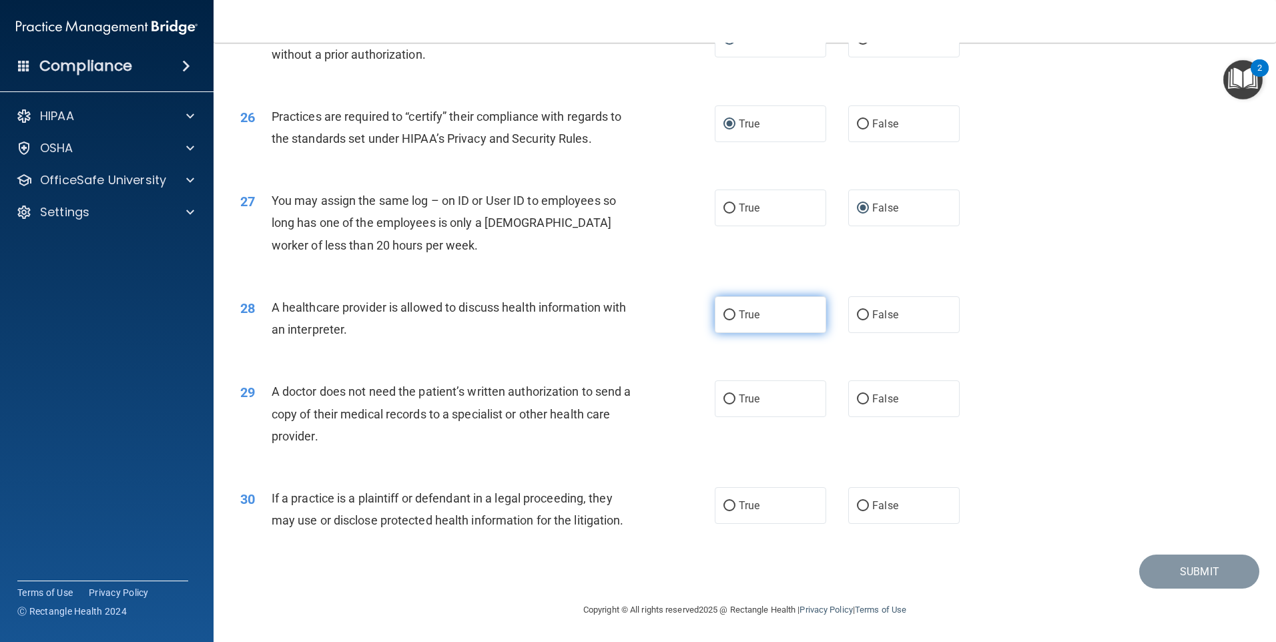
click at [725, 312] on input "True" at bounding box center [729, 315] width 12 height 10
radio input "true"
click at [725, 400] on input "True" at bounding box center [729, 399] width 12 height 10
radio input "true"
click at [437, 498] on span "If a practice is a plaintiff or defendant in a legal proceeding, they may use o…" at bounding box center [448, 509] width 352 height 36
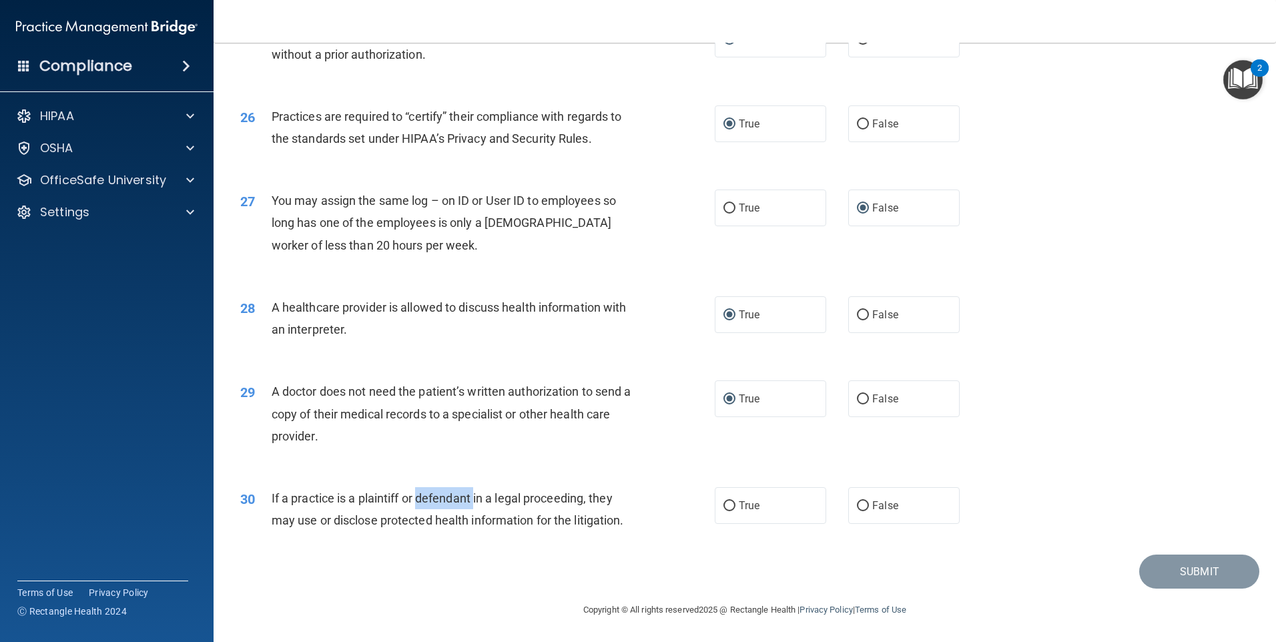
click at [437, 498] on span "If a practice is a plaintiff or defendant in a legal proceeding, they may use o…" at bounding box center [448, 509] width 352 height 36
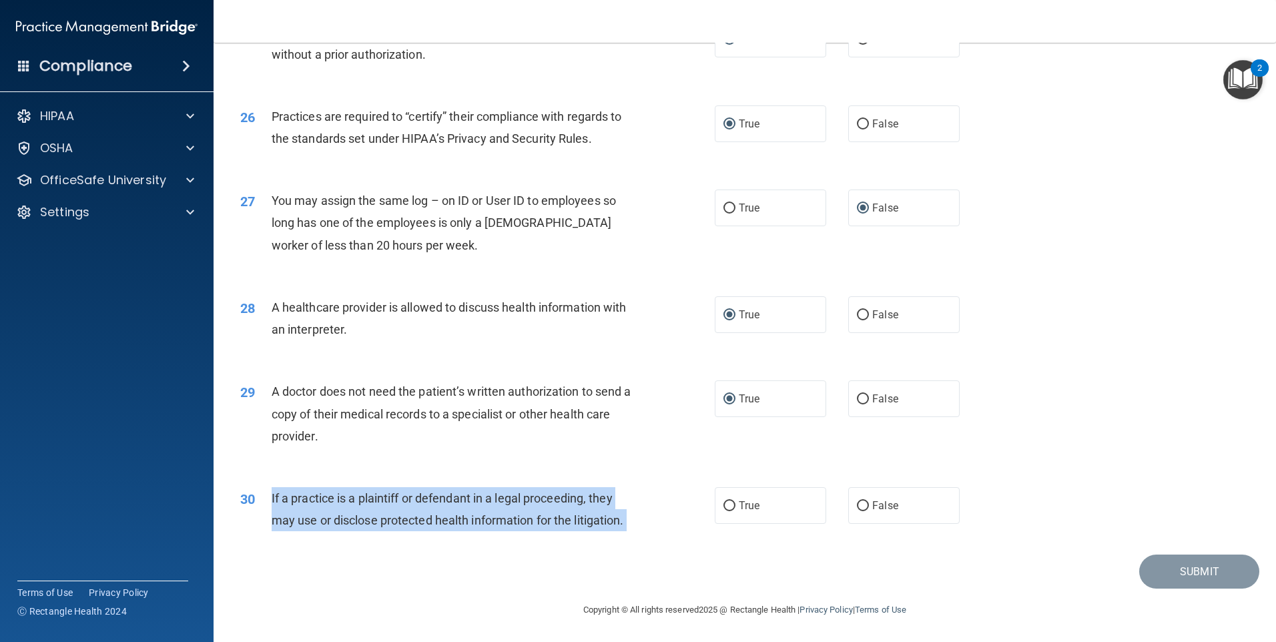
click at [437, 498] on span "If a practice is a plaintiff or defendant in a legal proceeding, they may use o…" at bounding box center [448, 509] width 352 height 36
click at [725, 510] on input "True" at bounding box center [729, 506] width 12 height 10
radio input "true"
click at [1190, 558] on button "Submit" at bounding box center [1199, 571] width 120 height 34
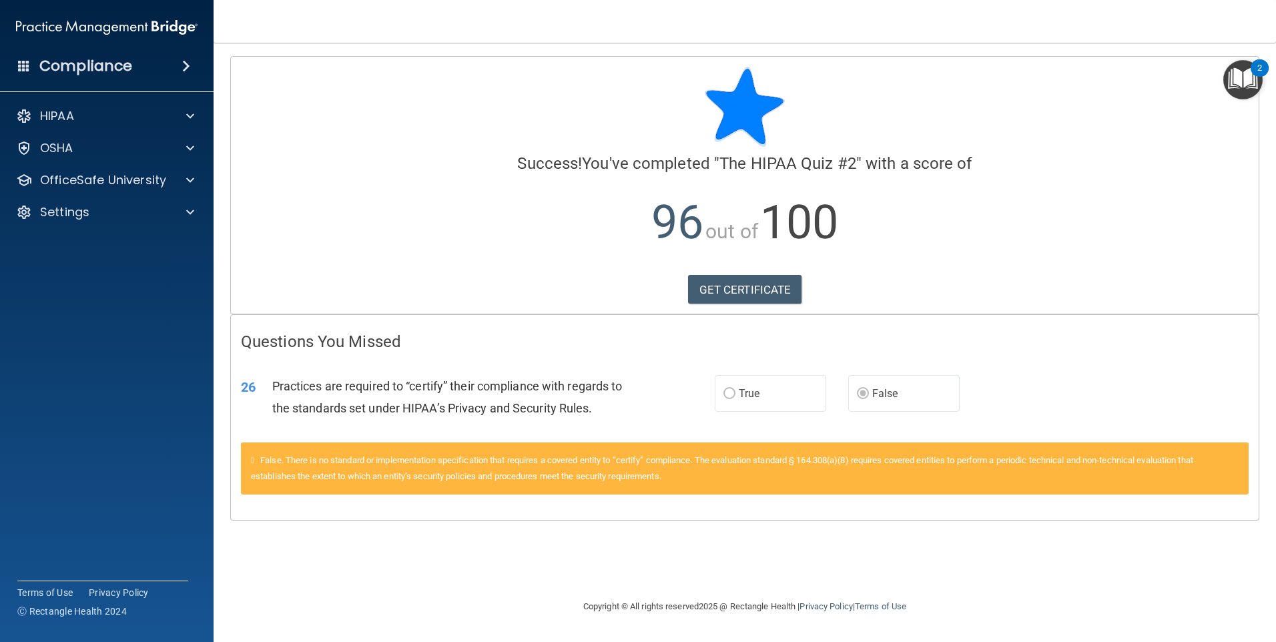
click at [1234, 66] on img "Open Resource Center, 2 new notifications" at bounding box center [1242, 79] width 39 height 39
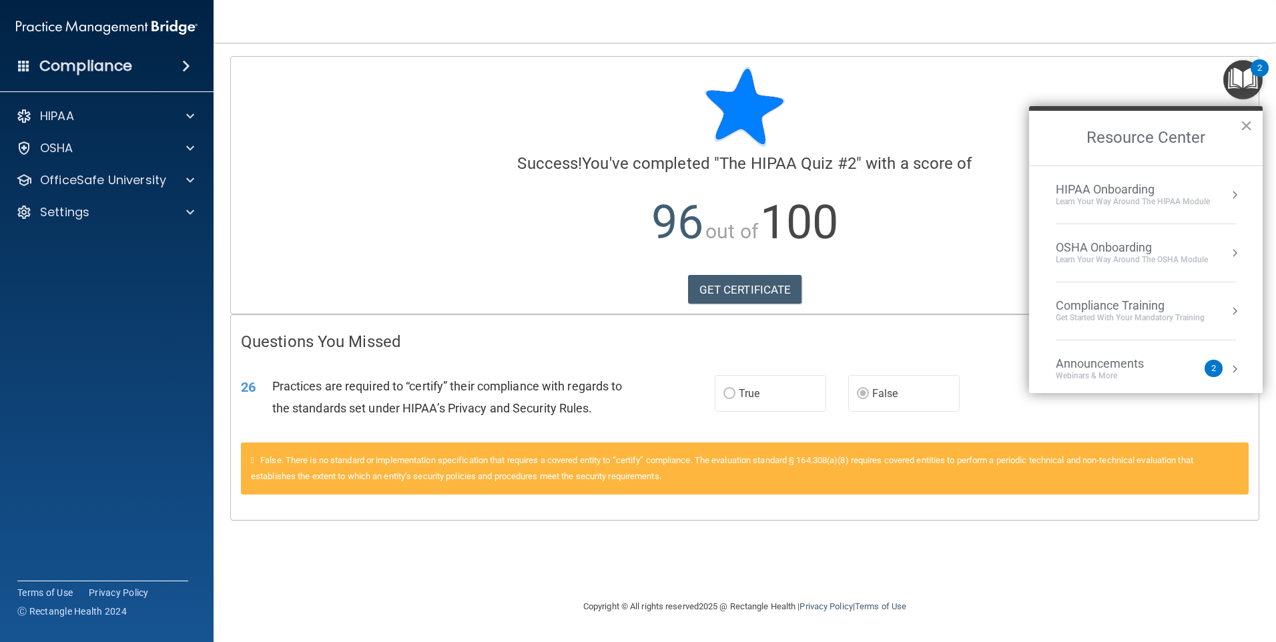
click at [1102, 196] on div "Learn Your Way around the HIPAA module" at bounding box center [1133, 201] width 154 height 11
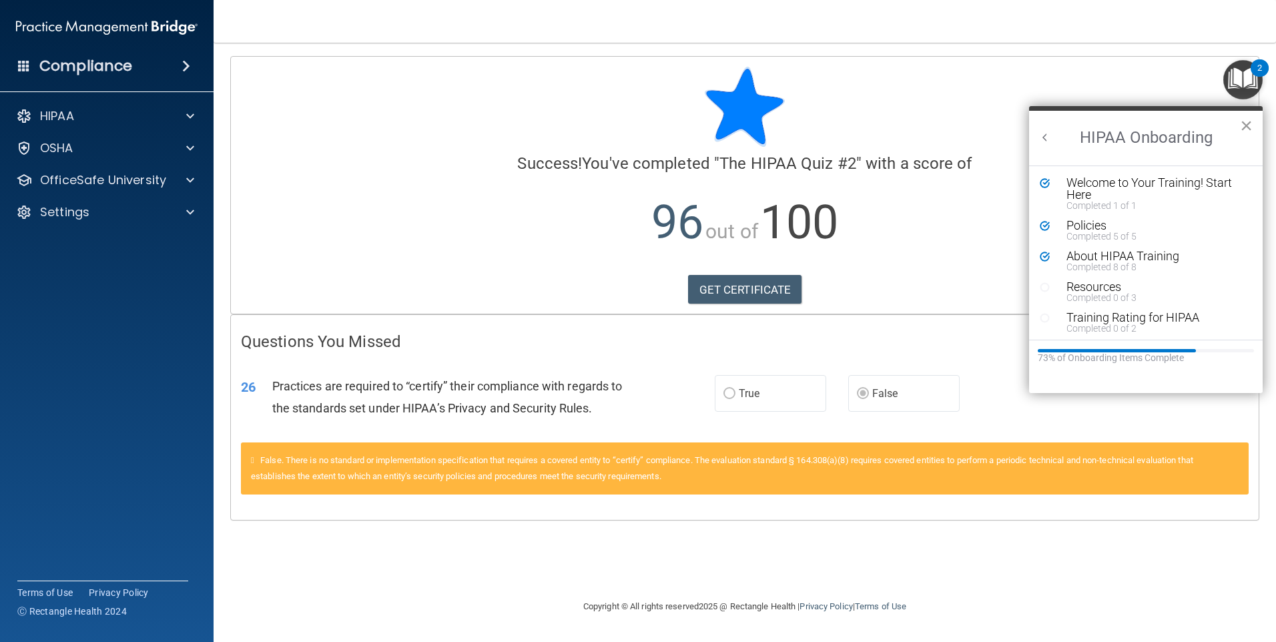
click at [1246, 127] on button "×" at bounding box center [1246, 125] width 13 height 21
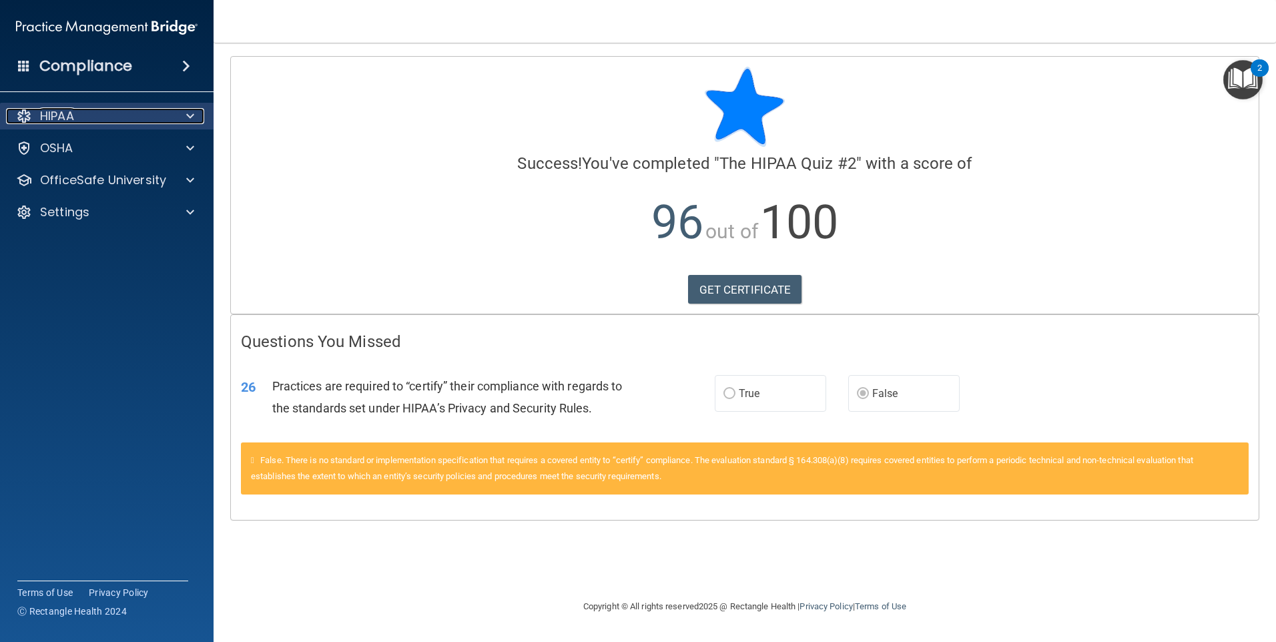
click at [180, 116] on div at bounding box center [187, 116] width 33 height 16
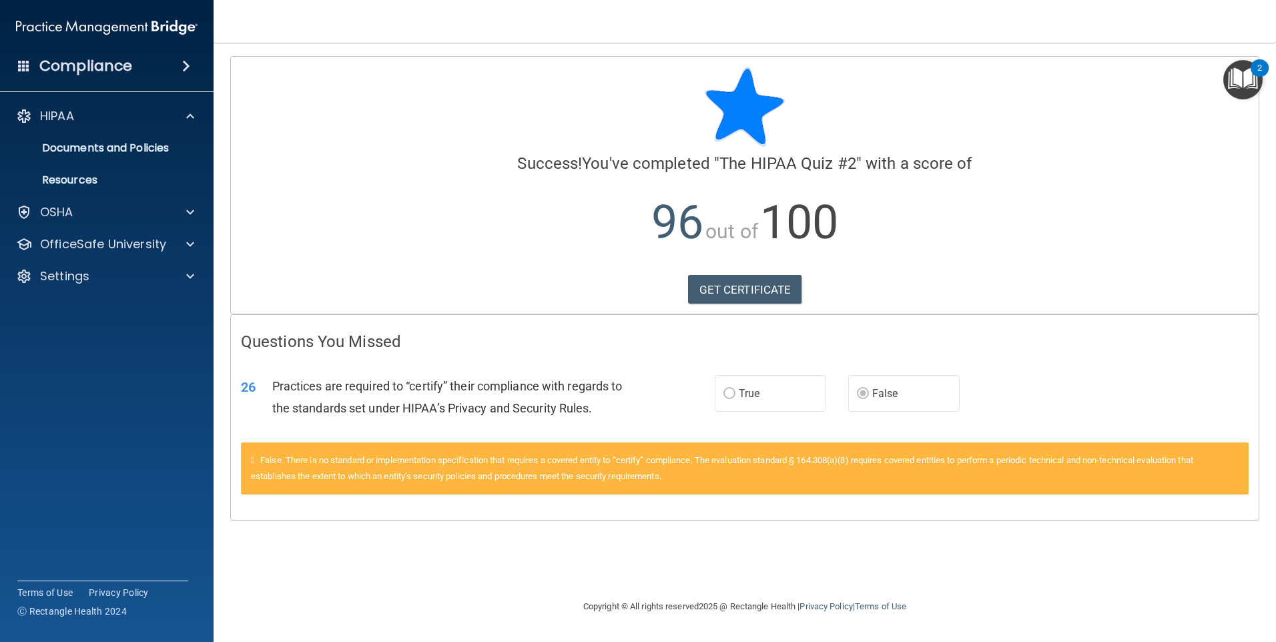
click at [180, 73] on div "Compliance" at bounding box center [107, 65] width 214 height 29
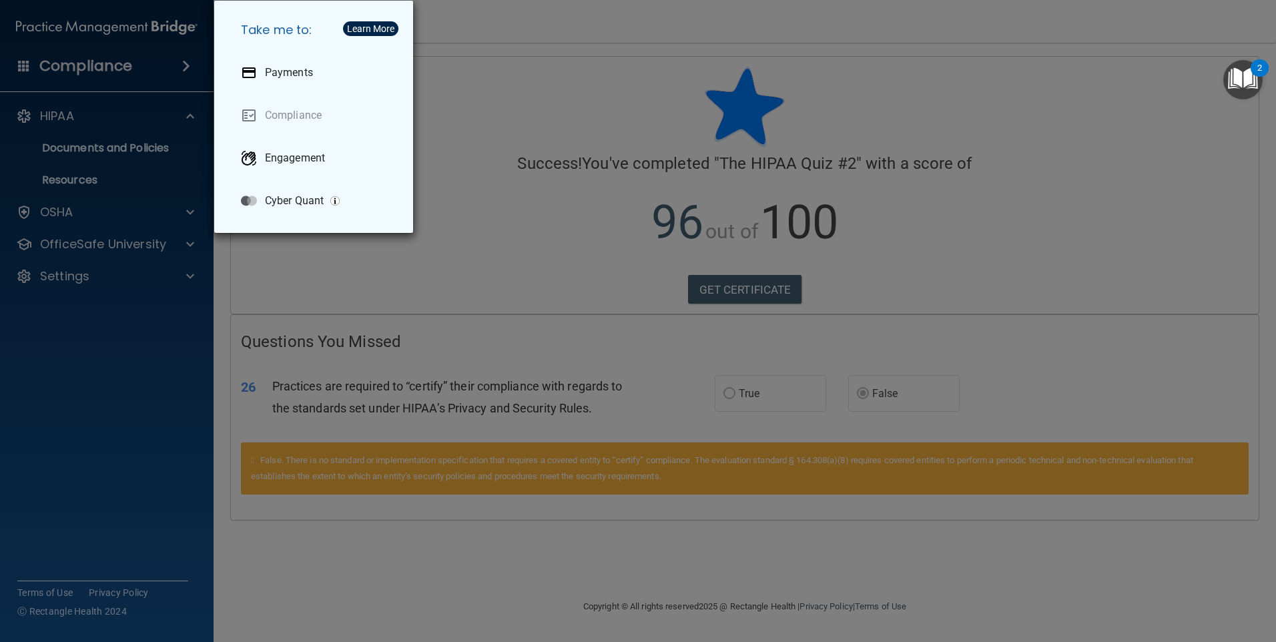
click at [504, 132] on div "Take me to: Payments Compliance Engagement Cyber Quant" at bounding box center [638, 321] width 1276 height 642
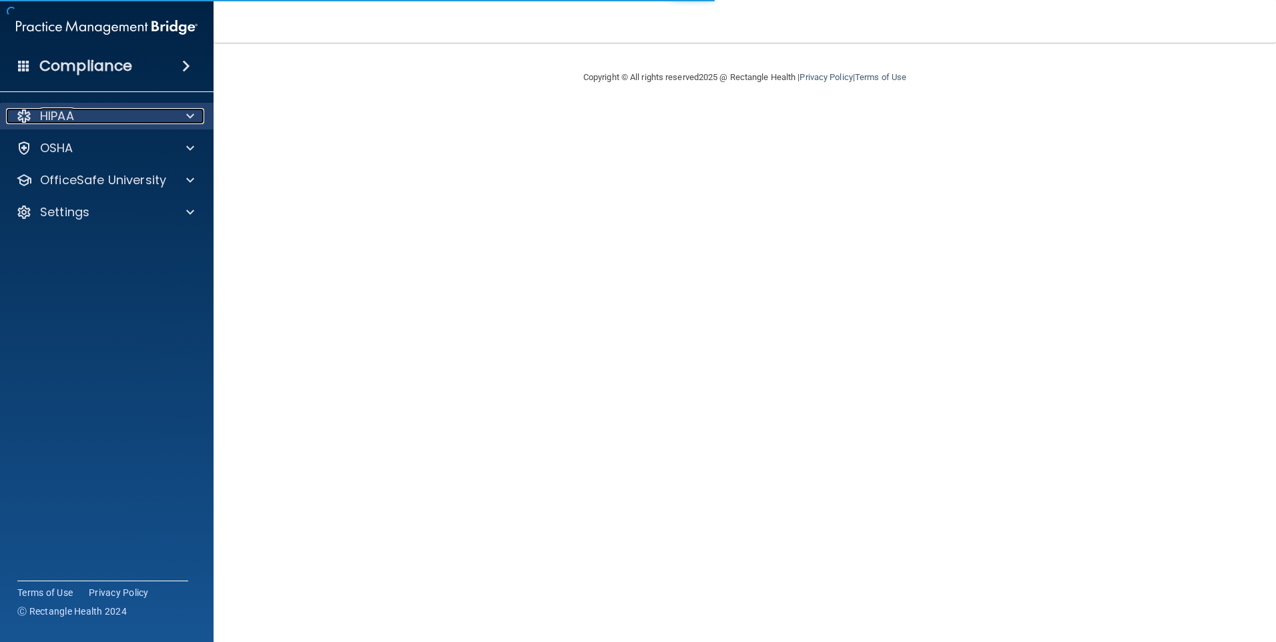
click at [90, 117] on div "HIPAA" at bounding box center [88, 116] width 165 height 16
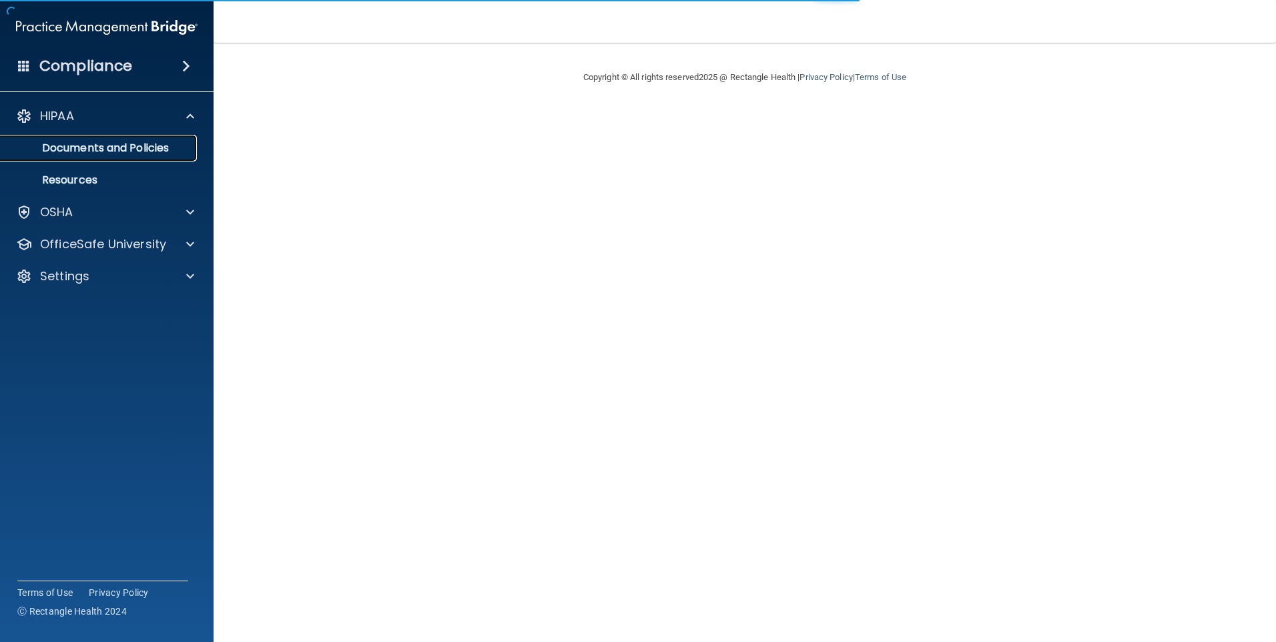
click at [77, 145] on p "Documents and Policies" at bounding box center [100, 147] width 182 height 13
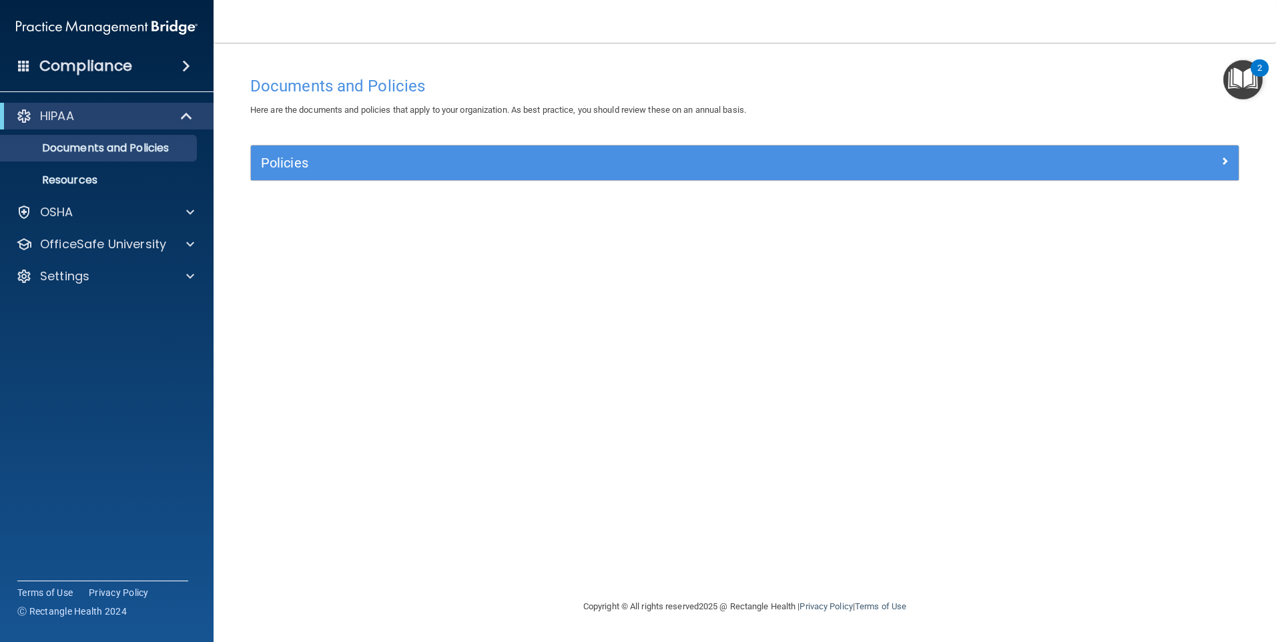
click at [1240, 68] on img "Open Resource Center, 2 new notifications" at bounding box center [1242, 79] width 39 height 39
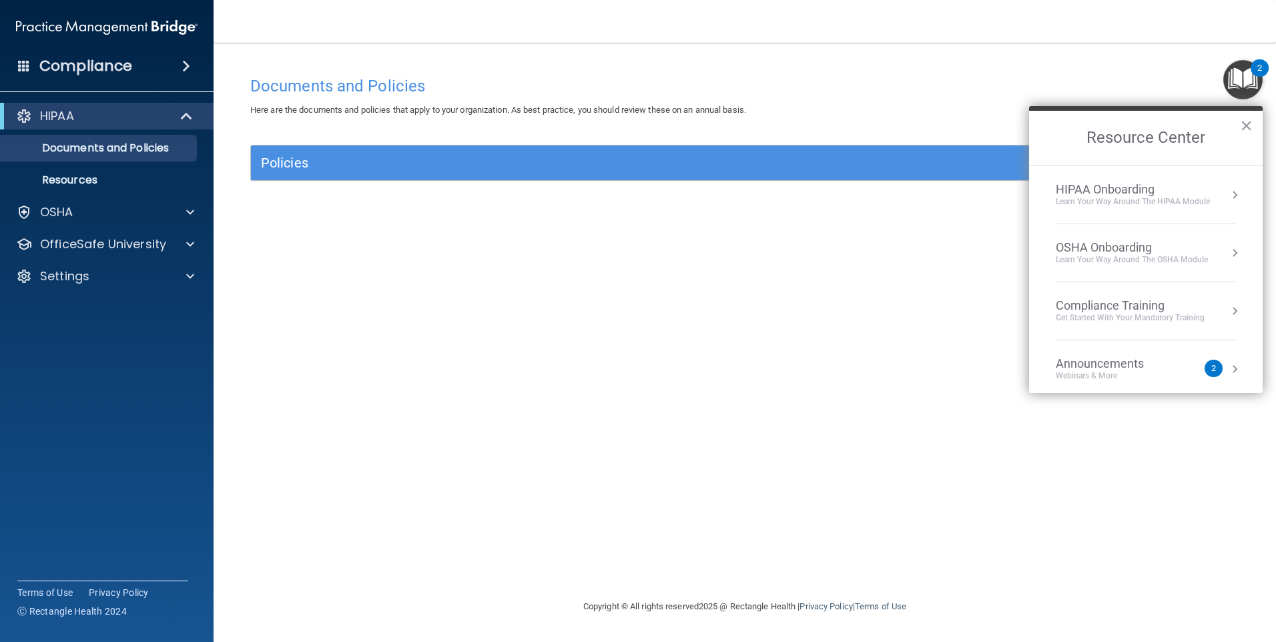
click at [1129, 204] on div "Learn Your Way around the HIPAA module" at bounding box center [1133, 201] width 154 height 11
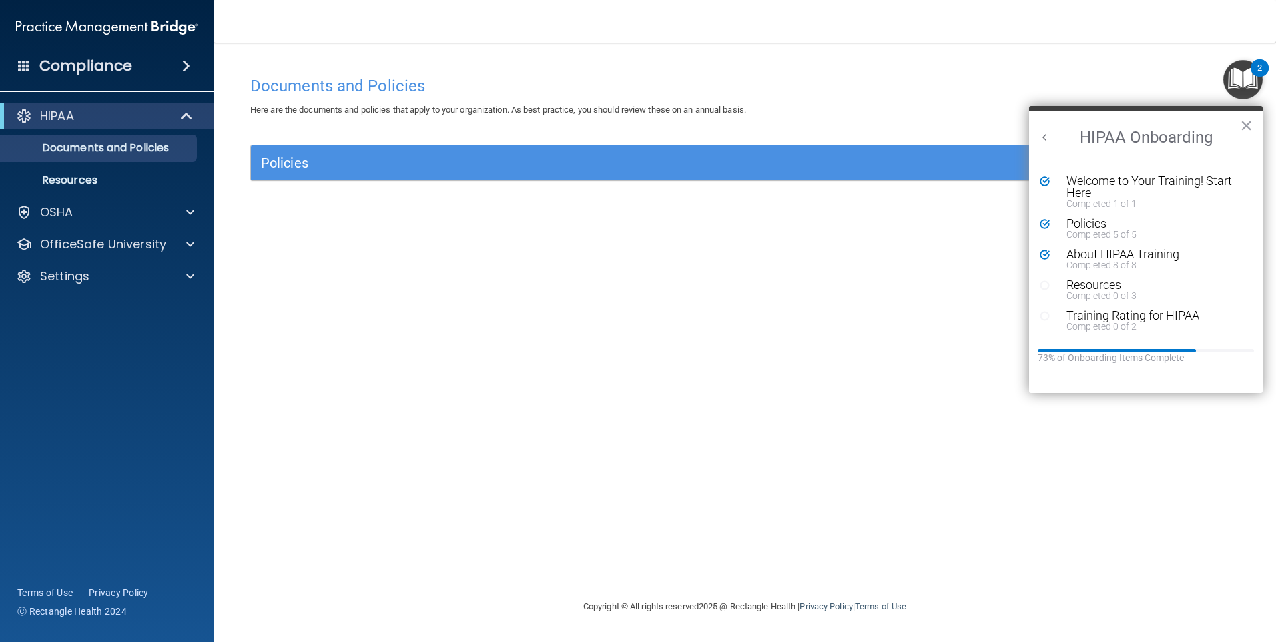
scroll to position [3, 0]
click at [1104, 260] on div "Completed 8 of 8" at bounding box center [1150, 264] width 169 height 9
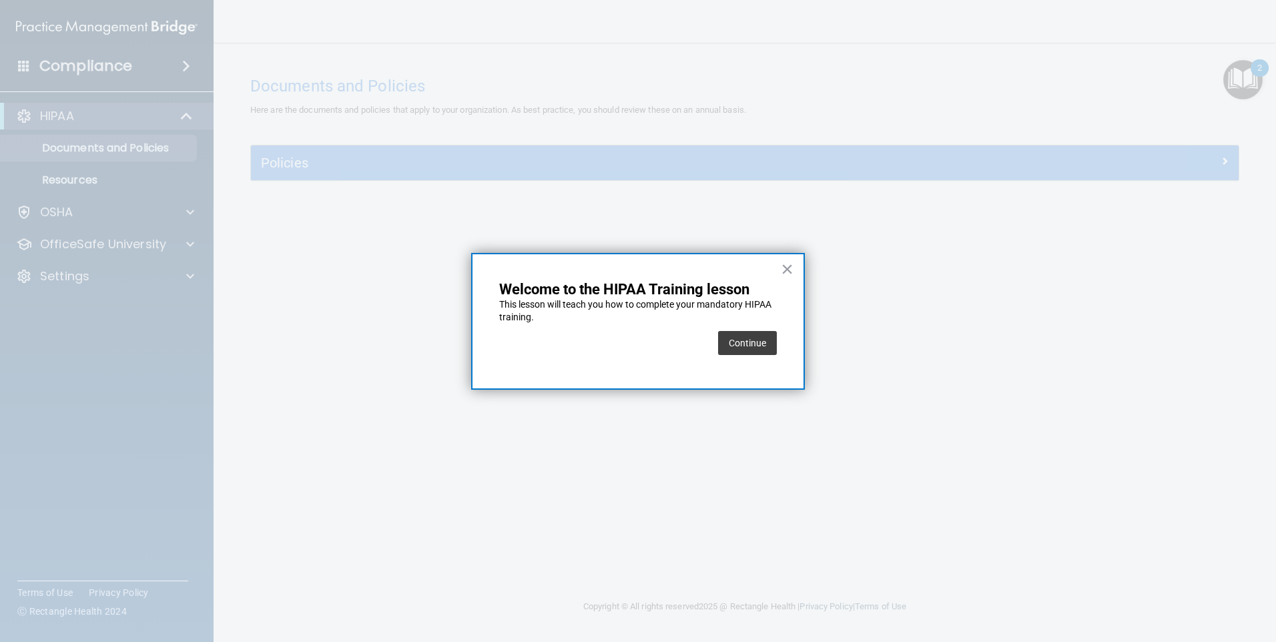
click at [758, 340] on button "Continue" at bounding box center [747, 343] width 59 height 24
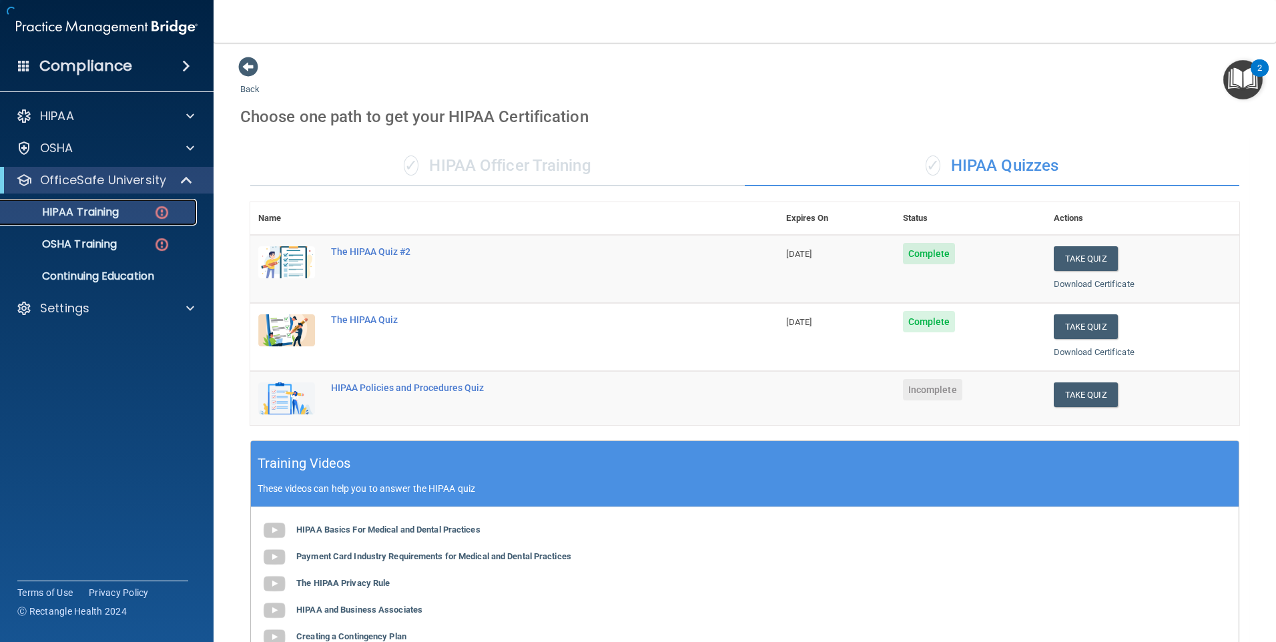
click at [87, 214] on p "HIPAA Training" at bounding box center [64, 212] width 110 height 13
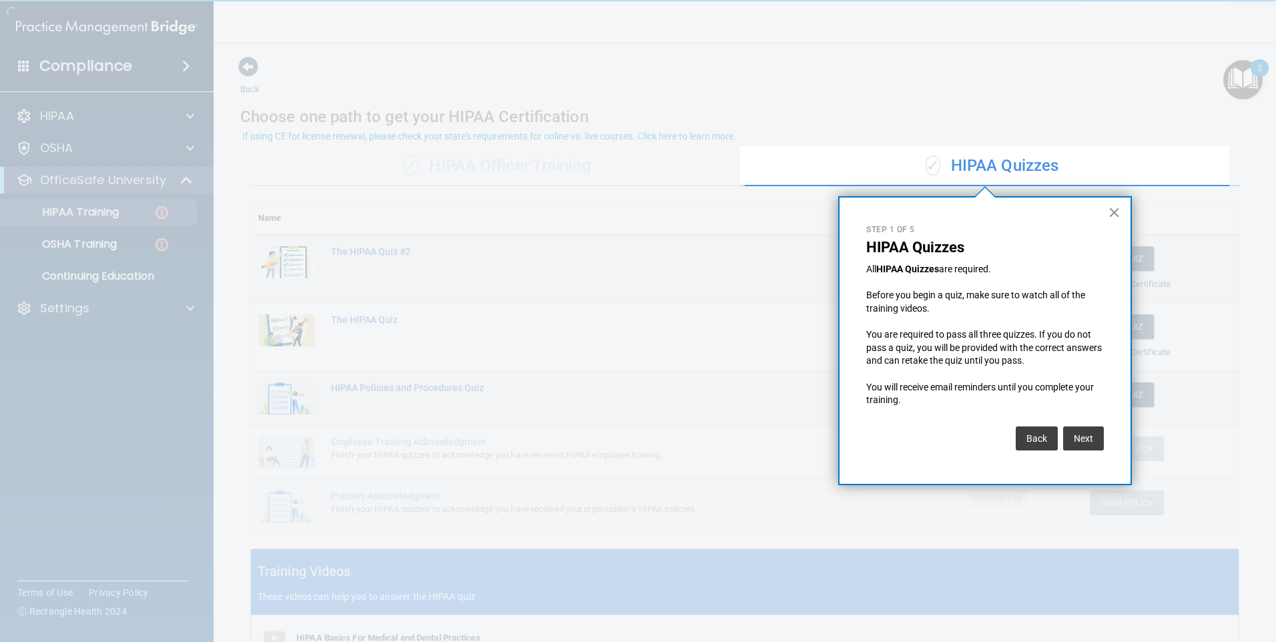
click at [1114, 205] on button "×" at bounding box center [1114, 212] width 13 height 21
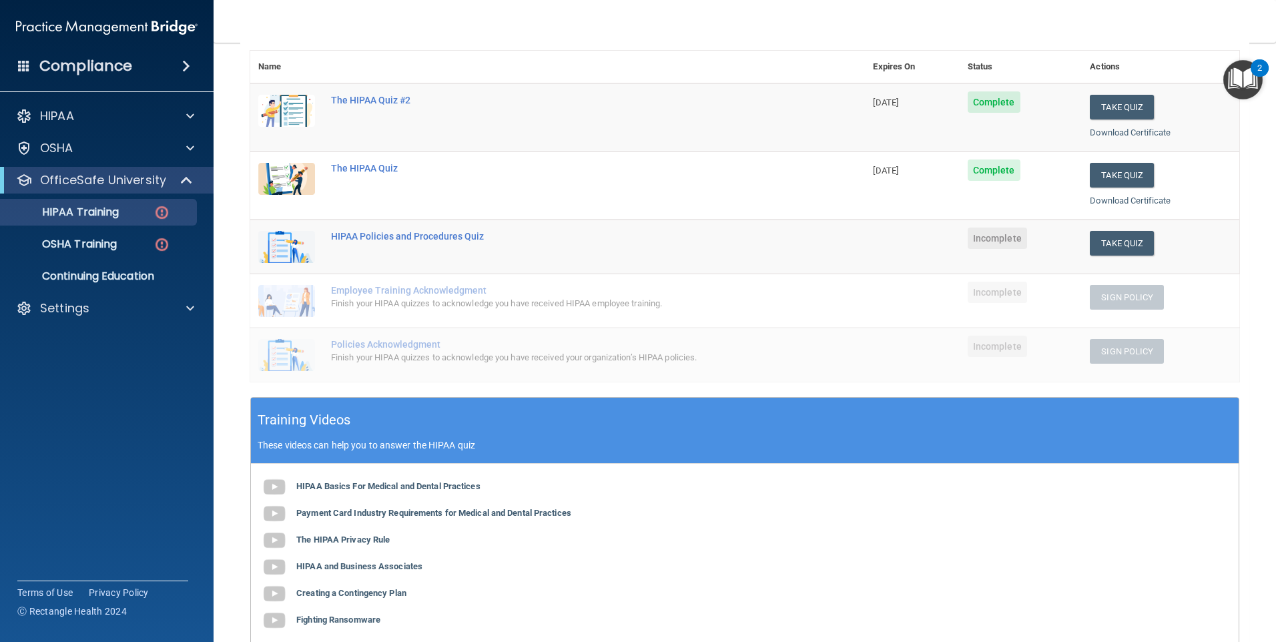
scroll to position [121, 0]
